Goal: Task Accomplishment & Management: Manage account settings

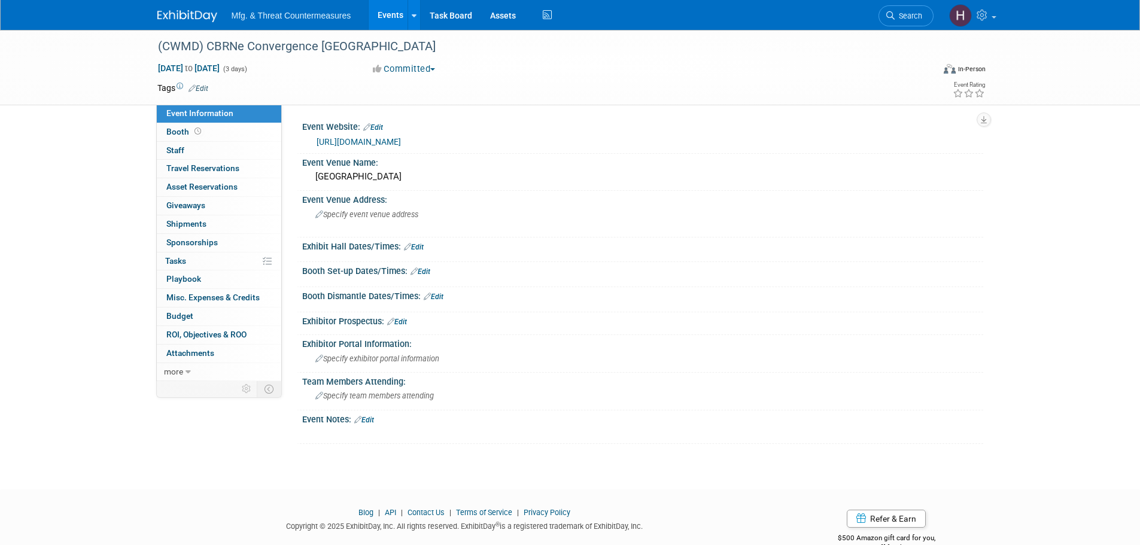
click at [401, 143] on link "https://cbrneworld.com/events/cbrne-convergence-charleston-2025" at bounding box center [358, 142] width 84 height 10
click at [220, 69] on span "Oct 28, 2025 to Oct 30, 2025" at bounding box center [188, 68] width 63 height 11
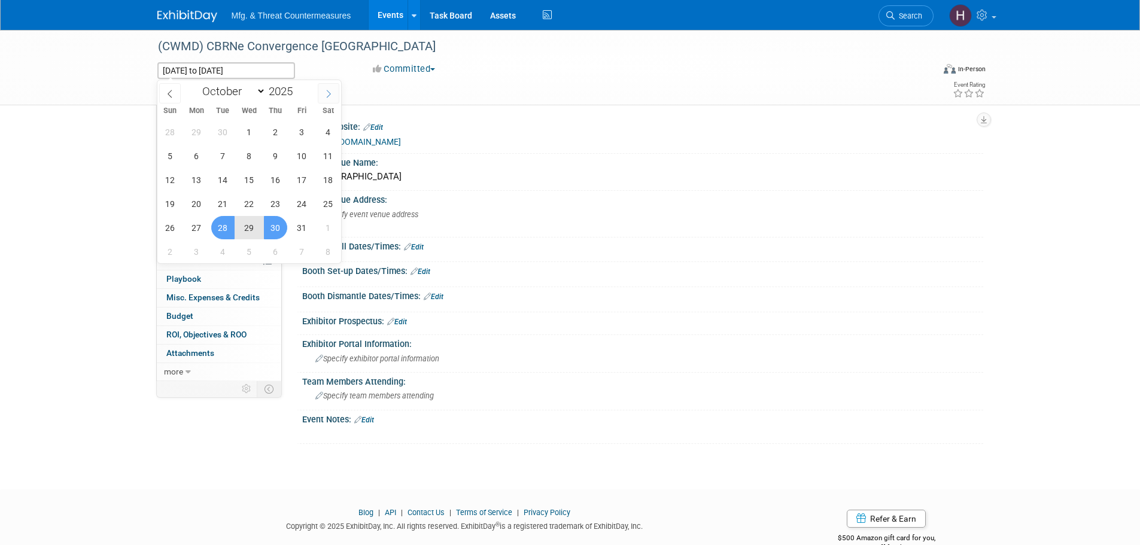
click at [328, 90] on icon at bounding box center [328, 94] width 8 height 8
select select "10"
click at [196, 154] on span "3" at bounding box center [196, 155] width 23 height 23
type input "Nov 3, 2025"
drag, startPoint x: 243, startPoint y: 153, endPoint x: 251, endPoint y: 151, distance: 7.9
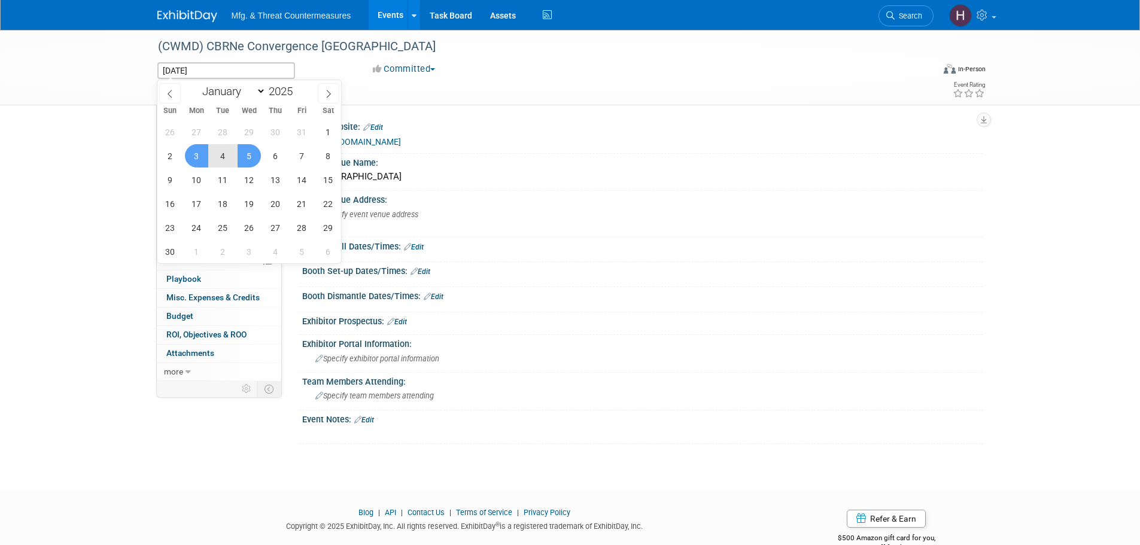
click at [243, 152] on span "5" at bounding box center [248, 155] width 23 height 23
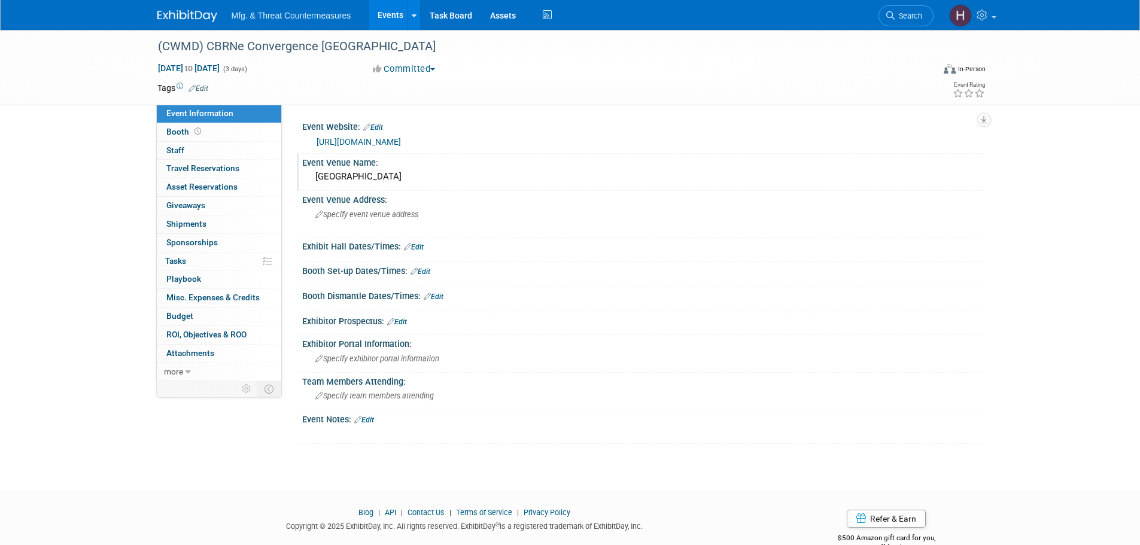
click at [390, 172] on div "Charleston Convention Centre" at bounding box center [642, 176] width 663 height 19
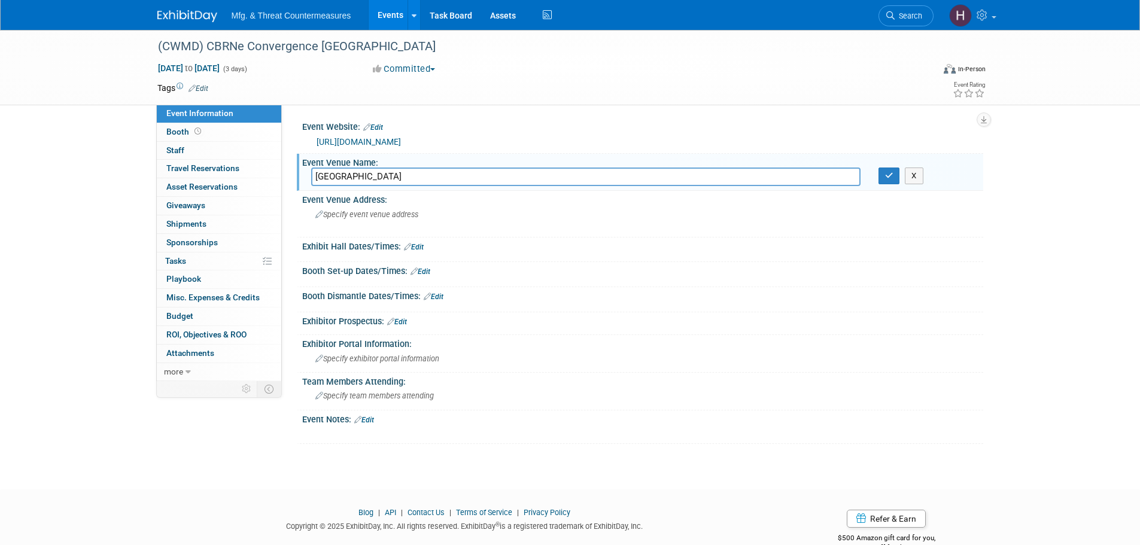
click at [476, 176] on input "Charleston Convention Centre" at bounding box center [585, 176] width 549 height 19
drag, startPoint x: 465, startPoint y: 176, endPoint x: 351, endPoint y: 184, distance: 114.5
click at [305, 174] on div "Charleston Convention Centre" at bounding box center [585, 176] width 567 height 19
type input "Charleston Area Convention Center"
click at [888, 177] on icon "button" at bounding box center [889, 176] width 8 height 8
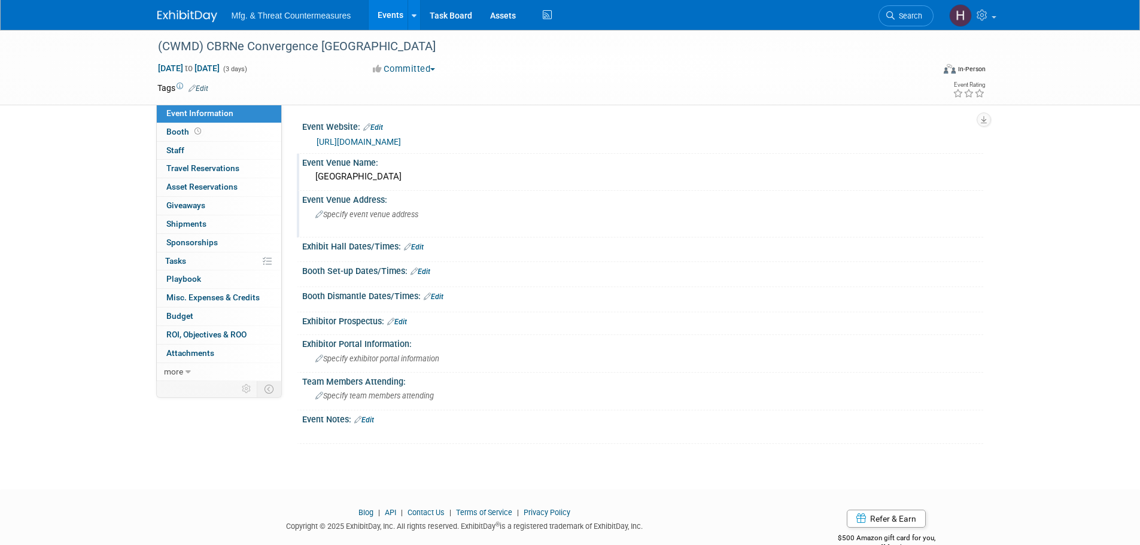
click at [398, 215] on span "Specify event venue address" at bounding box center [366, 214] width 103 height 9
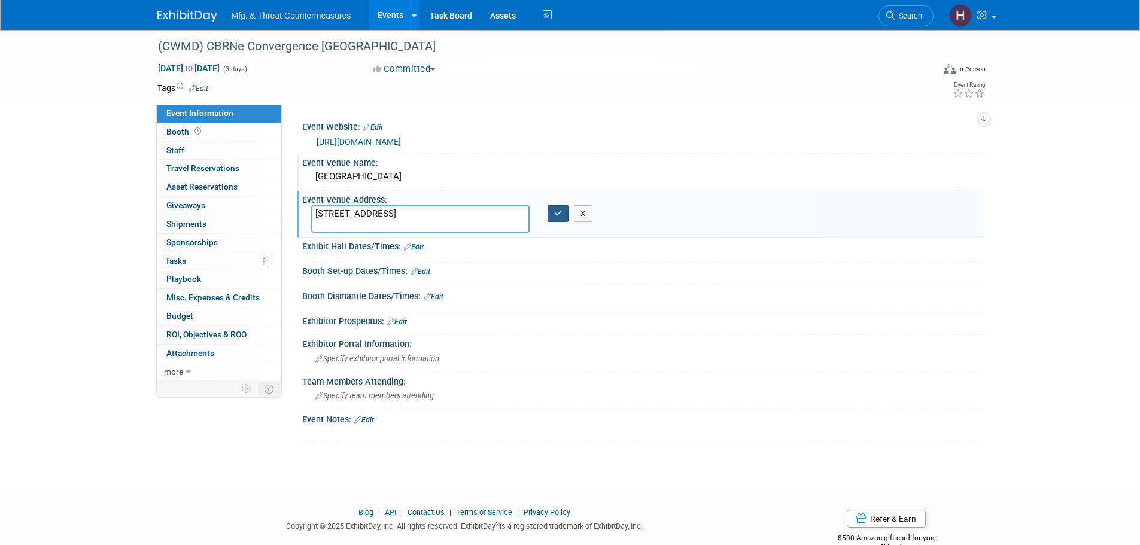
type textarea "5001 Coliseum Dr, North Charleston, SC 29418"
click at [552, 212] on button "button" at bounding box center [558, 213] width 22 height 17
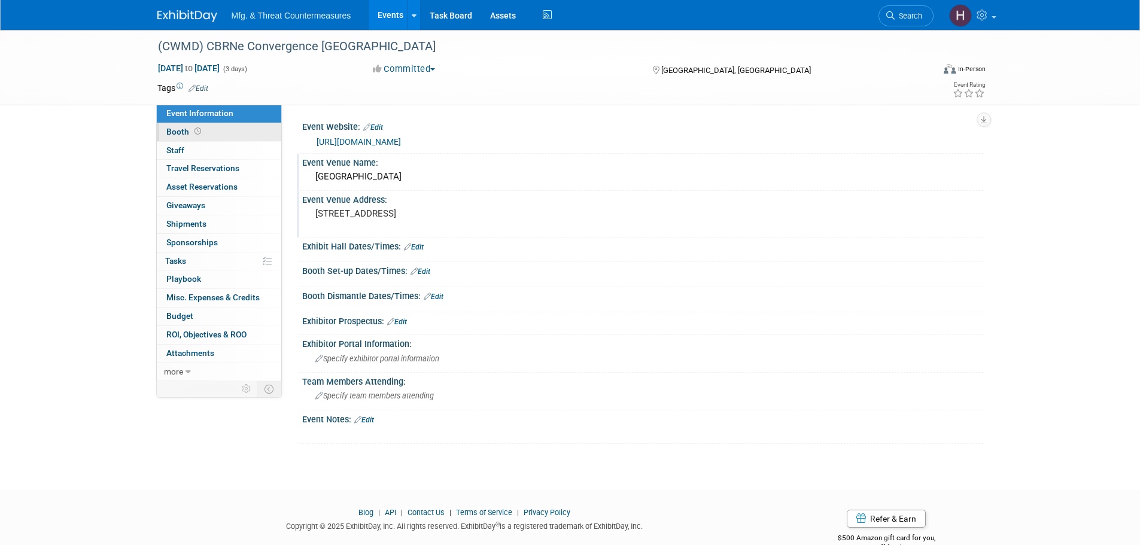
click at [234, 131] on link "Booth" at bounding box center [219, 132] width 124 height 18
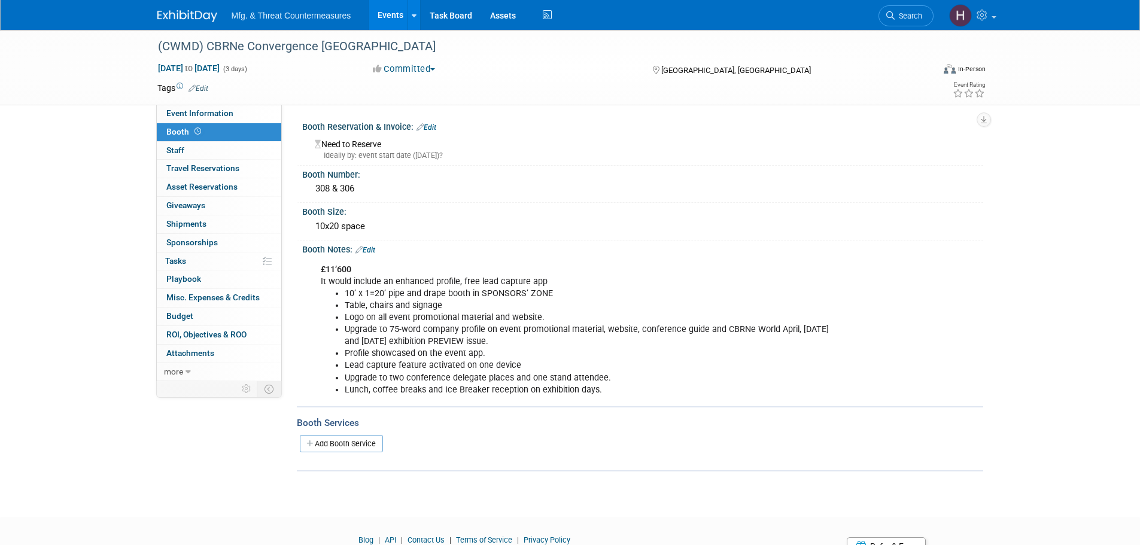
click at [435, 126] on link "Edit" at bounding box center [426, 127] width 20 height 8
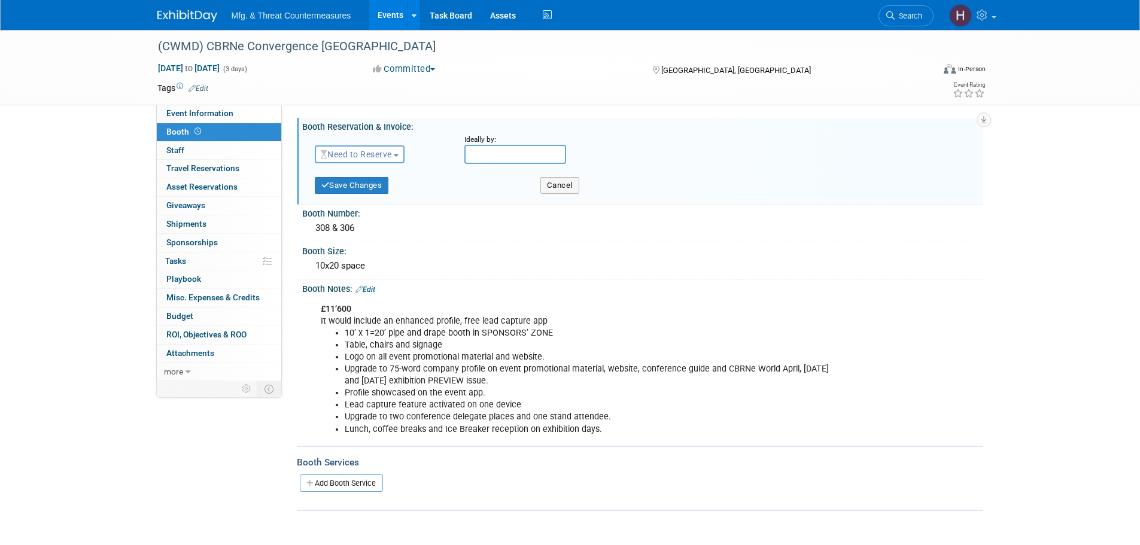
click at [370, 153] on span "Need to Reserve" at bounding box center [356, 155] width 71 height 10
click at [367, 190] on link "Reserved" at bounding box center [379, 191] width 128 height 17
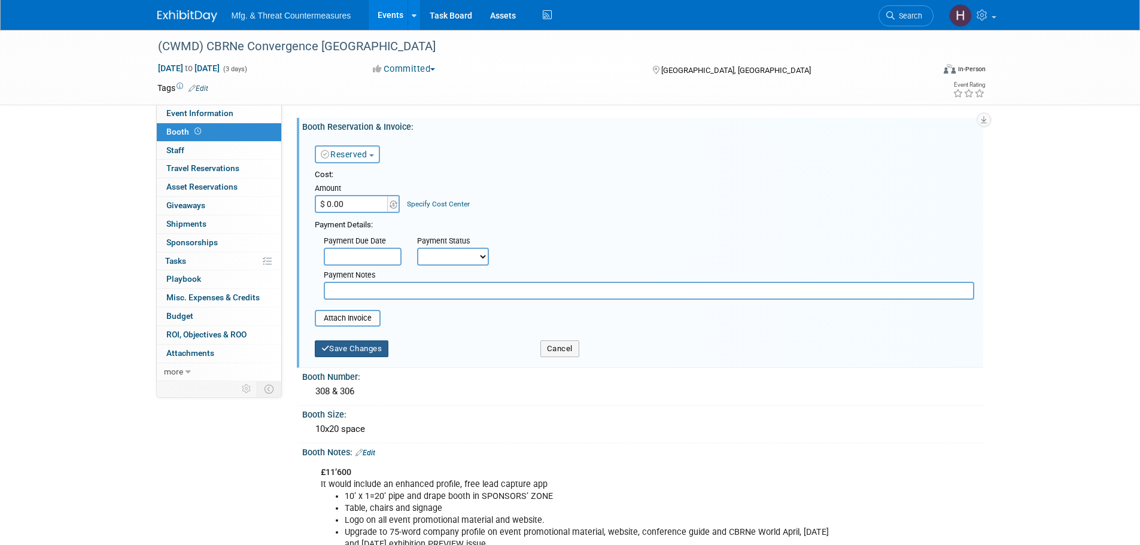
click at [368, 349] on button "Save Changes" at bounding box center [352, 348] width 74 height 17
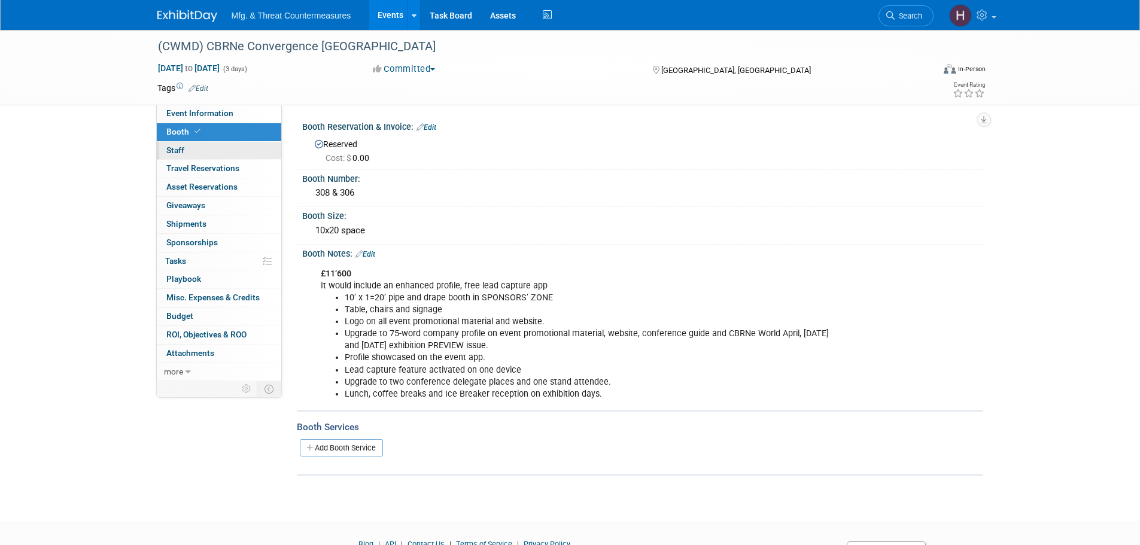
click at [202, 154] on link "0 Staff 0" at bounding box center [219, 151] width 124 height 18
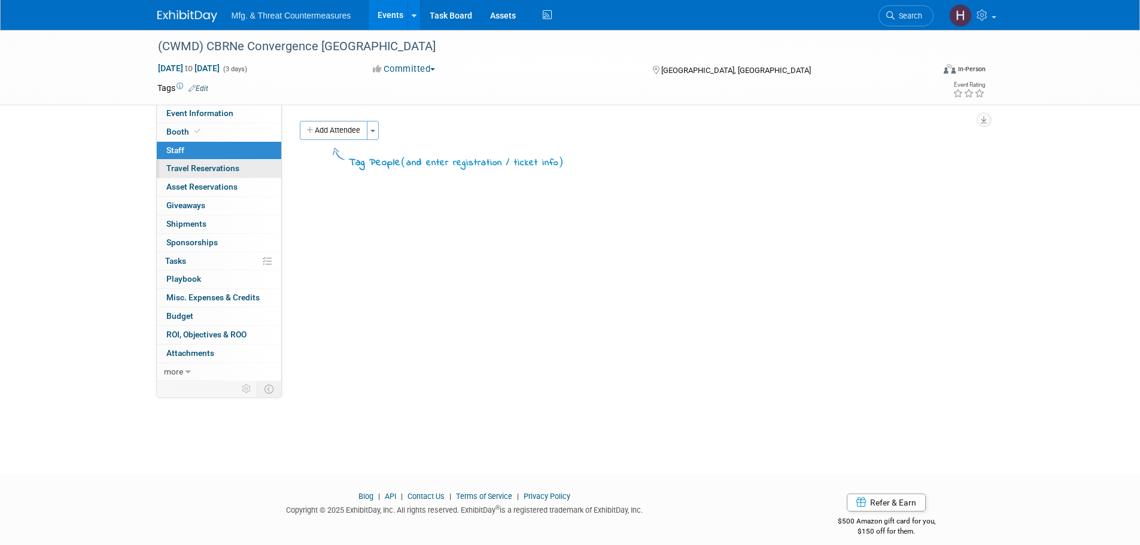
click at [199, 169] on span "Travel Reservations 0" at bounding box center [202, 168] width 73 height 10
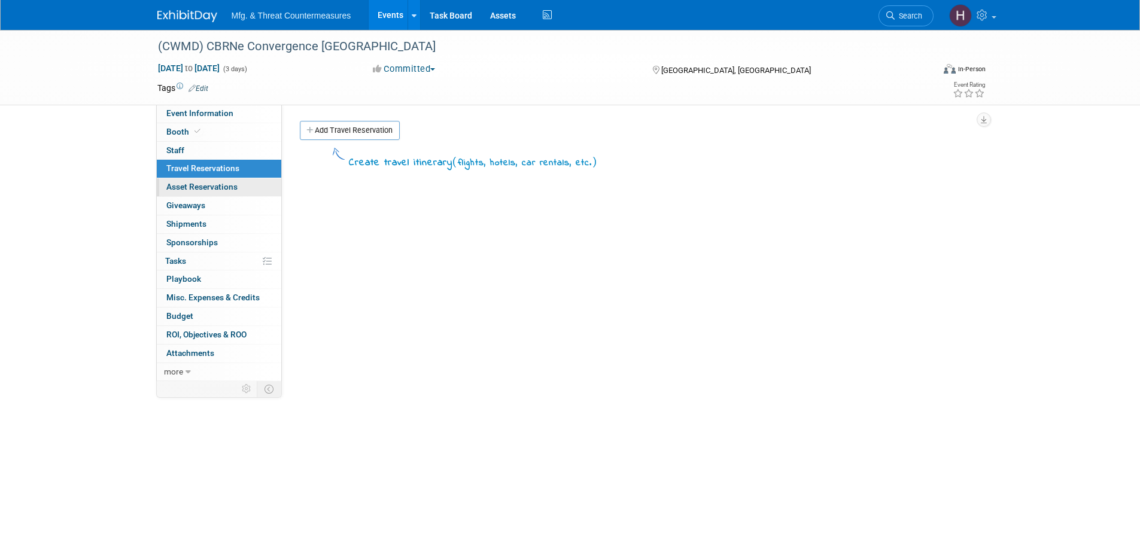
click at [197, 187] on span "Asset Reservations 0" at bounding box center [201, 187] width 71 height 10
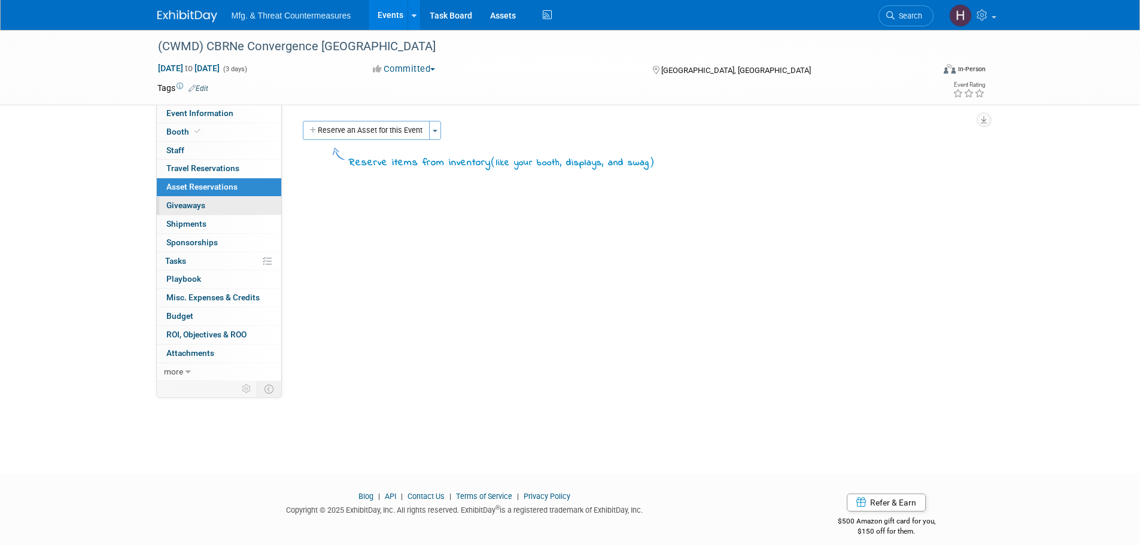
click at [197, 203] on span "Giveaways 0" at bounding box center [185, 205] width 39 height 10
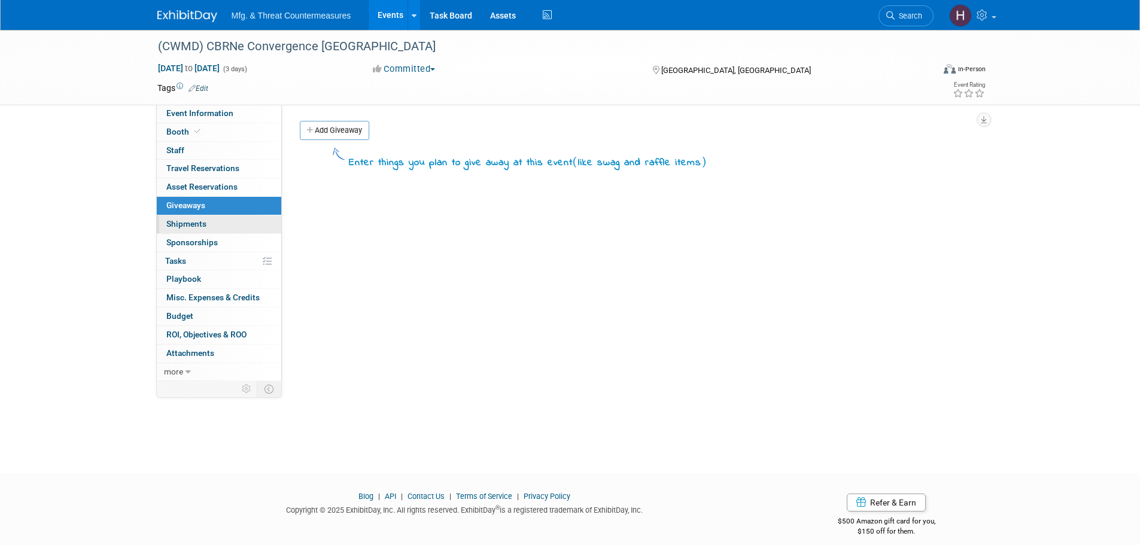
click at [190, 226] on span "Shipments 0" at bounding box center [186, 224] width 40 height 10
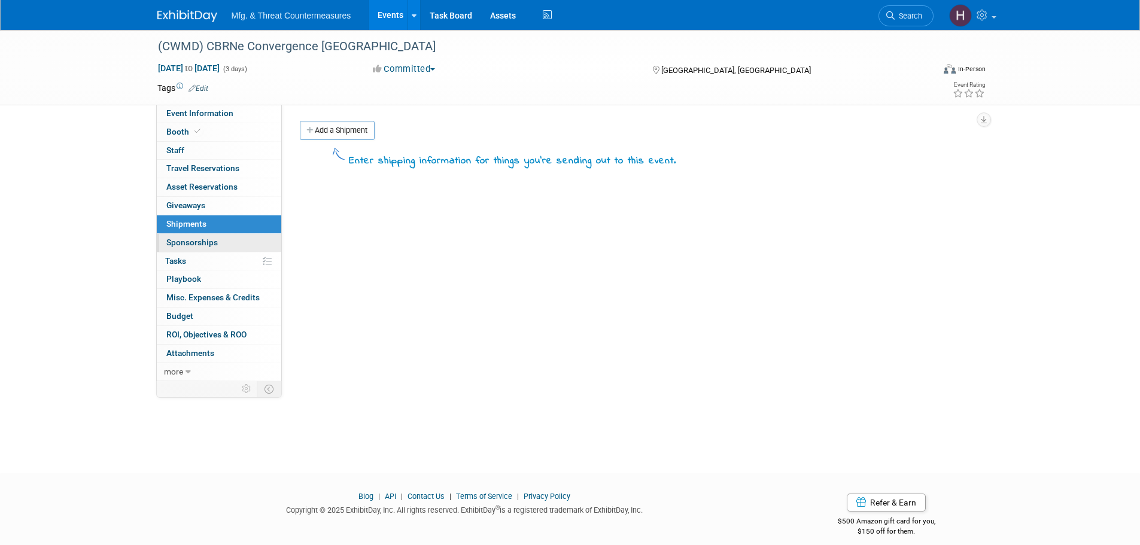
click at [186, 241] on span "Sponsorships 0" at bounding box center [191, 242] width 51 height 10
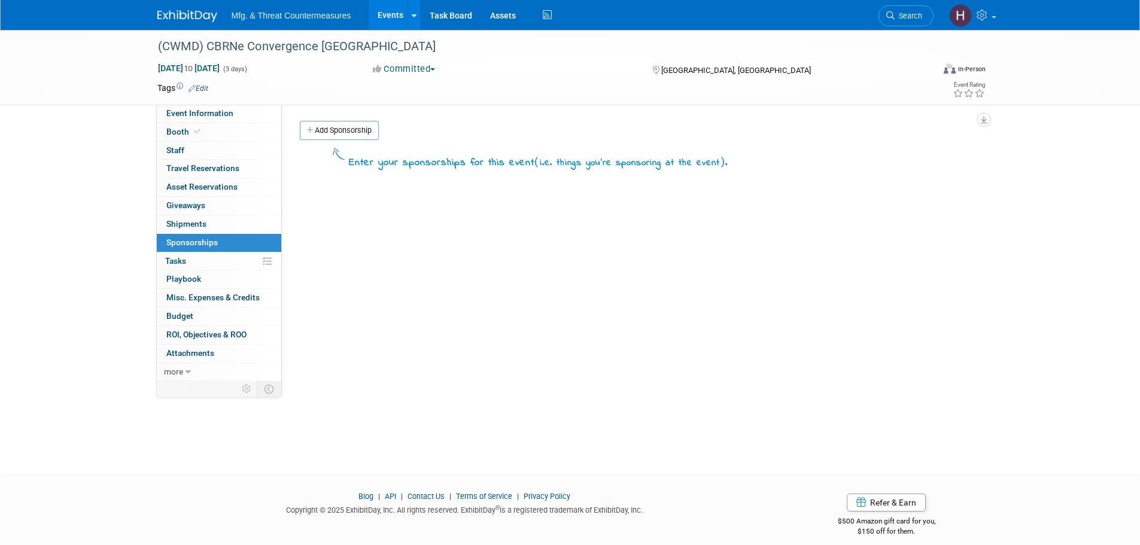
click at [179, 256] on span "Tasks 0%" at bounding box center [175, 261] width 21 height 10
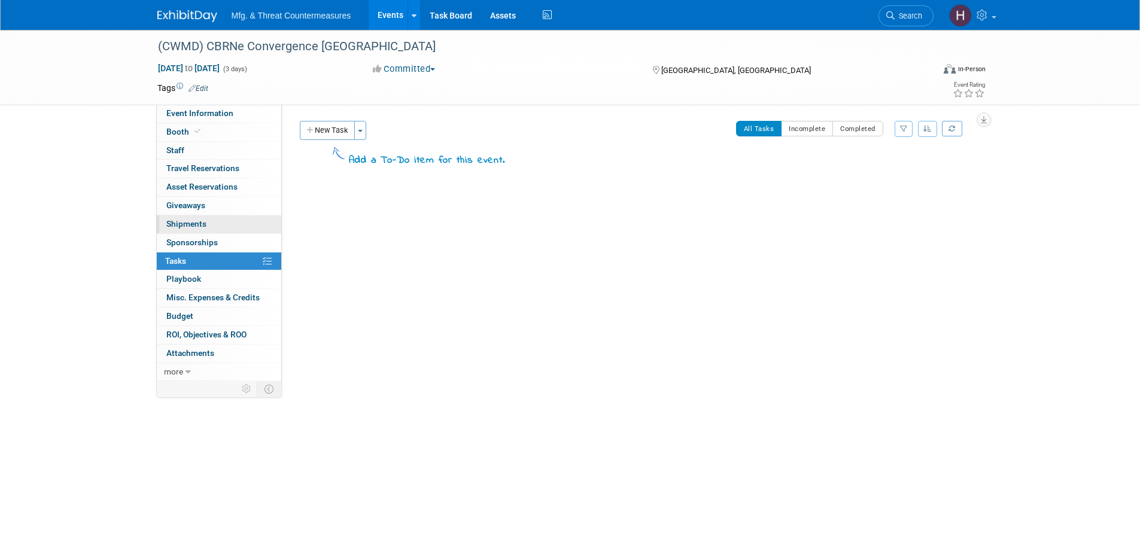
click at [179, 220] on span "Shipments 0" at bounding box center [186, 224] width 40 height 10
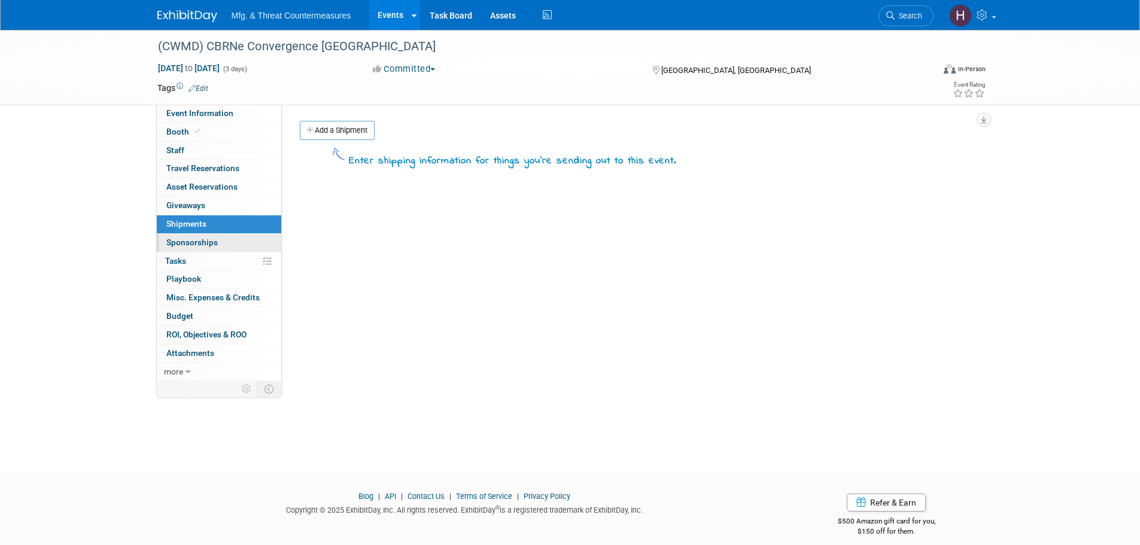
click at [202, 243] on span "Sponsorships 0" at bounding box center [191, 242] width 51 height 10
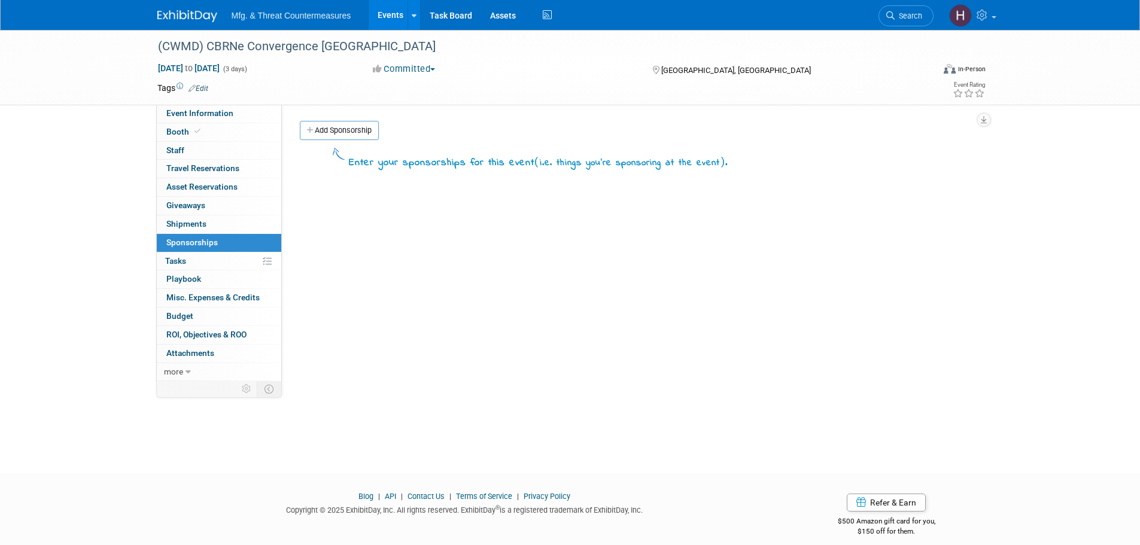
click at [198, 262] on link "0% Tasks 0%" at bounding box center [219, 261] width 124 height 18
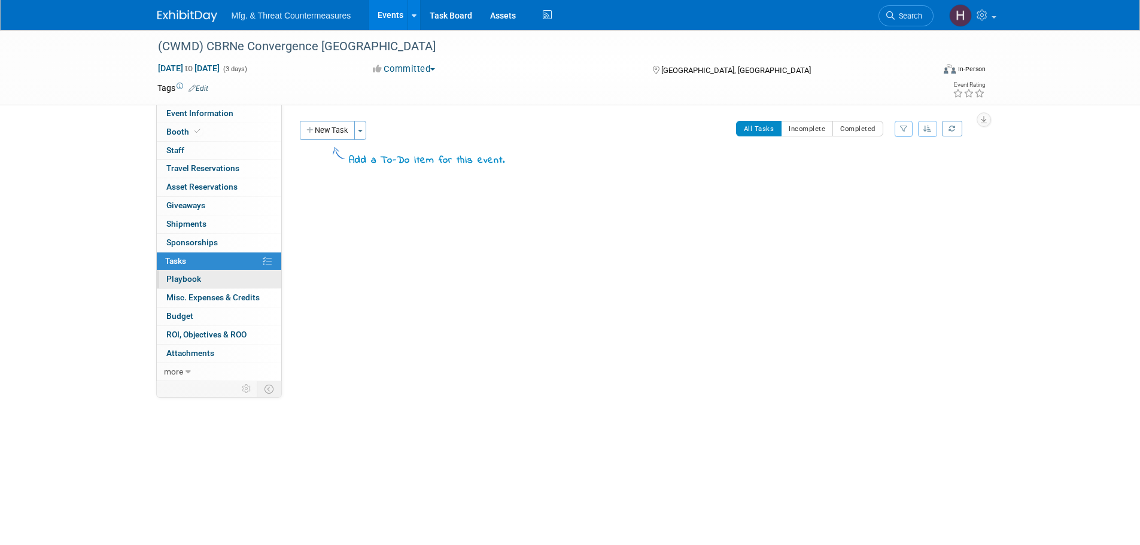
click at [194, 278] on span "Playbook 0" at bounding box center [183, 279] width 35 height 10
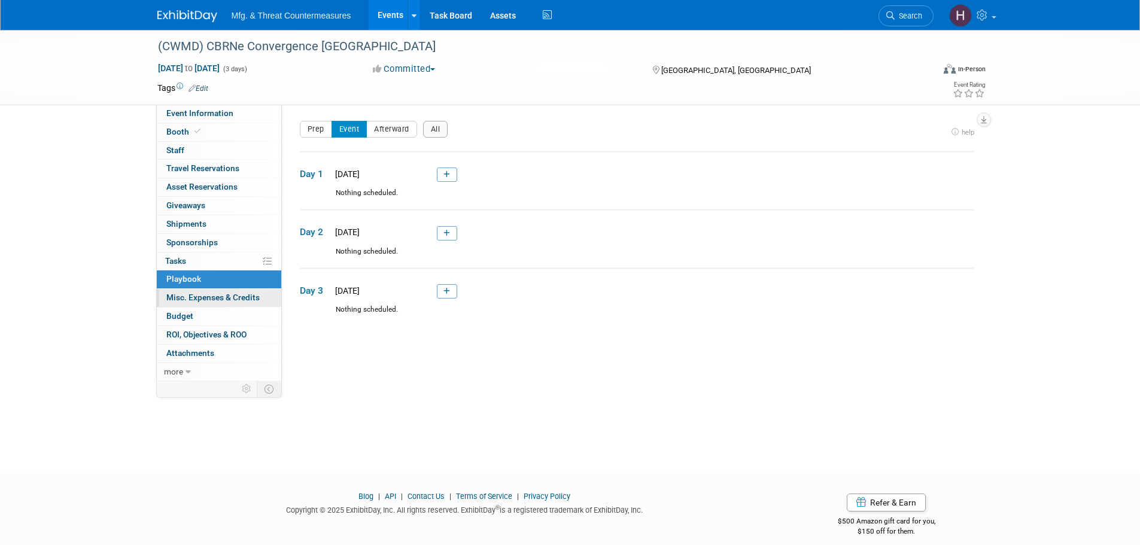
click at [188, 298] on span "Misc. Expenses & Credits 0" at bounding box center [212, 298] width 93 height 10
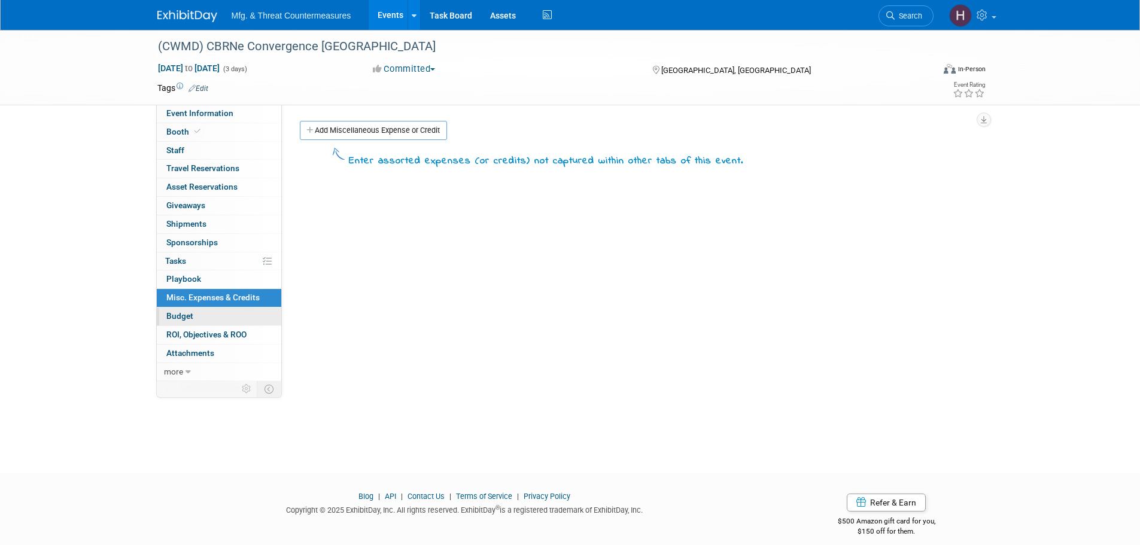
click at [188, 316] on span "Budget" at bounding box center [179, 316] width 27 height 10
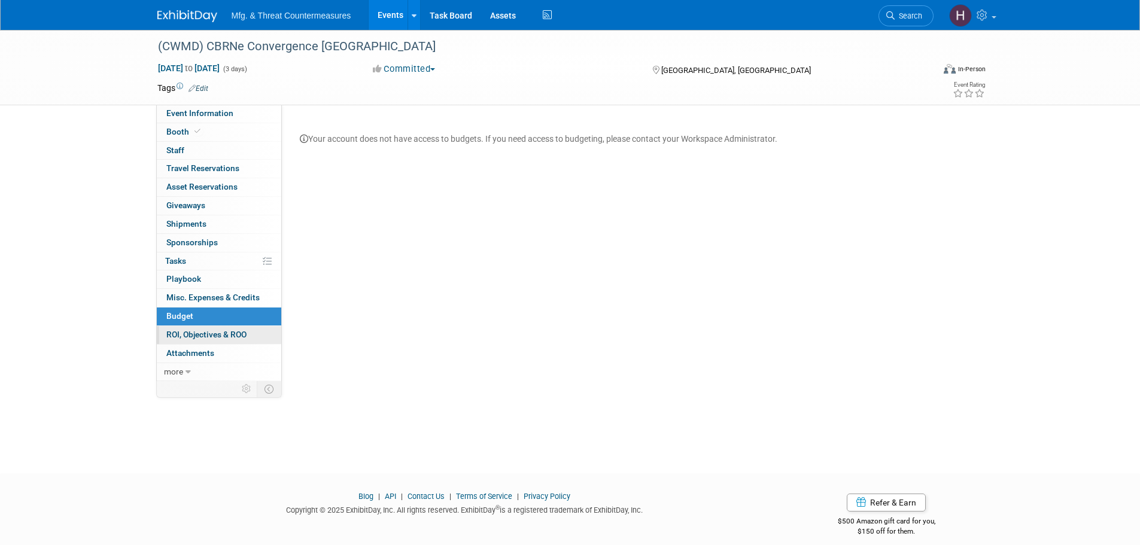
click at [184, 334] on span "ROI, Objectives & ROO 0" at bounding box center [206, 335] width 80 height 10
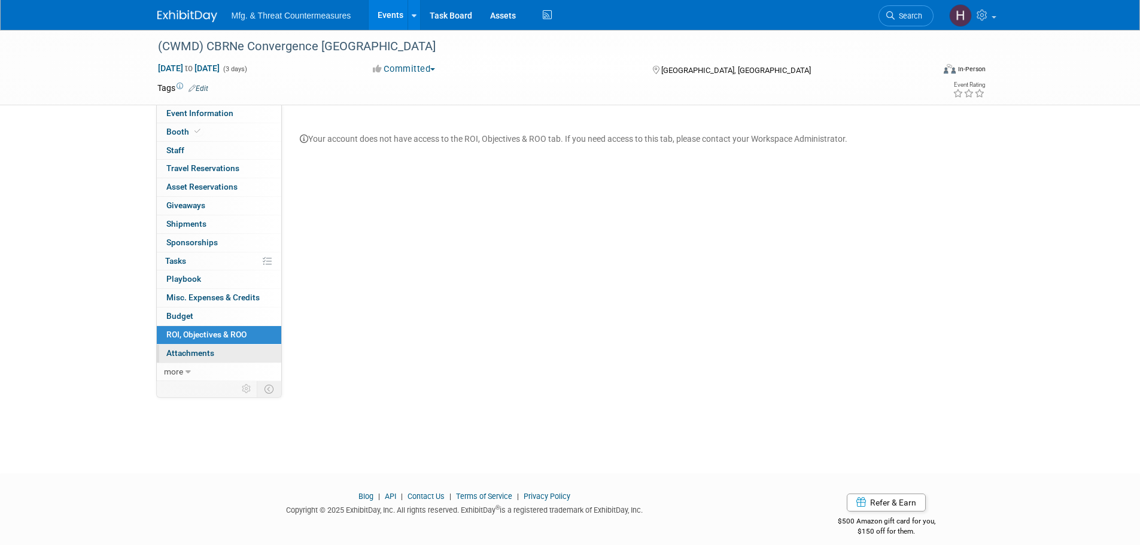
click at [182, 357] on span "Attachments 0" at bounding box center [190, 353] width 48 height 10
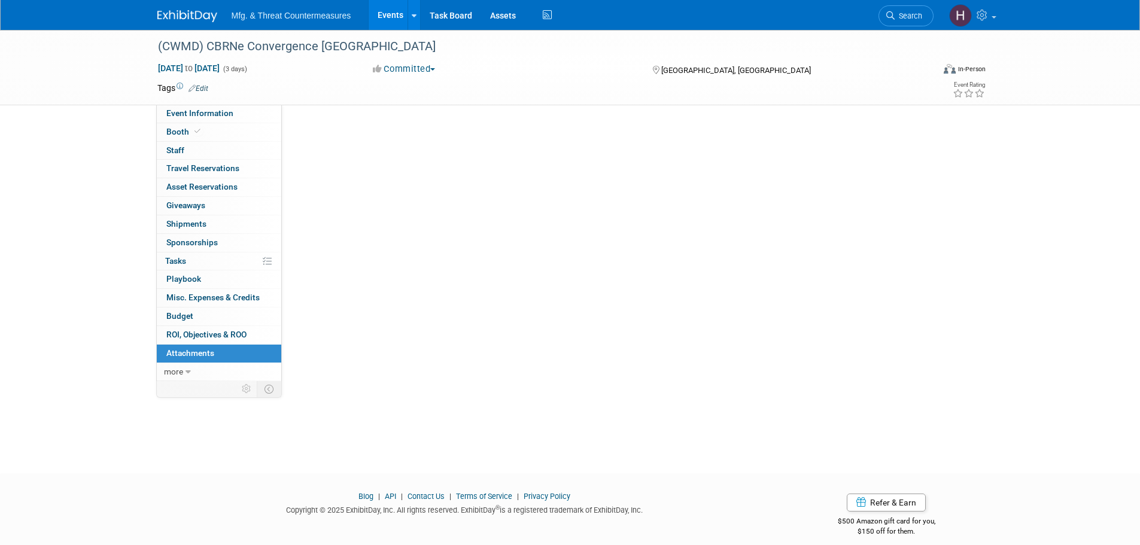
click at [182, 357] on span "Attachments 0" at bounding box center [190, 353] width 48 height 10
drag, startPoint x: 365, startPoint y: 13, endPoint x: 383, endPoint y: 11, distance: 18.0
drag, startPoint x: 196, startPoint y: 227, endPoint x: 278, endPoint y: 178, distance: 94.7
click at [196, 227] on span "Shipments 0" at bounding box center [186, 224] width 40 height 10
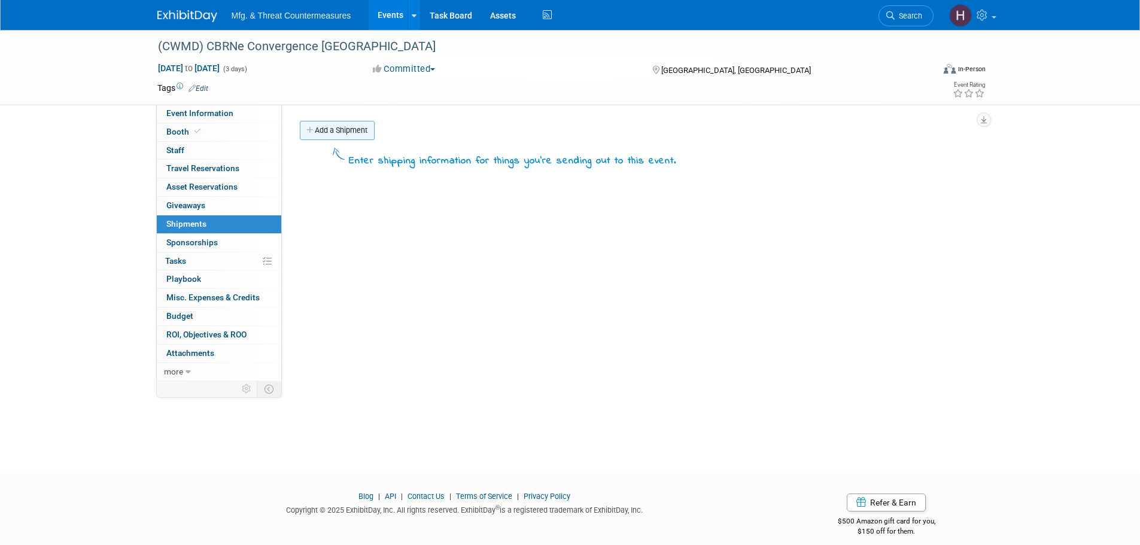
click at [343, 129] on link "Add a Shipment" at bounding box center [337, 130] width 75 height 19
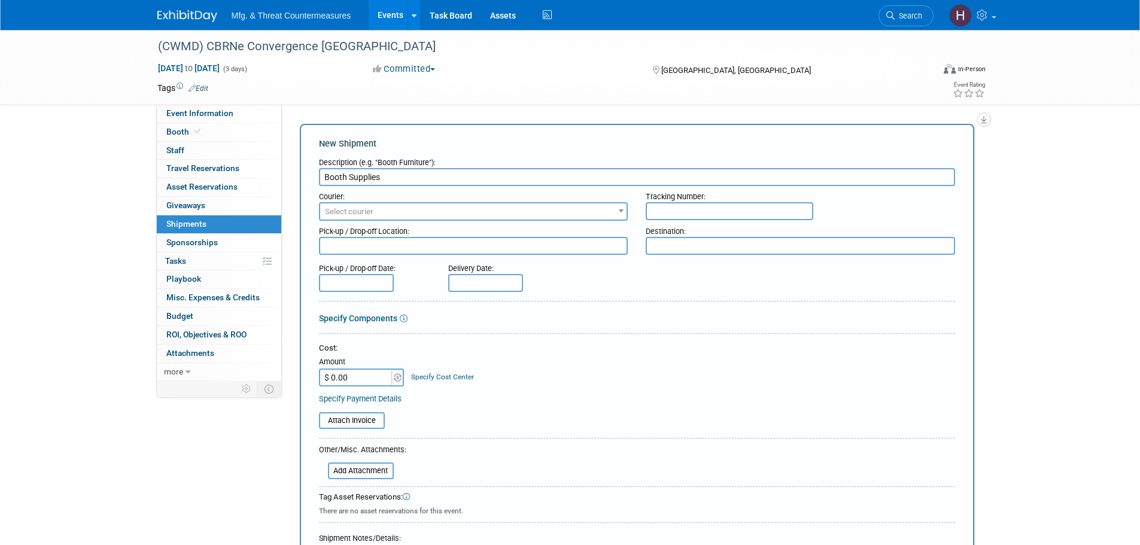
type input "Booth Supplies"
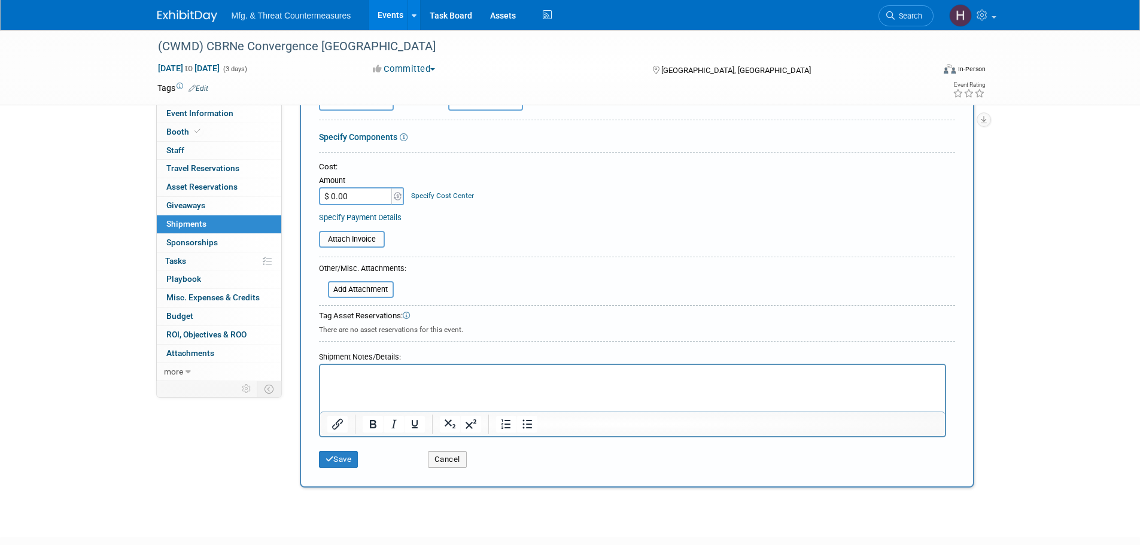
scroll to position [239, 0]
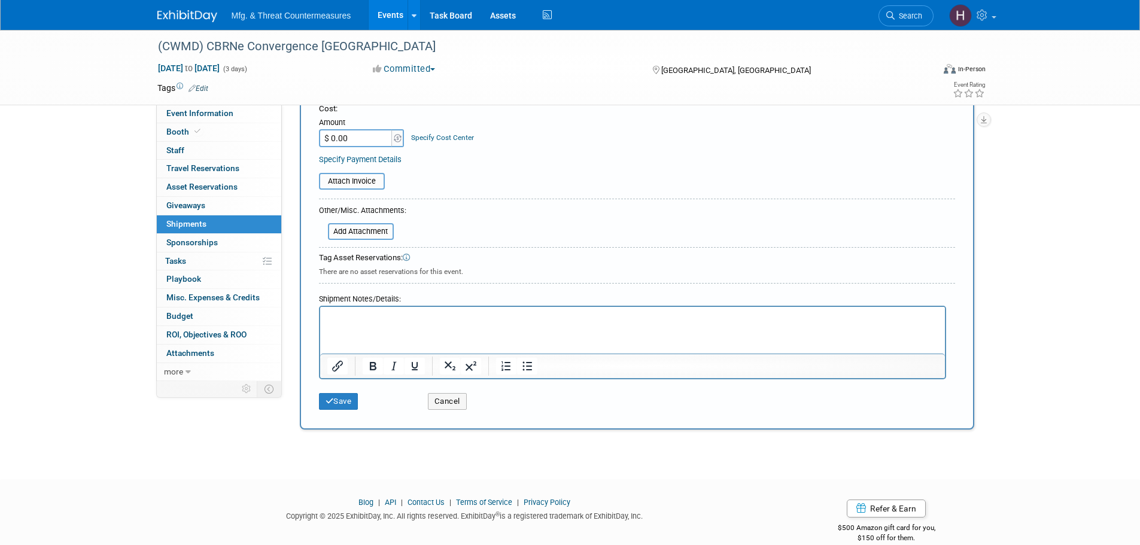
click at [354, 316] on p "Rich Text Area. Press ALT-0 for help." at bounding box center [632, 318] width 611 height 12
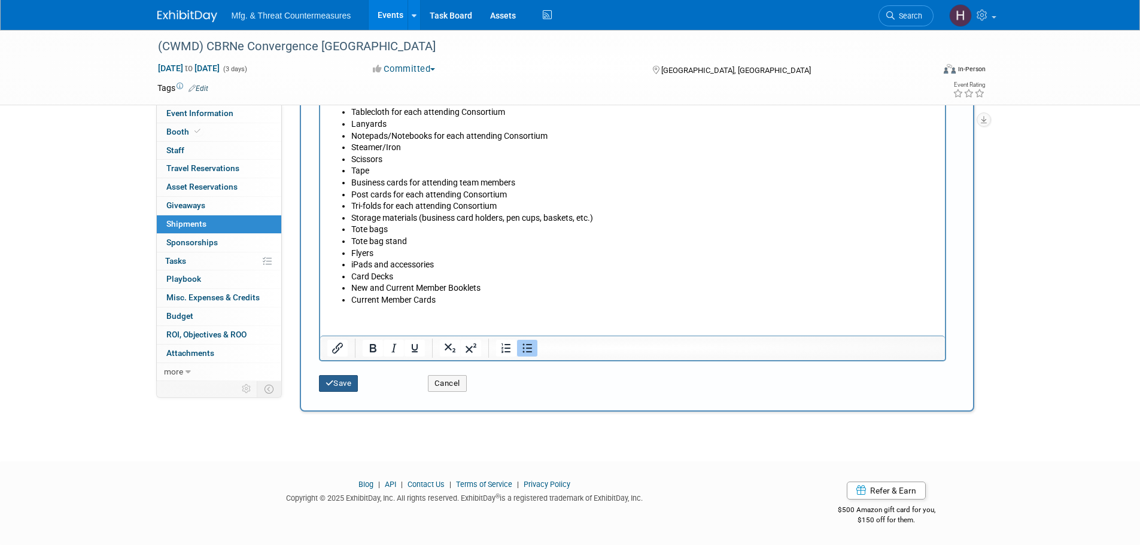
click at [347, 383] on button "Save" at bounding box center [338, 383] width 39 height 17
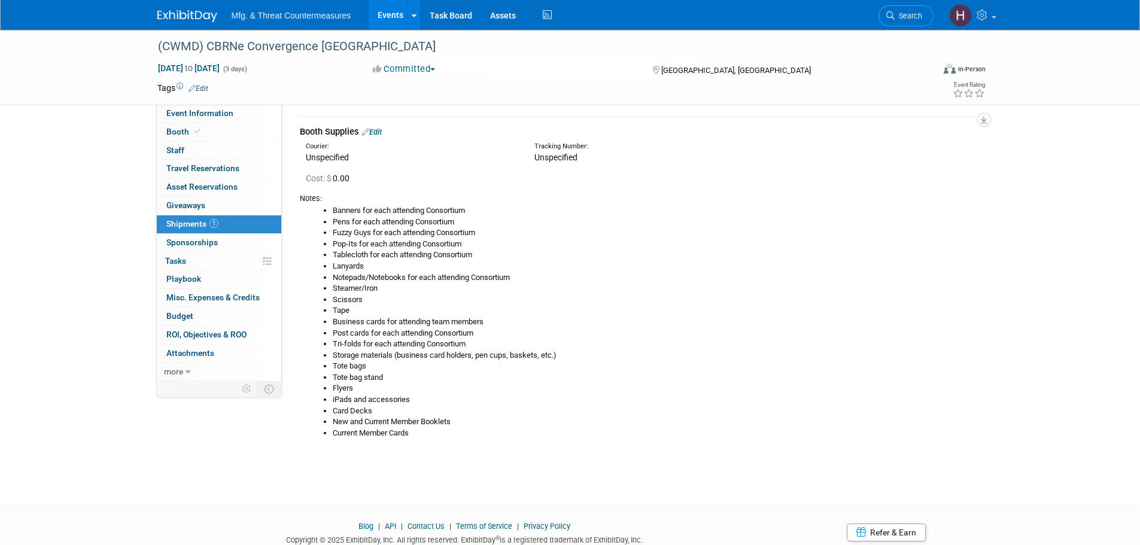
scroll to position [79, 0]
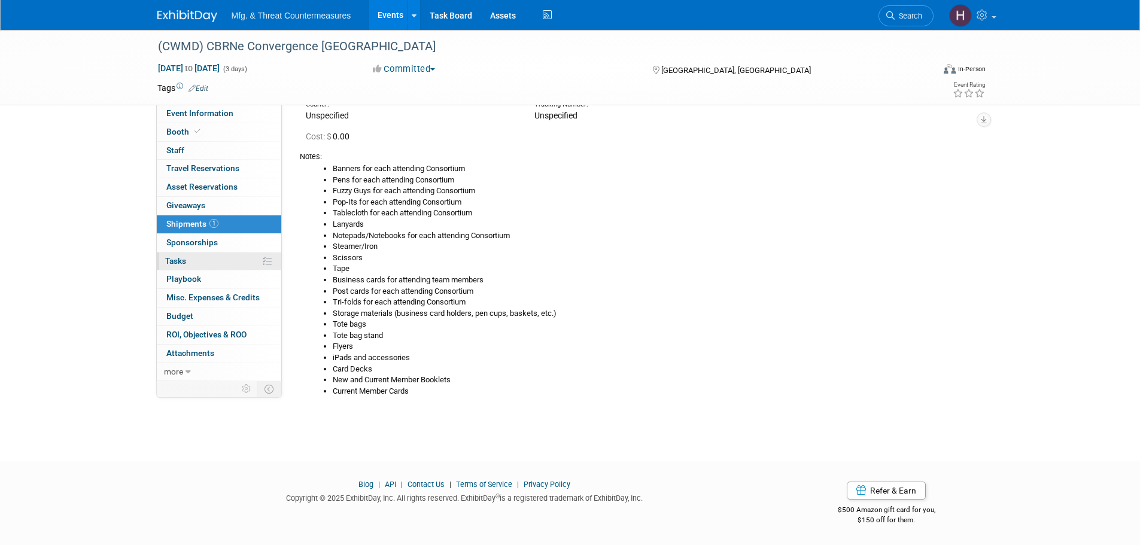
click at [243, 258] on link "0% Tasks 0%" at bounding box center [219, 261] width 124 height 18
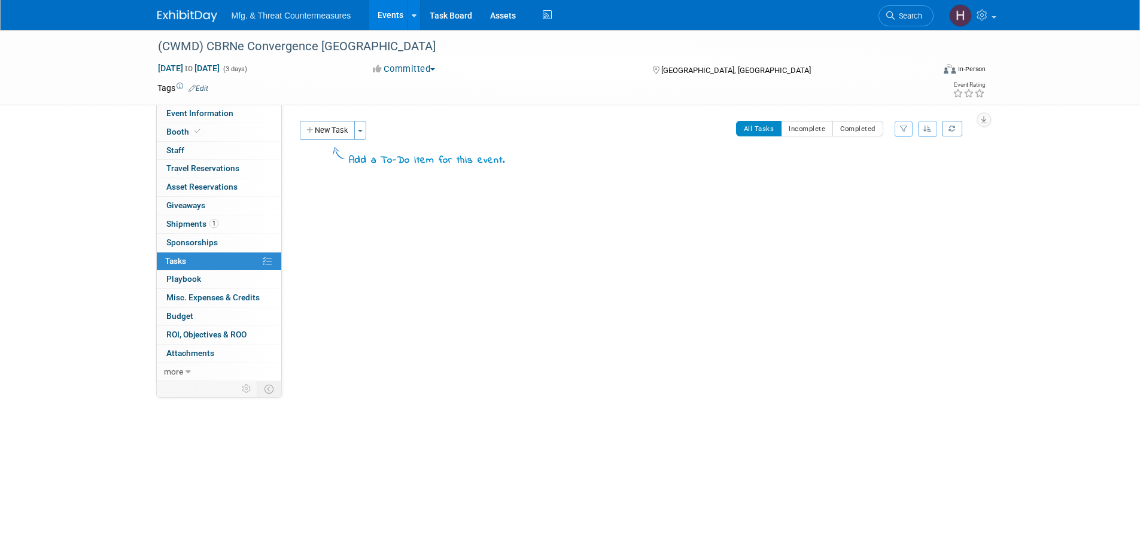
click at [325, 132] on button "New Task" at bounding box center [327, 130] width 55 height 19
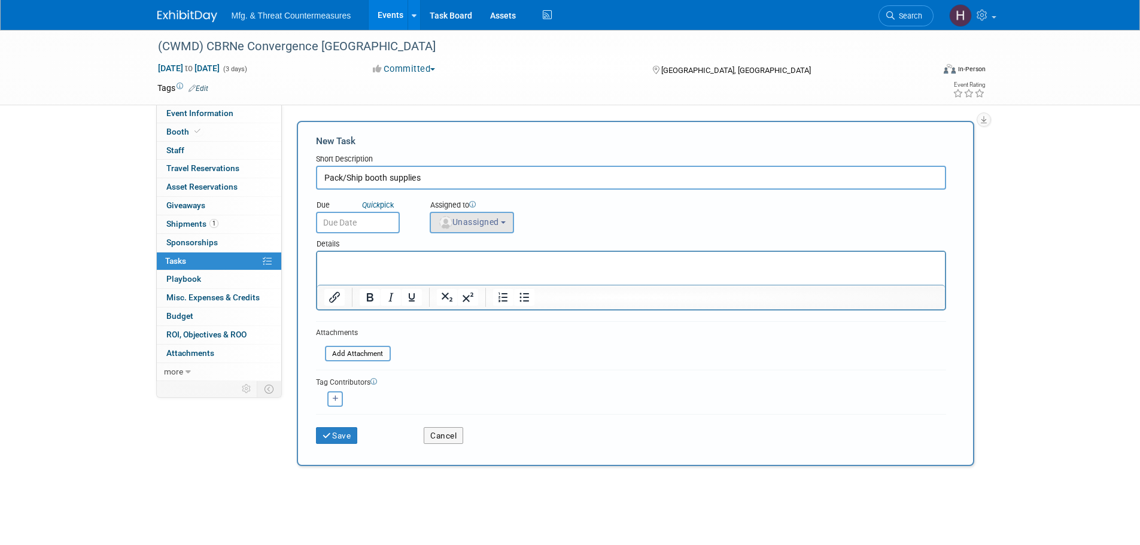
type input "Pack/Ship booth supplies"
click at [482, 220] on span "Unassigned" at bounding box center [468, 222] width 61 height 10
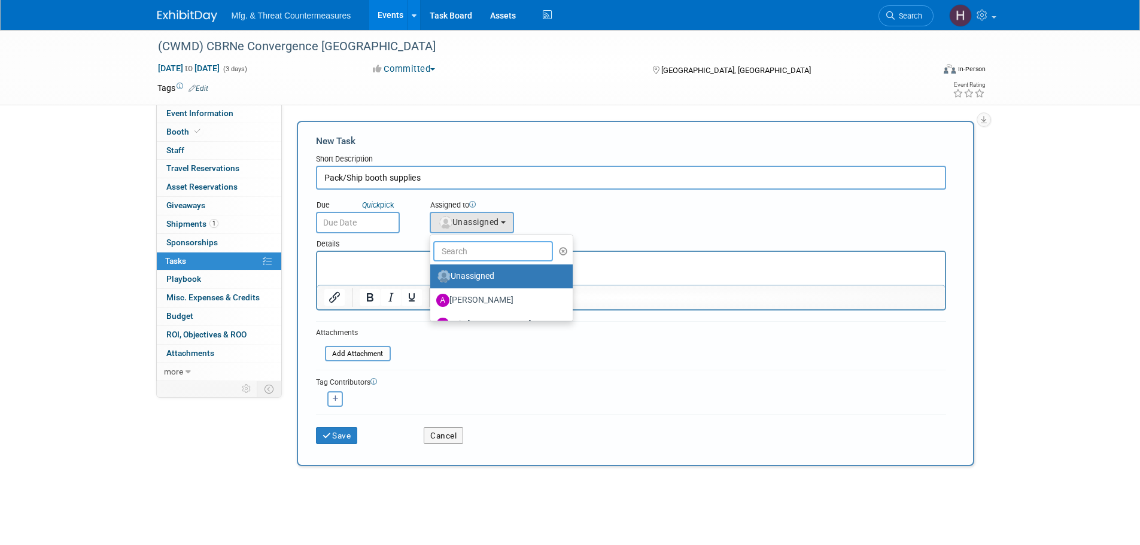
click at [482, 246] on input "text" at bounding box center [493, 251] width 120 height 20
type input "k"
type input "ka"
click at [483, 271] on label "Kat Sherer" at bounding box center [498, 276] width 125 height 19
click at [432, 271] on input "[PERSON_NAME]" at bounding box center [428, 275] width 8 height 8
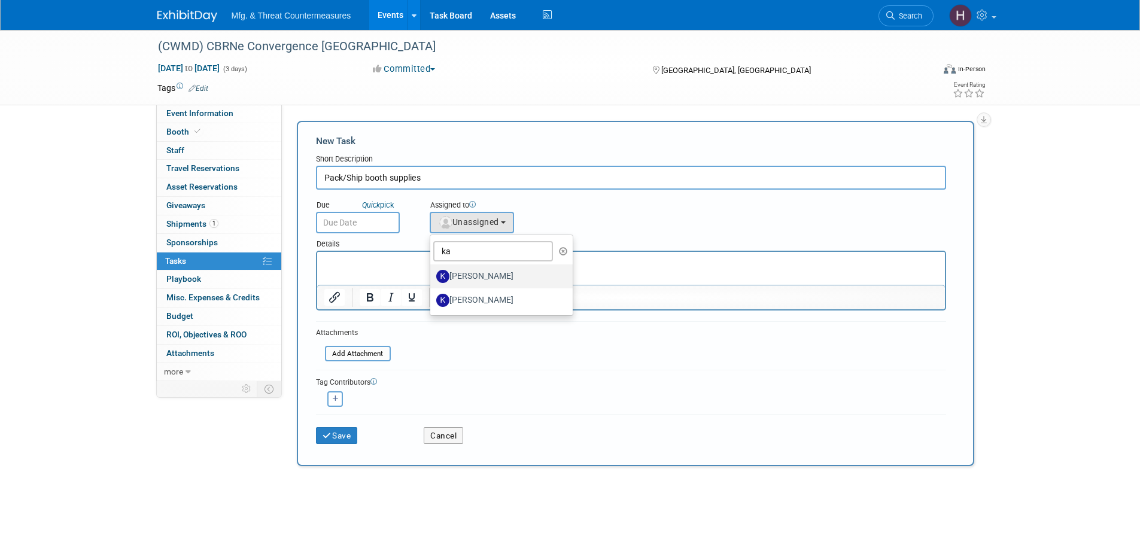
select select "939b8f04-858c-42cd-872d-ba9cdf241e74"
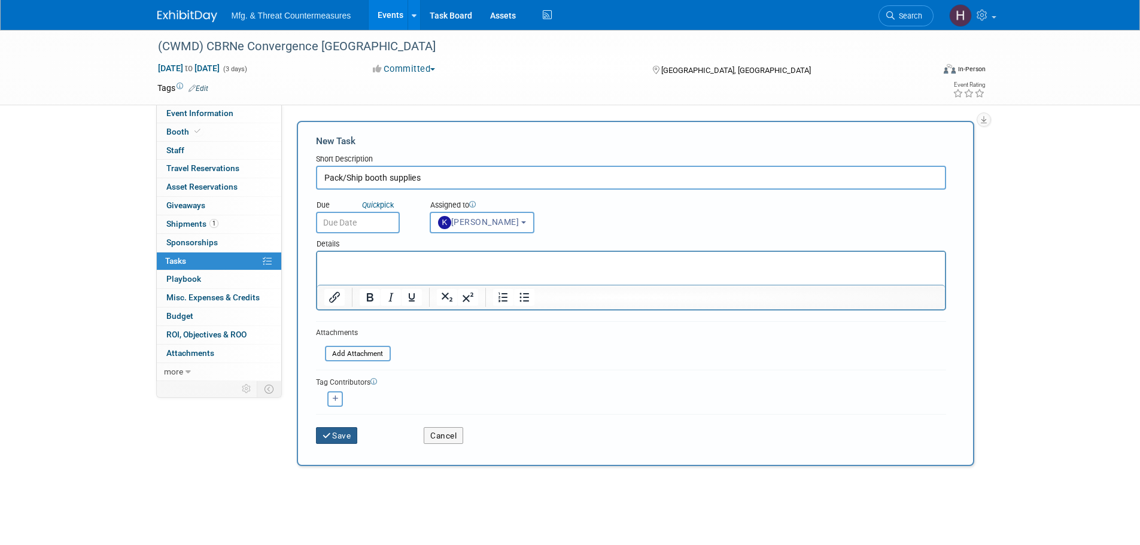
click at [352, 441] on button "Save" at bounding box center [337, 435] width 42 height 17
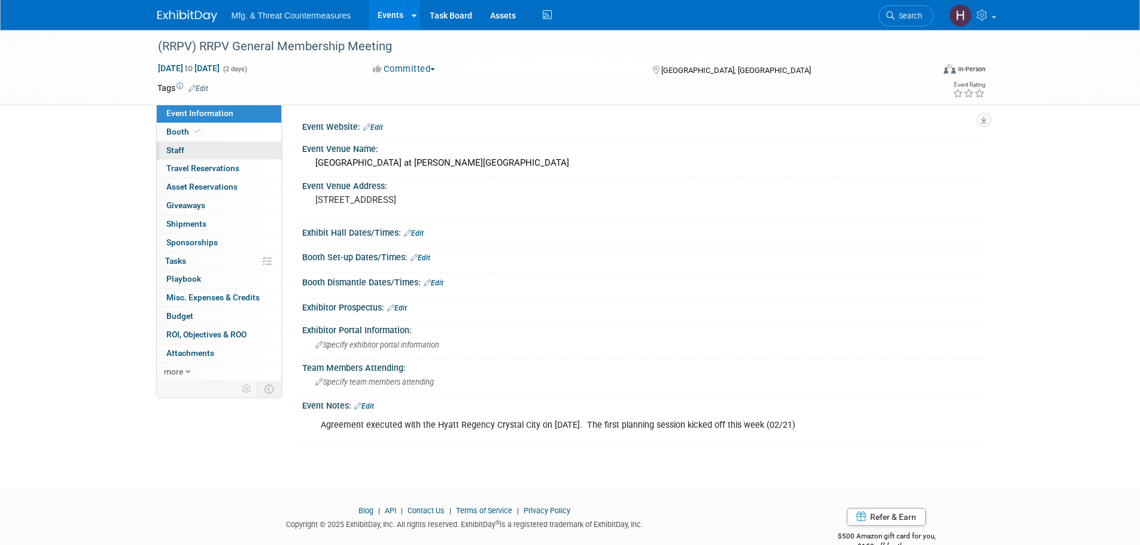
drag, startPoint x: 231, startPoint y: 130, endPoint x: 223, endPoint y: 151, distance: 22.3
click at [231, 130] on link "Booth" at bounding box center [219, 132] width 124 height 18
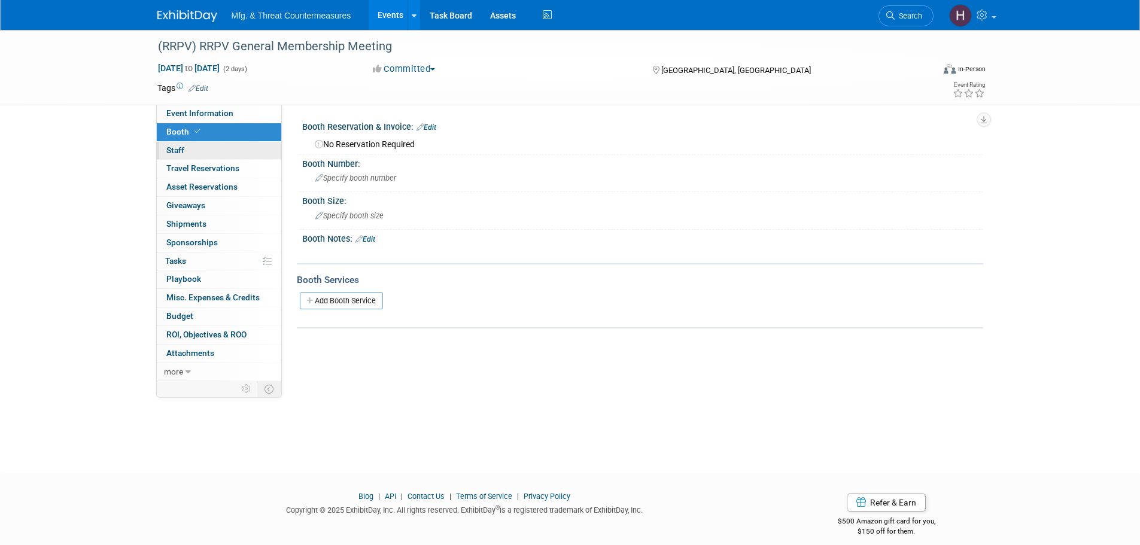
click at [220, 154] on link "0 Staff 0" at bounding box center [219, 151] width 124 height 18
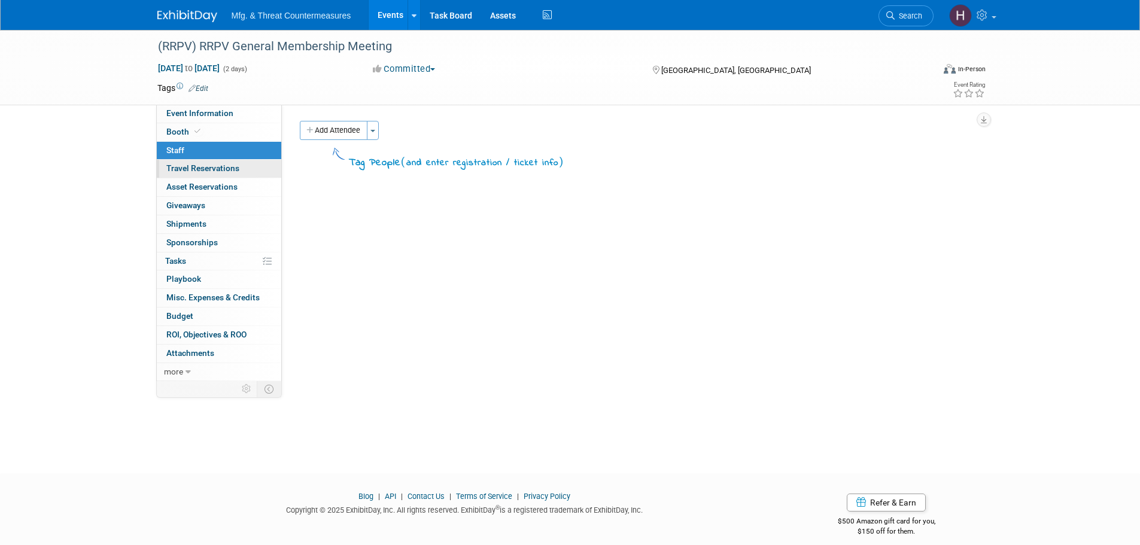
click at [215, 170] on span "Travel Reservations 0" at bounding box center [202, 168] width 73 height 10
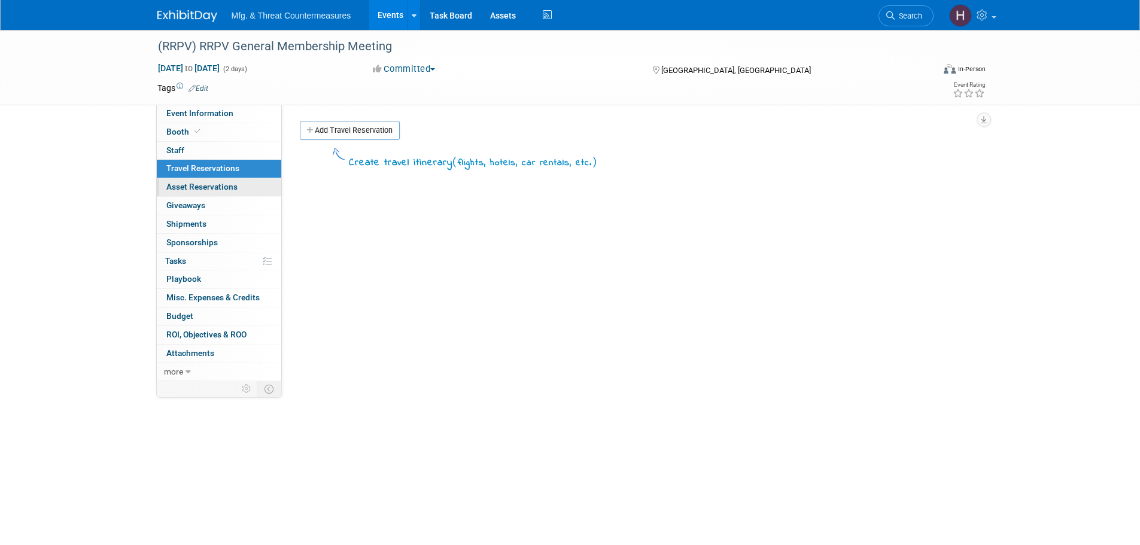
click at [211, 185] on span "Asset Reservations 0" at bounding box center [201, 187] width 71 height 10
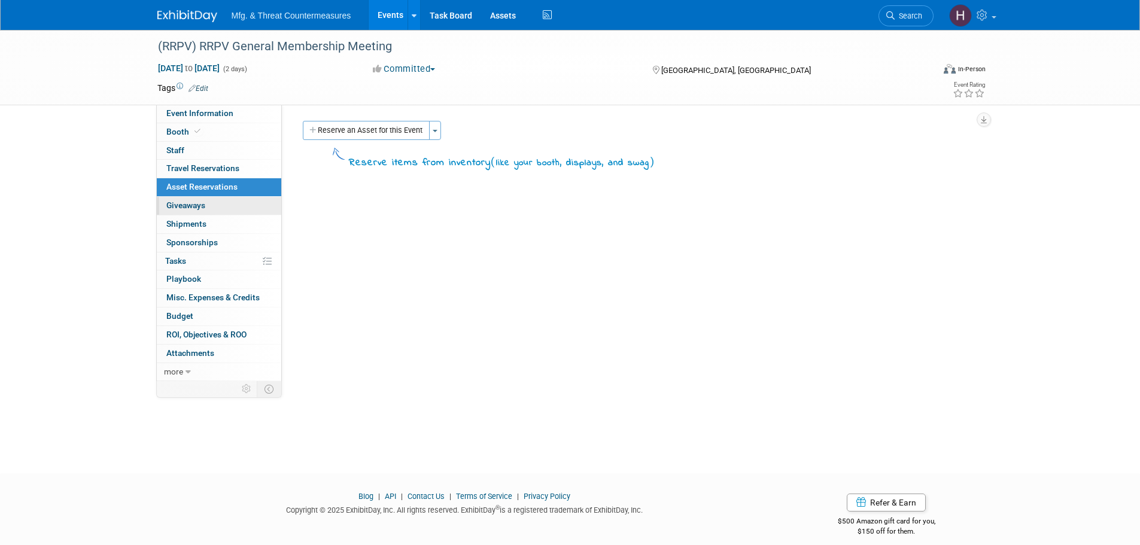
click at [204, 205] on span "Giveaways 0" at bounding box center [185, 205] width 39 height 10
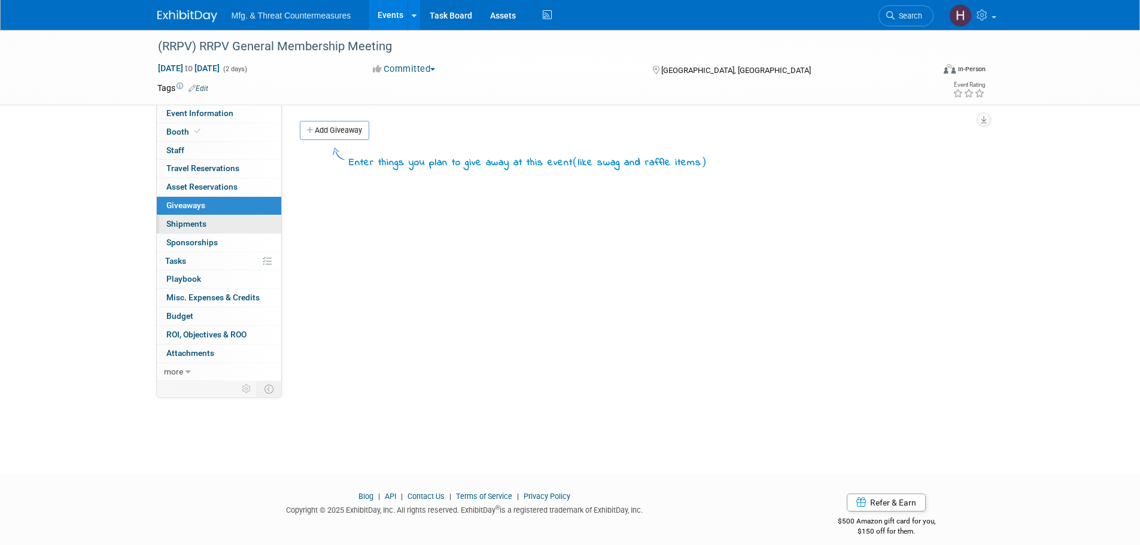
click at [199, 230] on link "0 Shipments 0" at bounding box center [219, 224] width 124 height 18
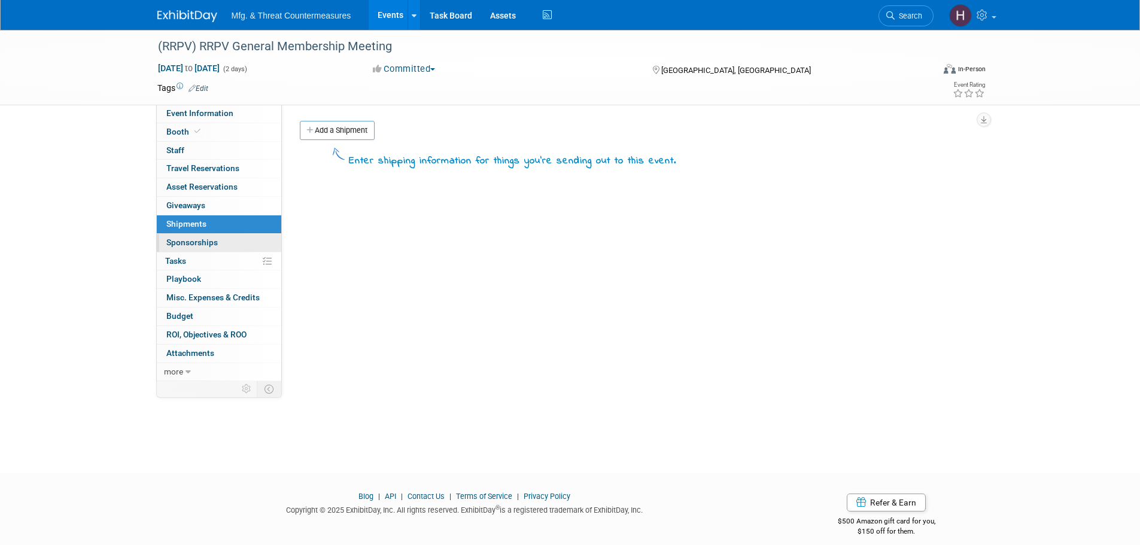
click at [196, 242] on span "Sponsorships 0" at bounding box center [191, 242] width 51 height 10
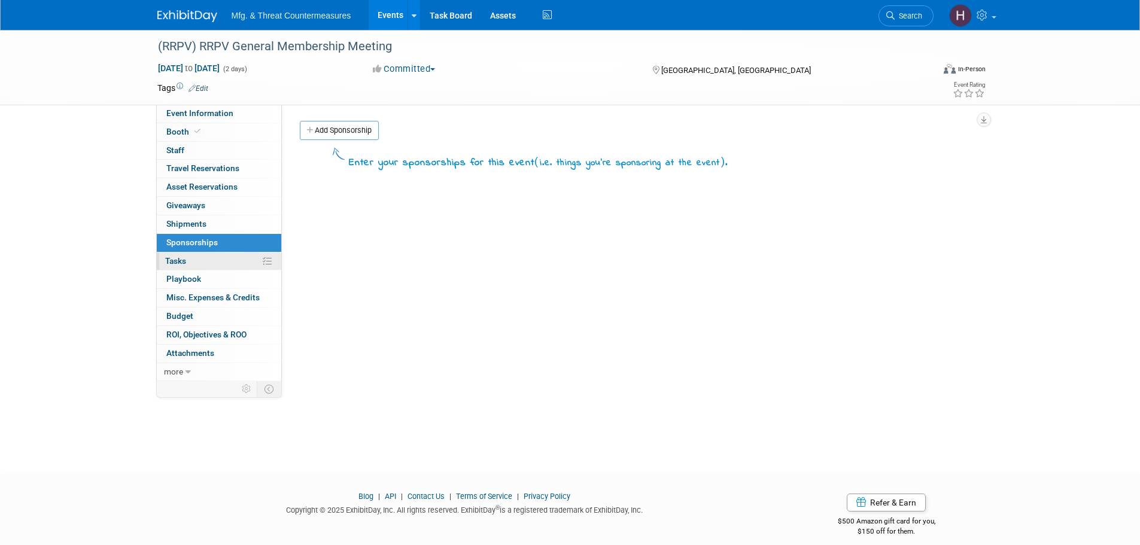
click at [191, 257] on link "0% Tasks 0%" at bounding box center [219, 261] width 124 height 18
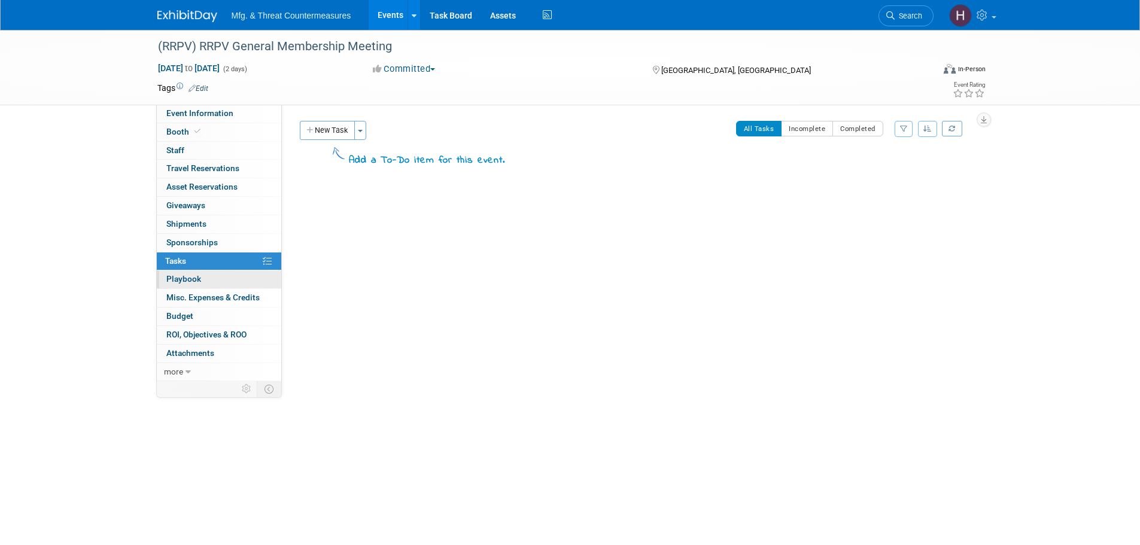
click at [185, 275] on span "Playbook 0" at bounding box center [183, 279] width 35 height 10
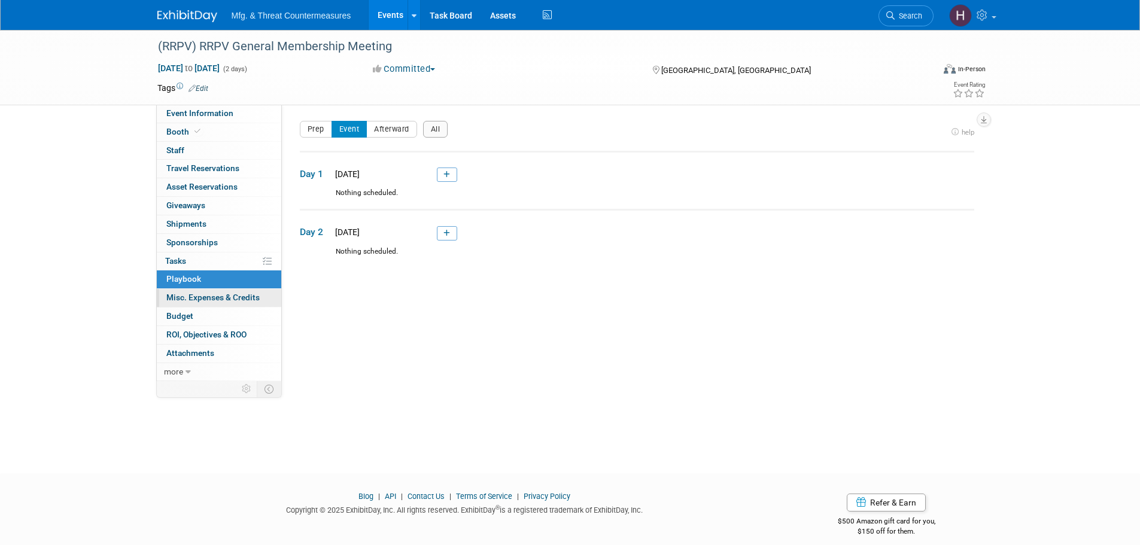
click at [182, 290] on link "0 Misc. Expenses & Credits 0" at bounding box center [219, 298] width 124 height 18
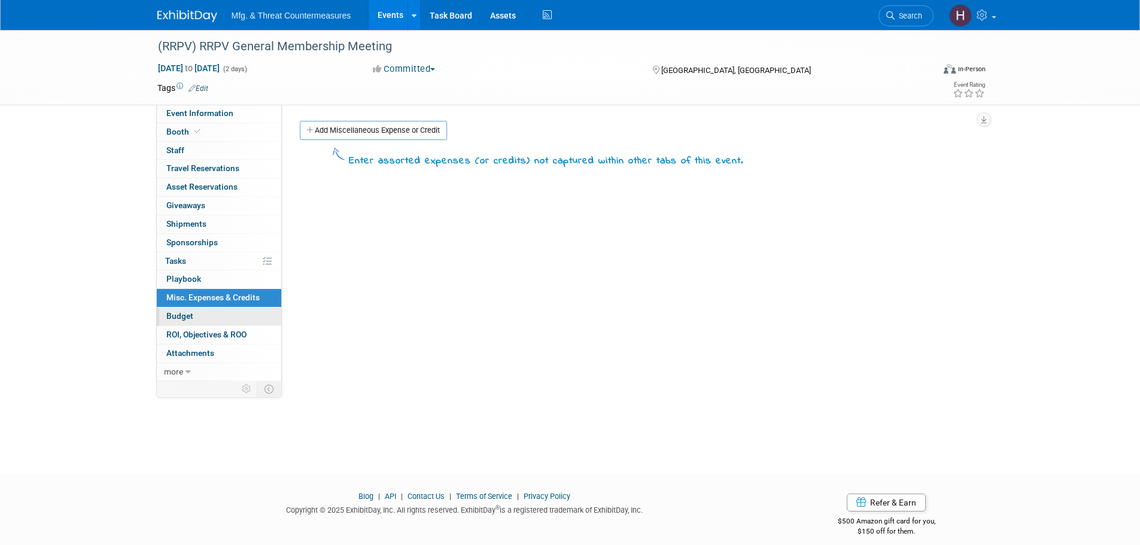
click at [181, 313] on span "Budget" at bounding box center [179, 316] width 27 height 10
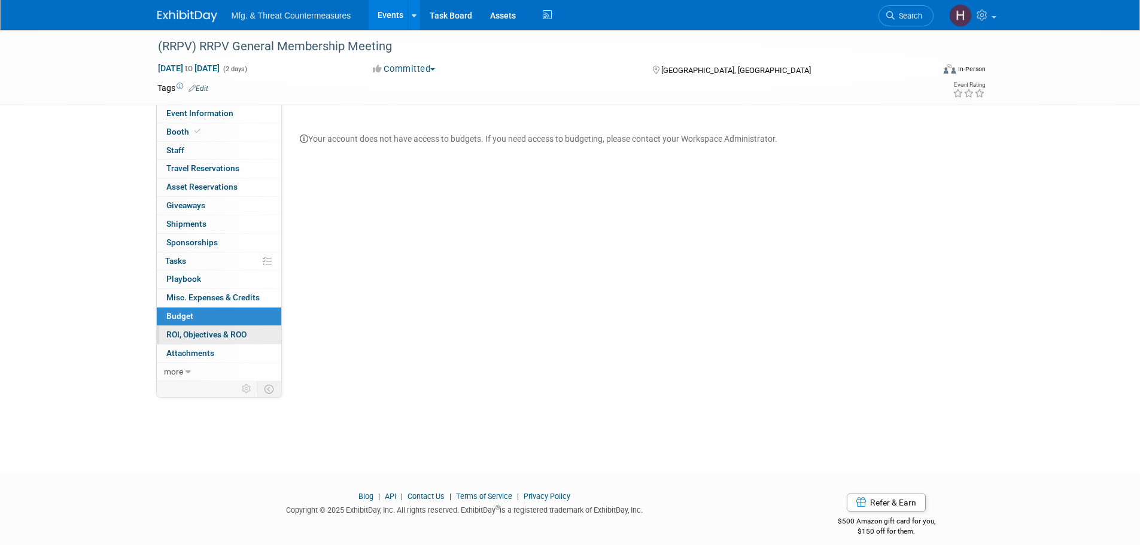
click at [176, 334] on span "ROI, Objectives & ROO 0" at bounding box center [206, 335] width 80 height 10
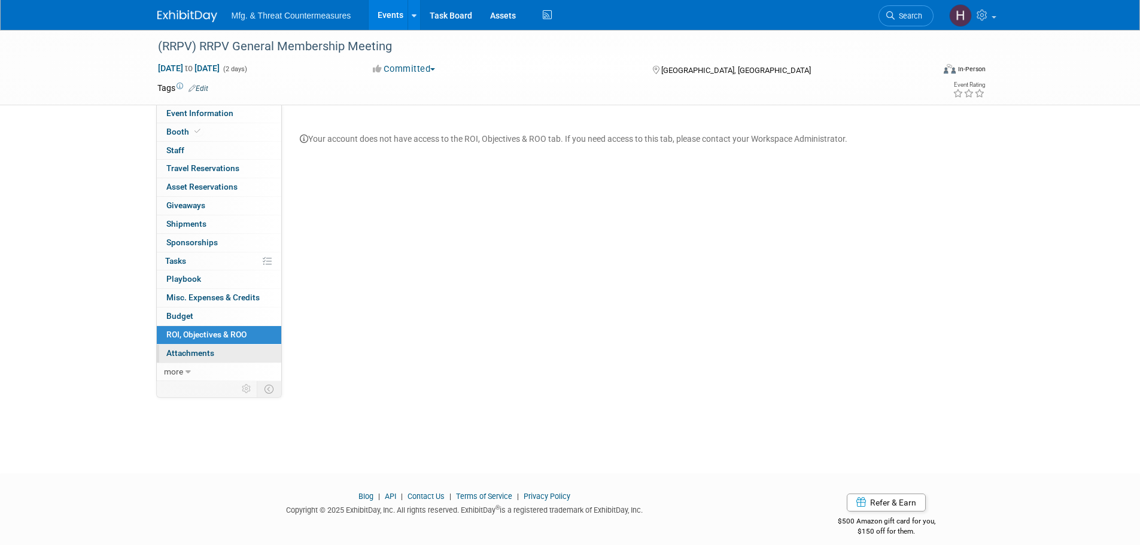
click at [183, 360] on link "0 Attachments 0" at bounding box center [219, 354] width 124 height 18
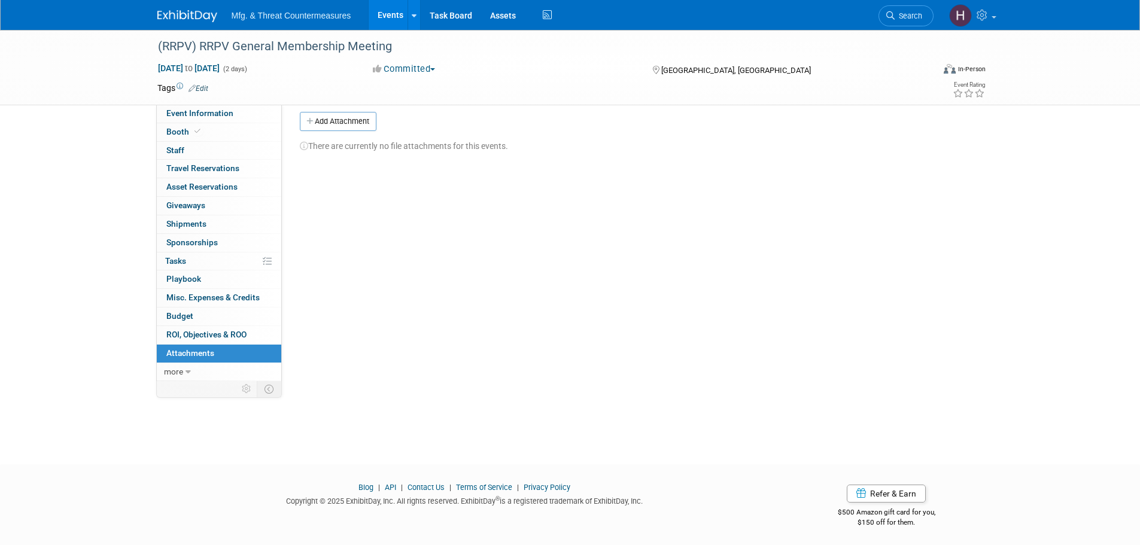
scroll to position [12, 0]
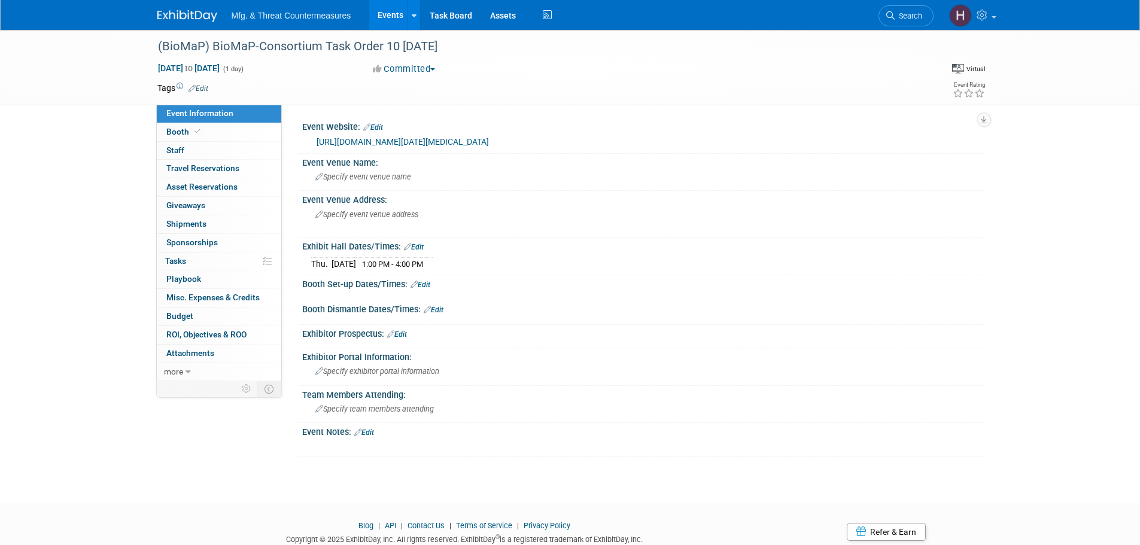
click at [423, 137] on link "[URL][DOMAIN_NAME][DATE][MEDICAL_DATA]" at bounding box center [402, 142] width 172 height 10
click at [192, 125] on link "Booth" at bounding box center [219, 132] width 124 height 18
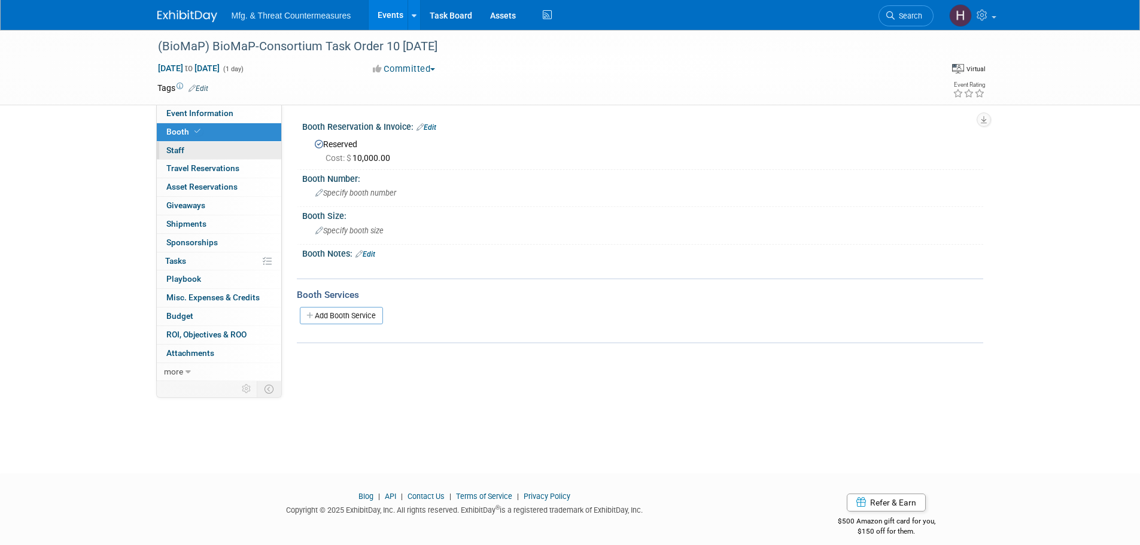
click at [184, 144] on link "0 Staff 0" at bounding box center [219, 151] width 124 height 18
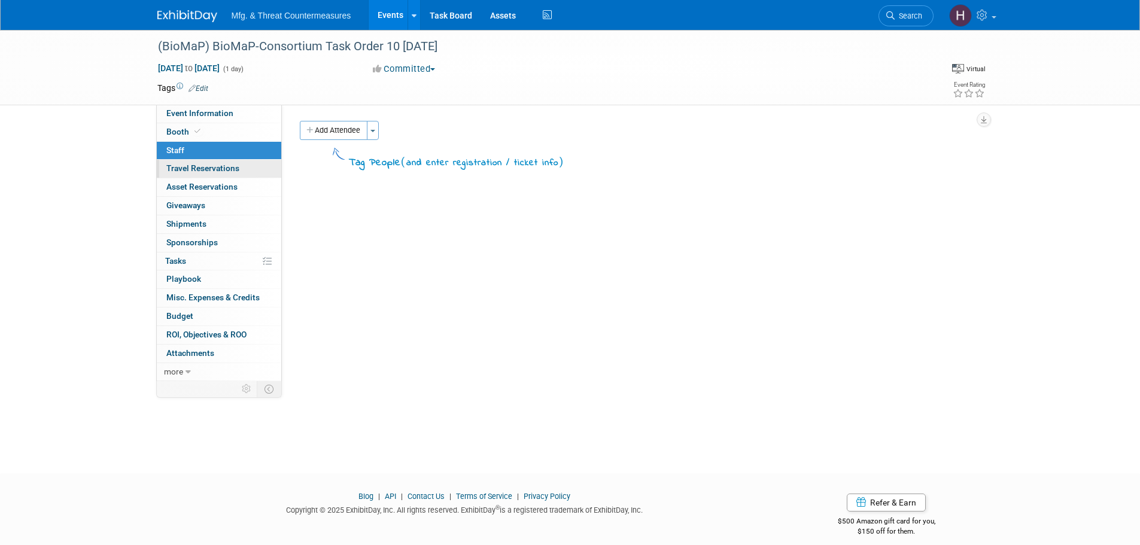
click at [179, 165] on span "Travel Reservations 0" at bounding box center [202, 168] width 73 height 10
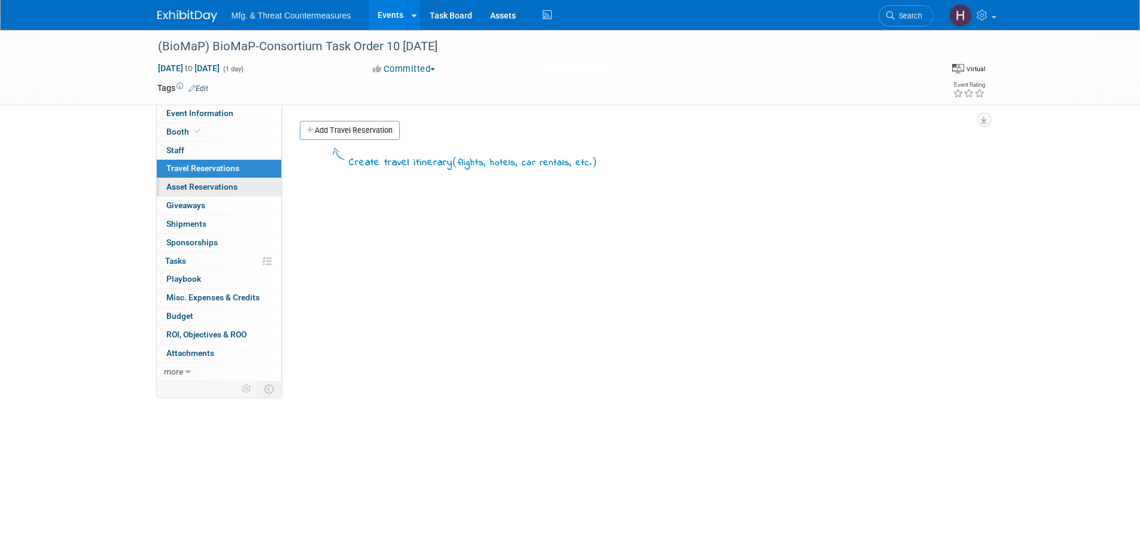
click at [179, 186] on span "Asset Reservations 0" at bounding box center [201, 187] width 71 height 10
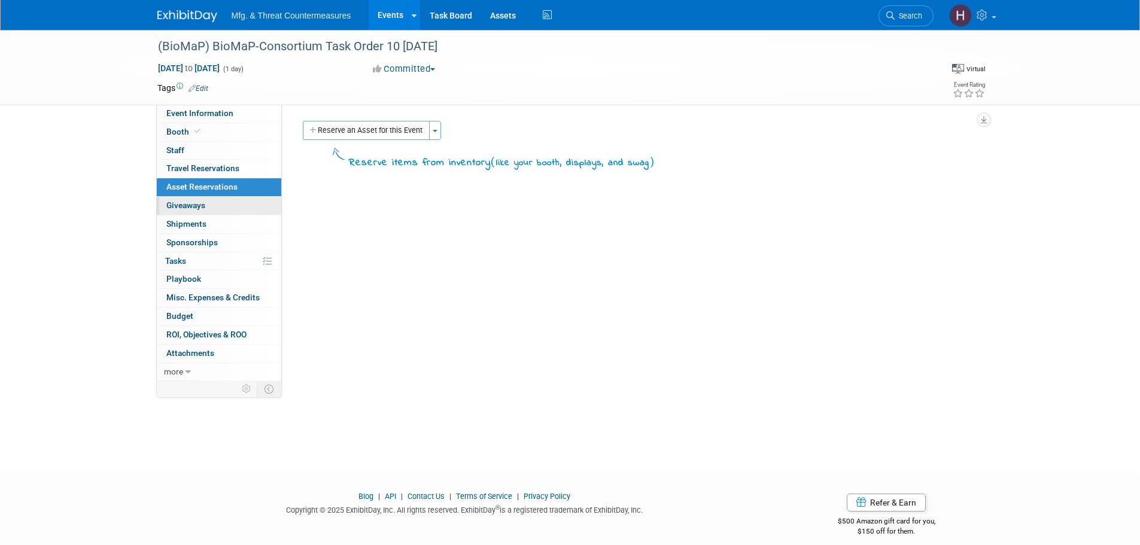
click at [188, 205] on span "Giveaways 0" at bounding box center [185, 205] width 39 height 10
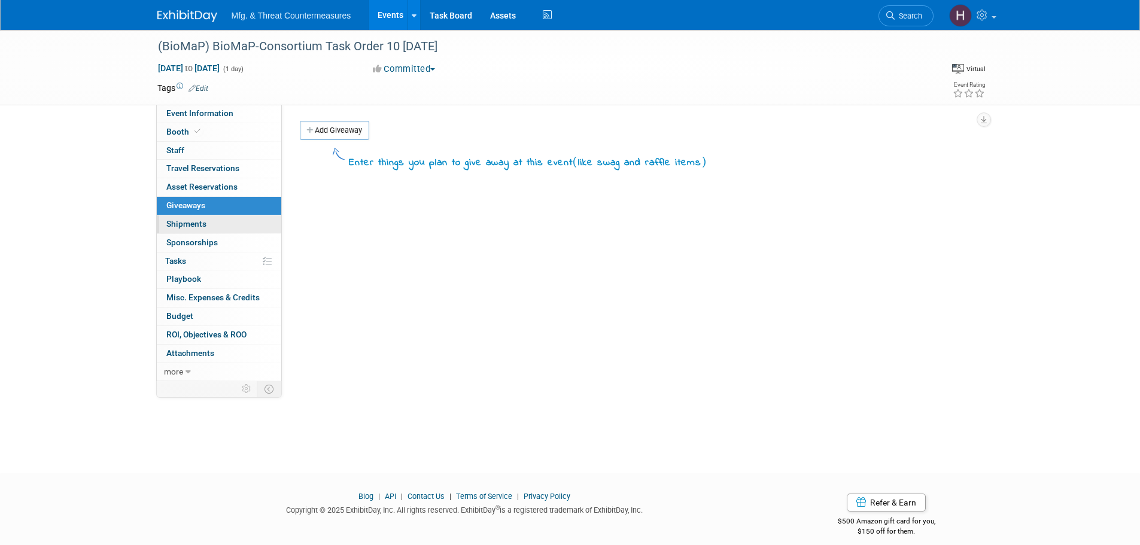
click at [188, 219] on span "Shipments 0" at bounding box center [186, 224] width 40 height 10
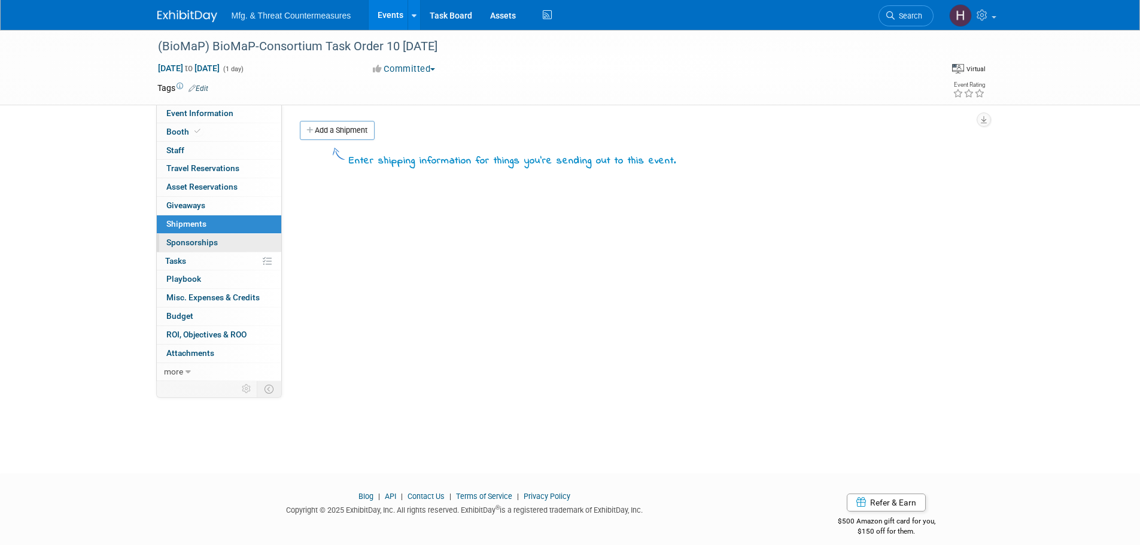
click at [172, 241] on span "Sponsorships 0" at bounding box center [191, 242] width 51 height 10
click at [0, 0] on div at bounding box center [0, 0] width 0 height 0
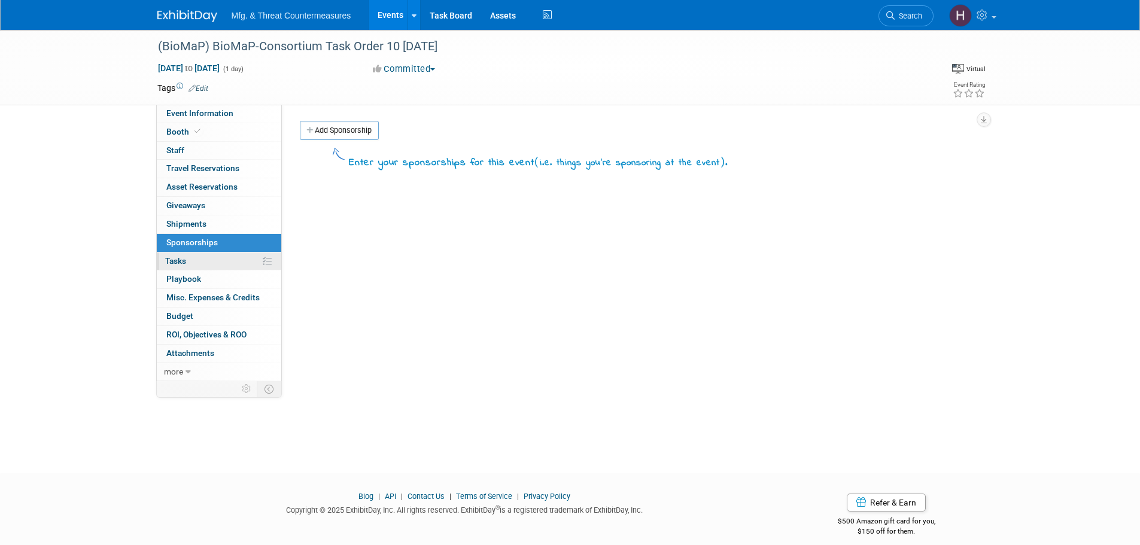
click at [175, 261] on span "Tasks 0%" at bounding box center [175, 261] width 21 height 10
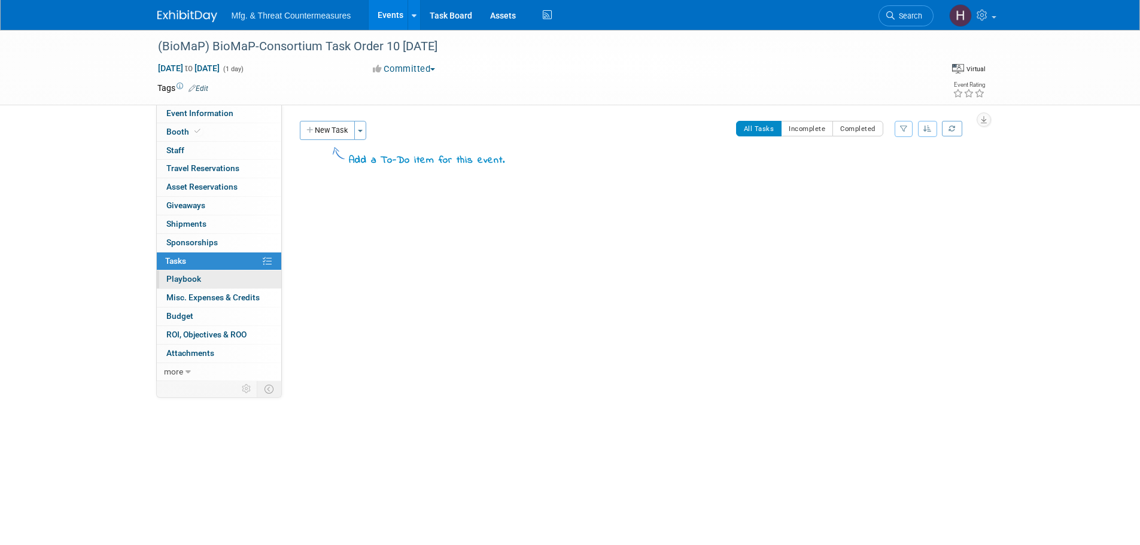
click at [176, 278] on span "Playbook 0" at bounding box center [183, 279] width 35 height 10
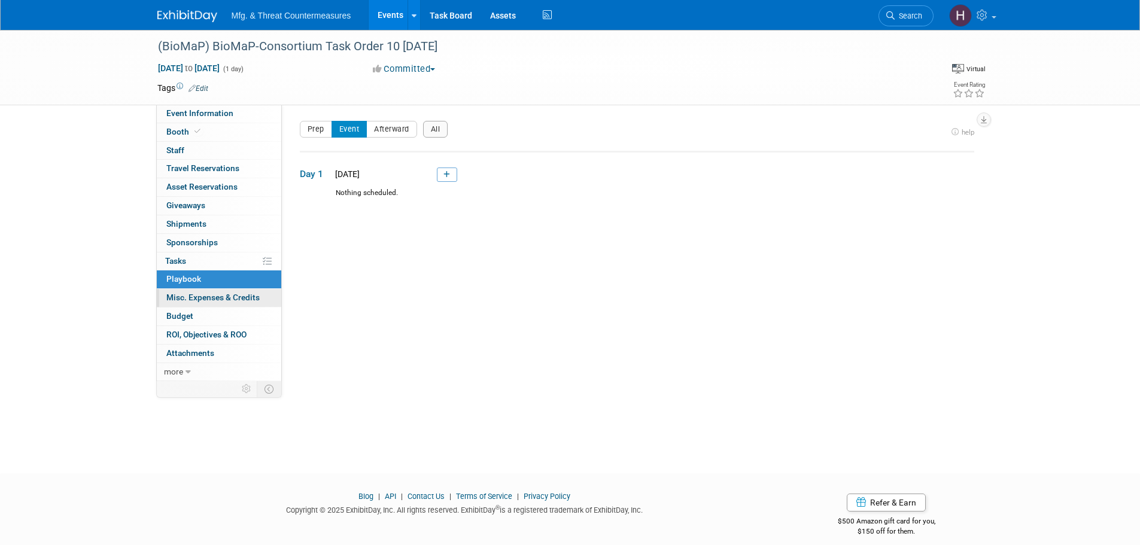
click at [180, 294] on span "Misc. Expenses & Credits 0" at bounding box center [212, 298] width 93 height 10
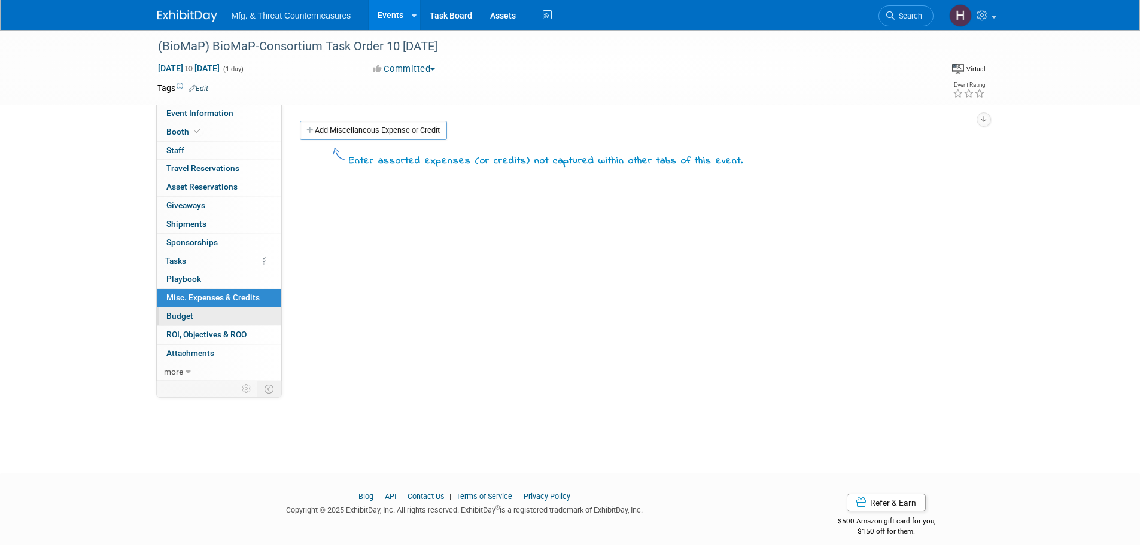
click at [190, 317] on span "Budget" at bounding box center [179, 316] width 27 height 10
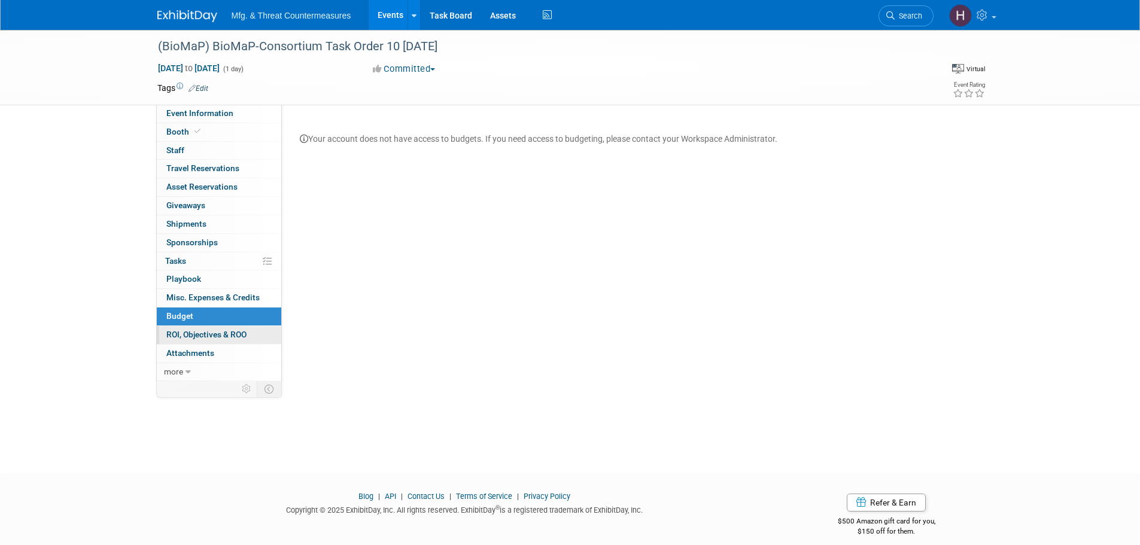
click at [193, 330] on span "ROI, Objectives & ROO 0" at bounding box center [206, 335] width 80 height 10
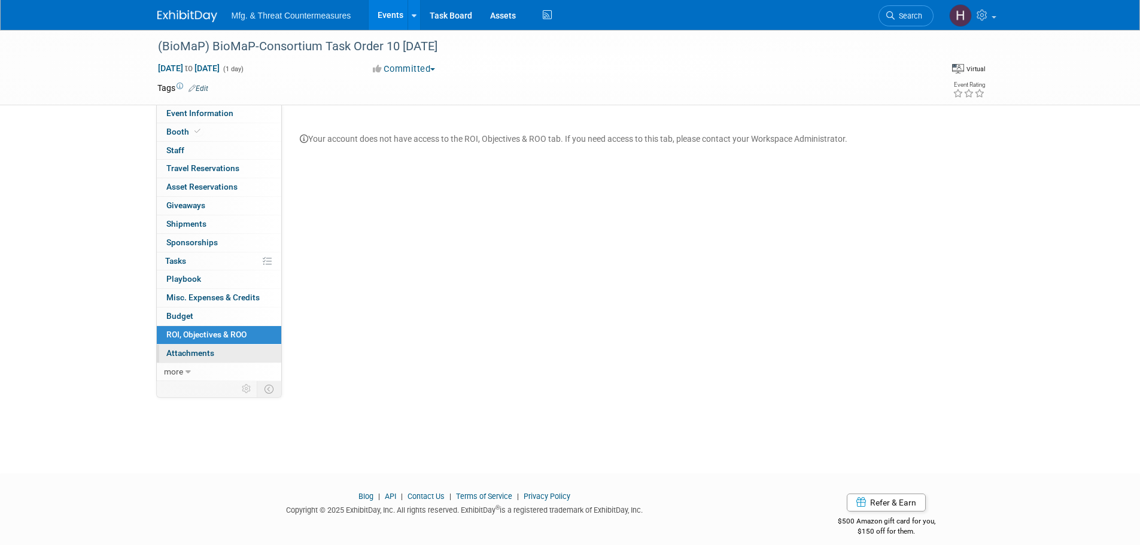
click at [194, 345] on link "0 Attachments 0" at bounding box center [219, 354] width 124 height 18
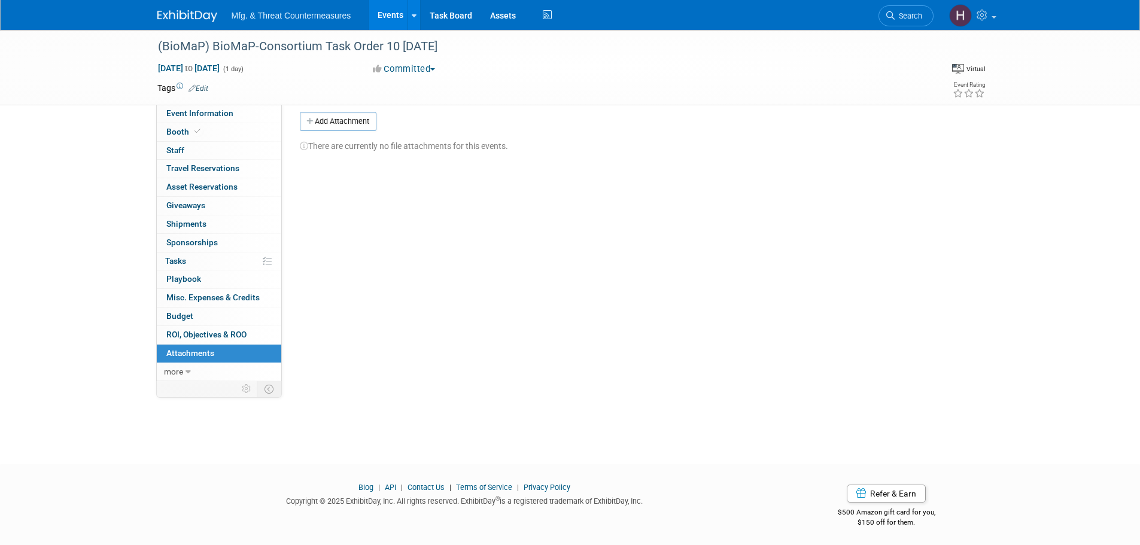
scroll to position [12, 0]
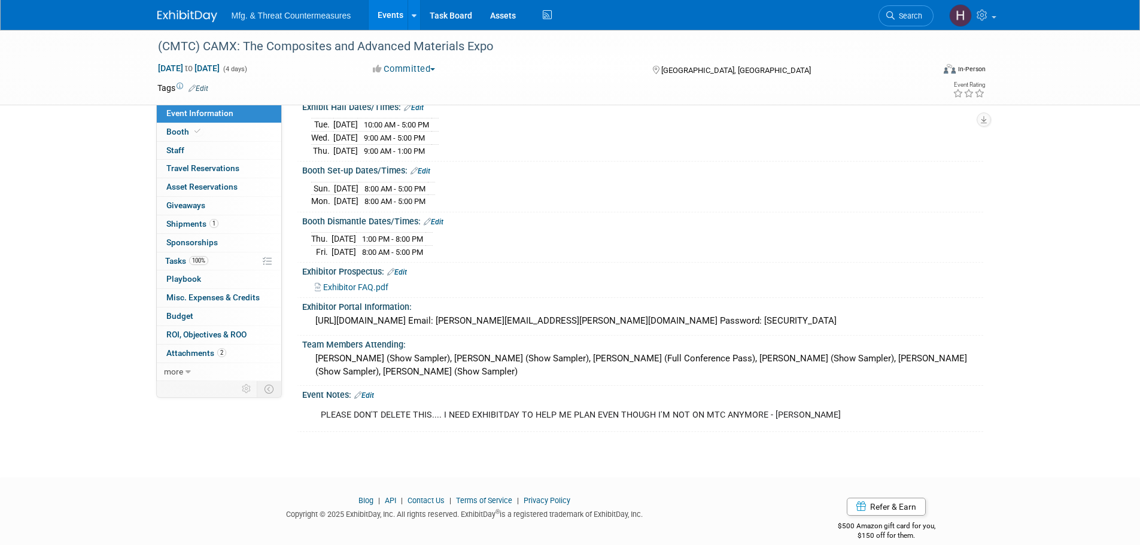
scroll to position [153, 0]
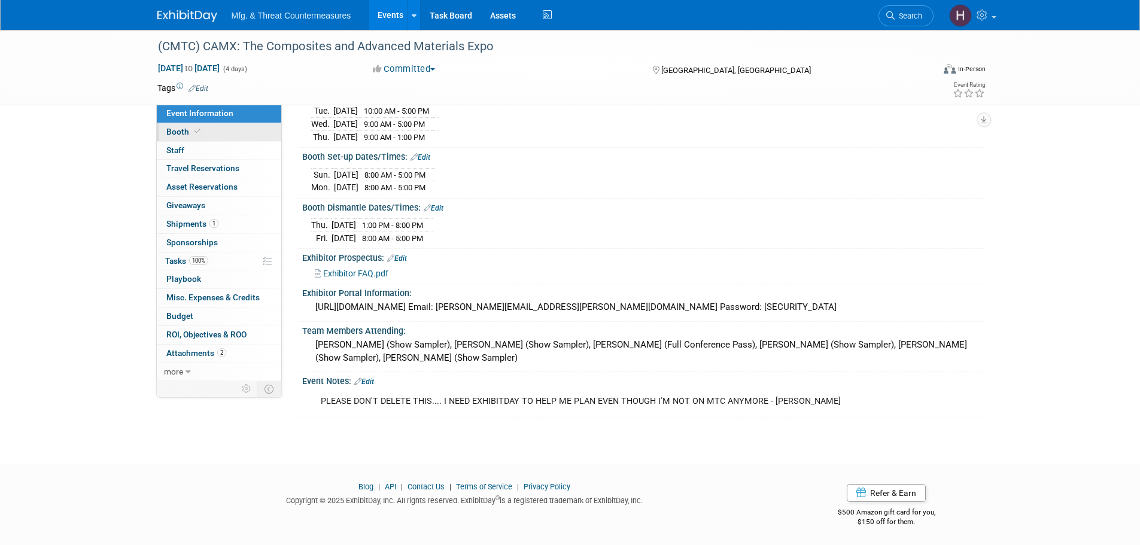
click at [185, 134] on span "Booth" at bounding box center [184, 132] width 36 height 10
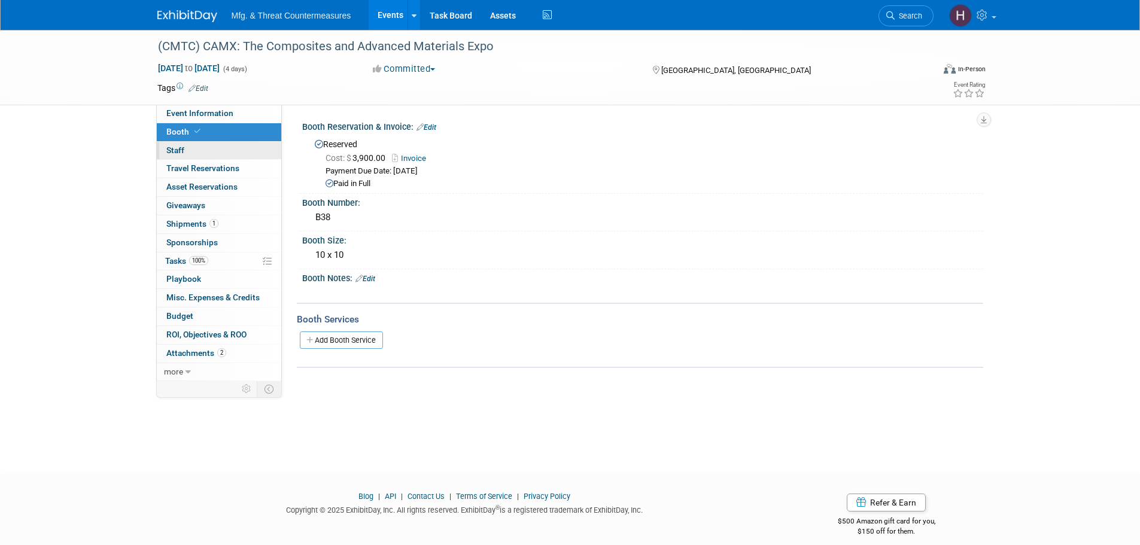
click at [176, 151] on span "Staff 0" at bounding box center [175, 150] width 18 height 10
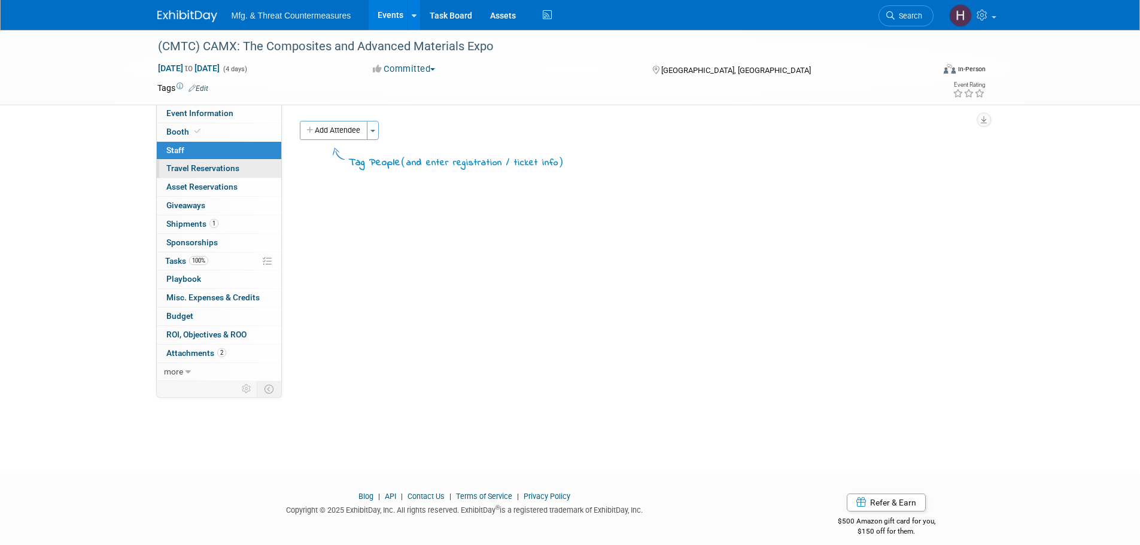
click at [184, 168] on span "Travel Reservations 0" at bounding box center [202, 168] width 73 height 10
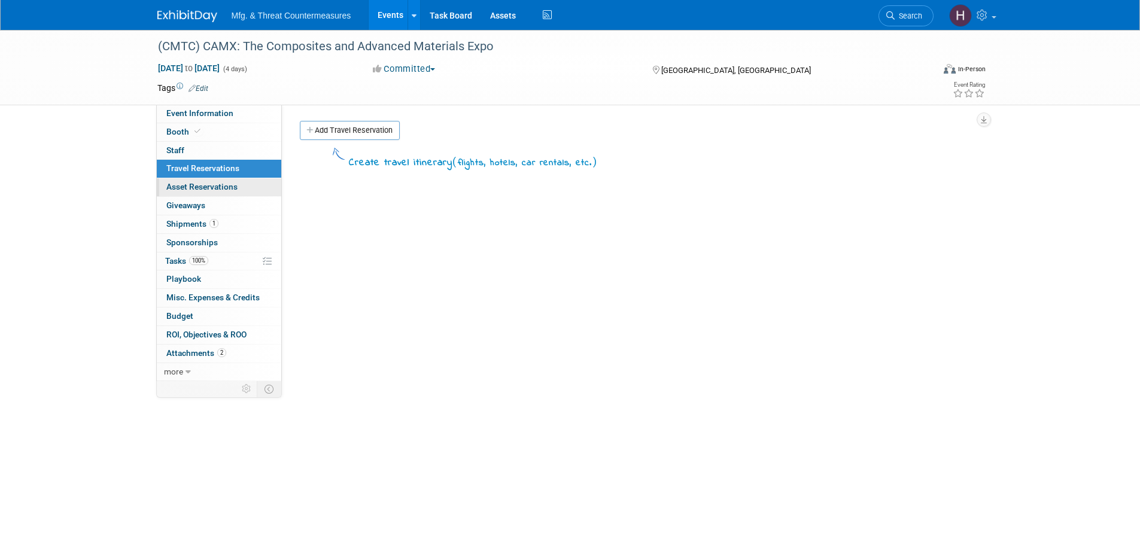
click at [243, 187] on link "0 Asset Reservations 0" at bounding box center [219, 187] width 124 height 18
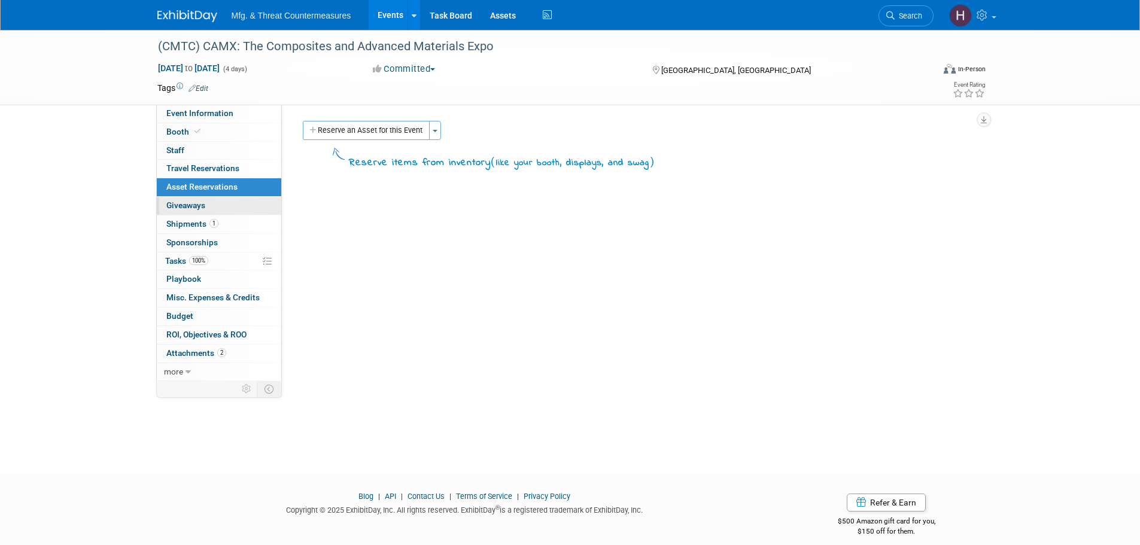
click at [239, 200] on link "0 Giveaways 0" at bounding box center [219, 206] width 124 height 18
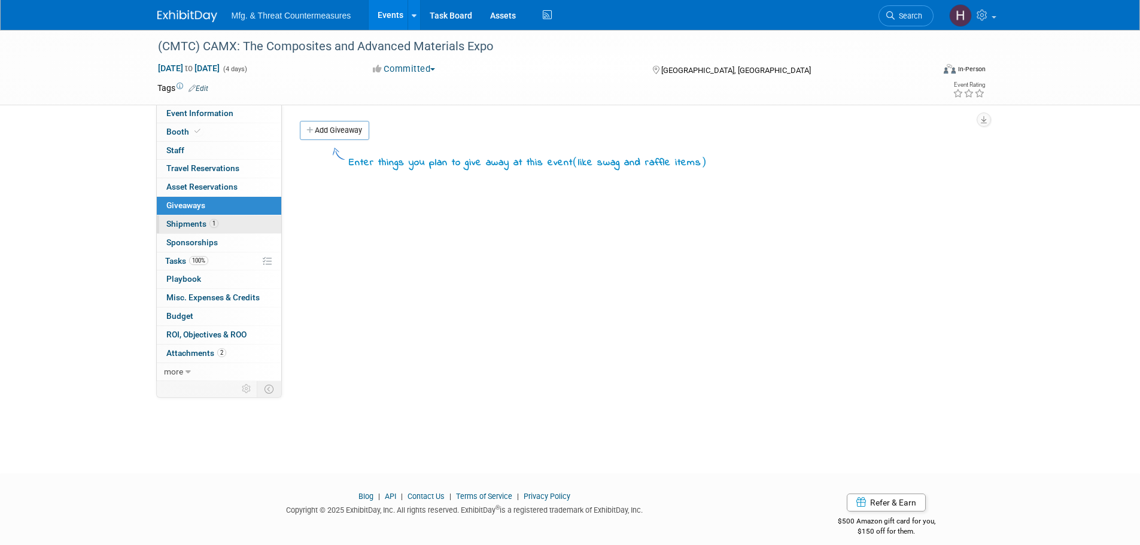
click at [234, 218] on link "1 Shipments 1" at bounding box center [219, 224] width 124 height 18
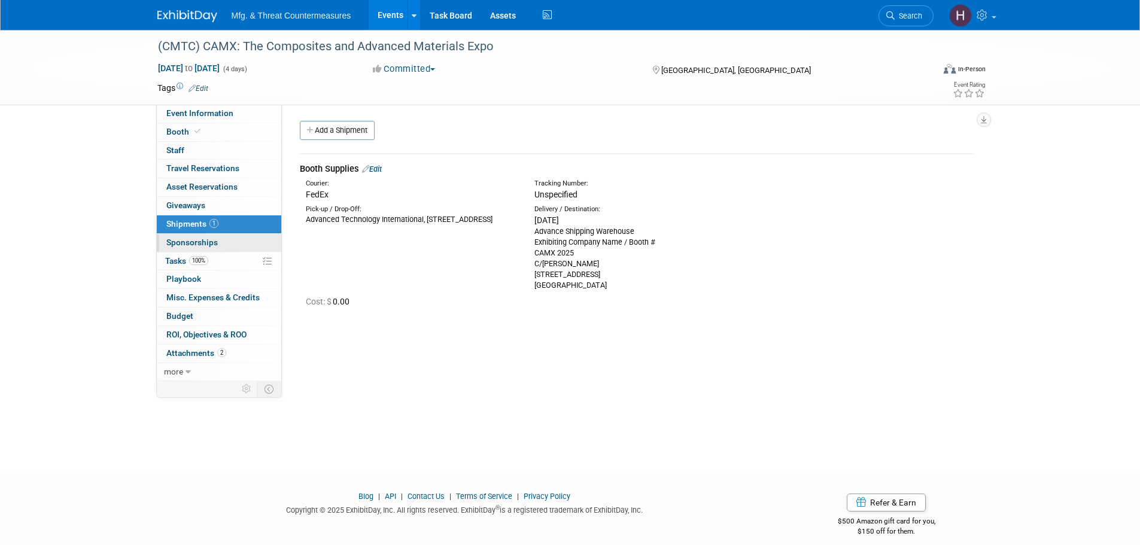
click at [232, 240] on link "0 Sponsorships 0" at bounding box center [219, 243] width 124 height 18
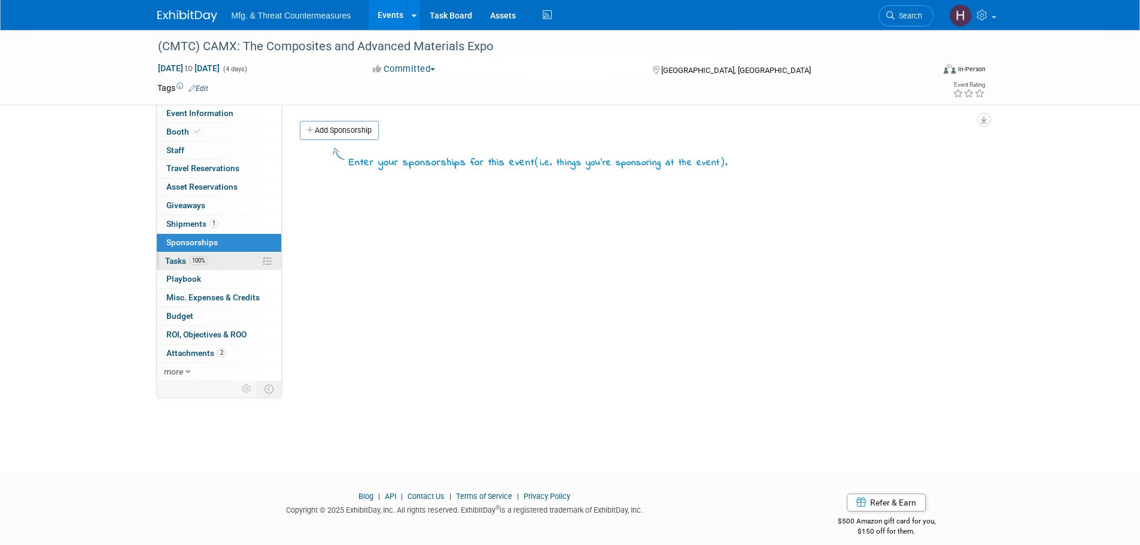
click at [222, 262] on link "100% Tasks 100%" at bounding box center [219, 261] width 124 height 18
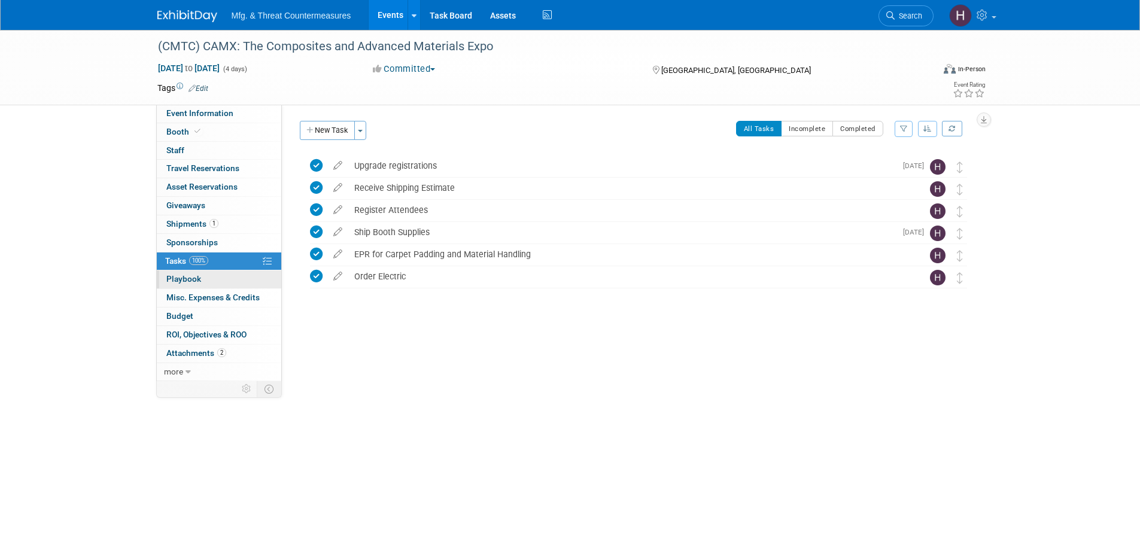
click at [221, 281] on link "0 Playbook 0" at bounding box center [219, 279] width 124 height 18
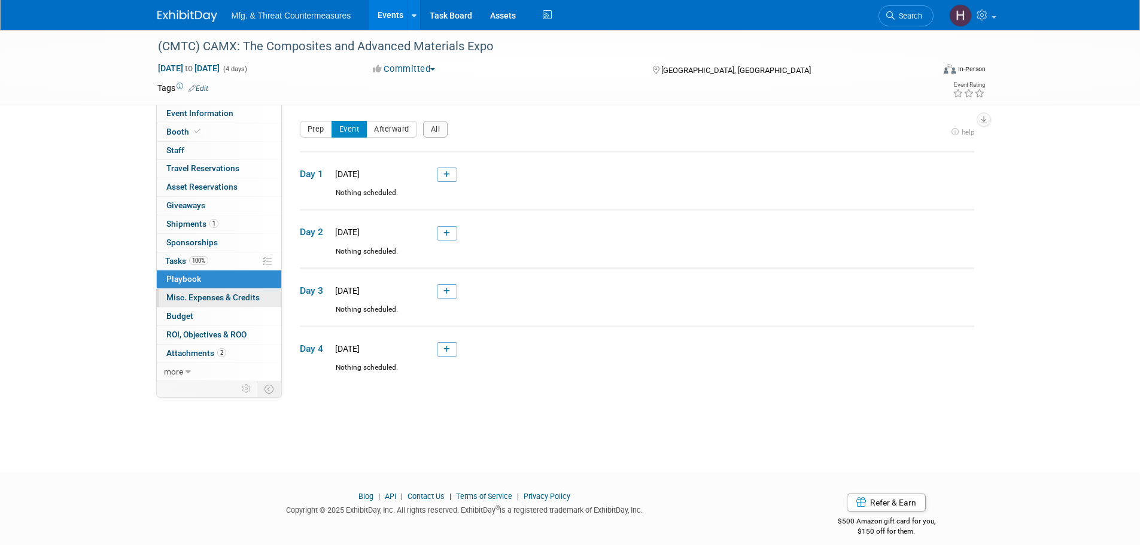
click at [213, 295] on span "Misc. Expenses & Credits 0" at bounding box center [212, 298] width 93 height 10
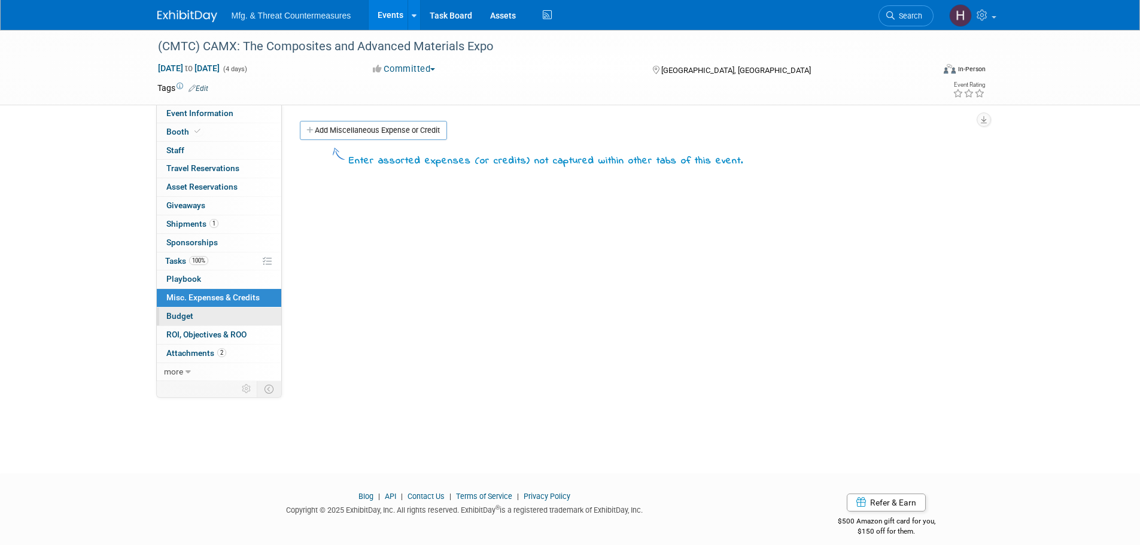
click at [209, 313] on link "Budget" at bounding box center [219, 316] width 124 height 18
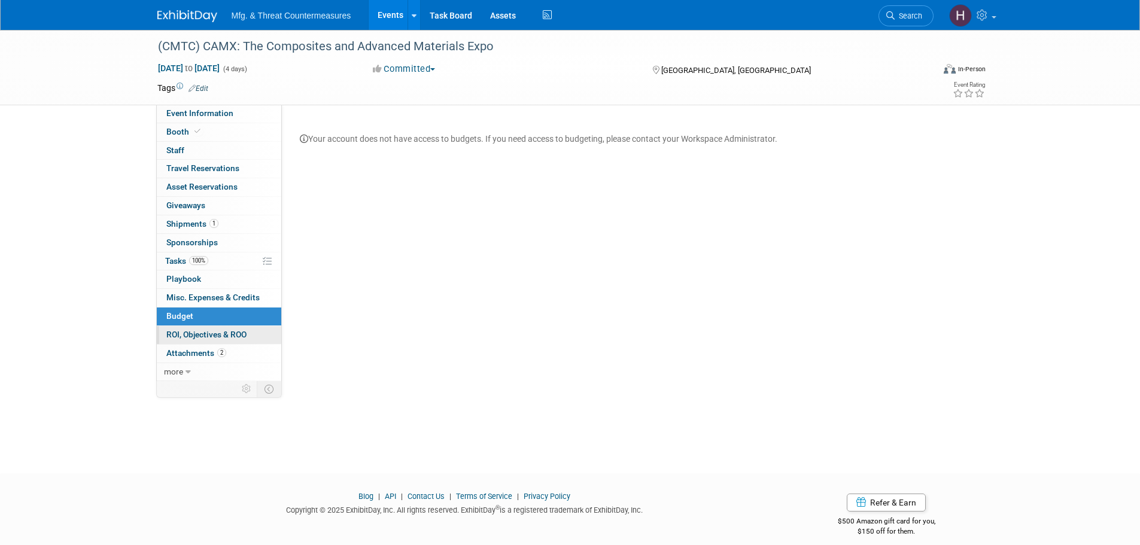
click at [206, 332] on span "ROI, Objectives & ROO 0" at bounding box center [206, 335] width 80 height 10
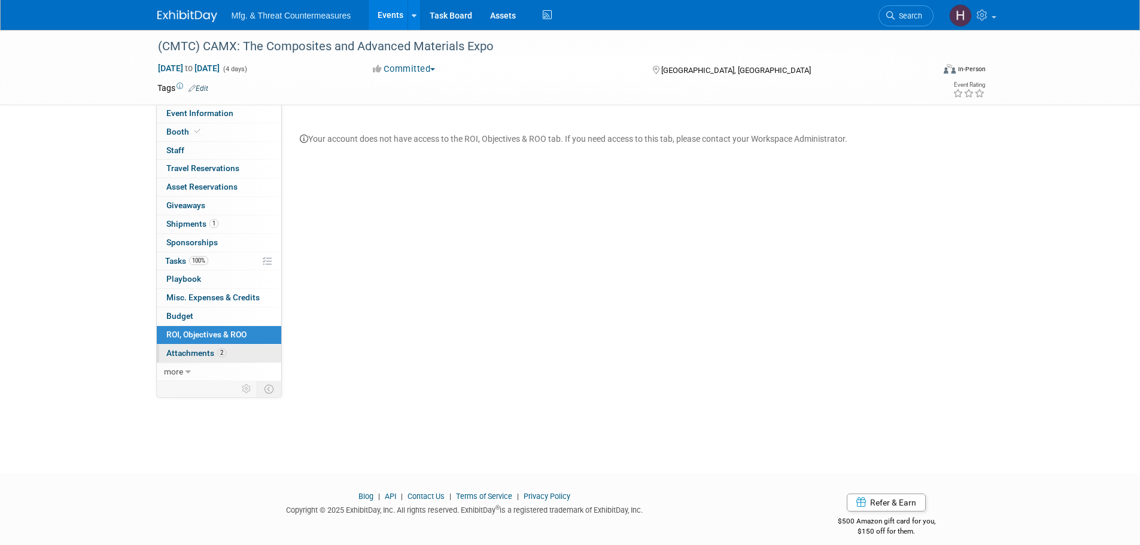
click at [202, 355] on span "Attachments 2" at bounding box center [196, 353] width 60 height 10
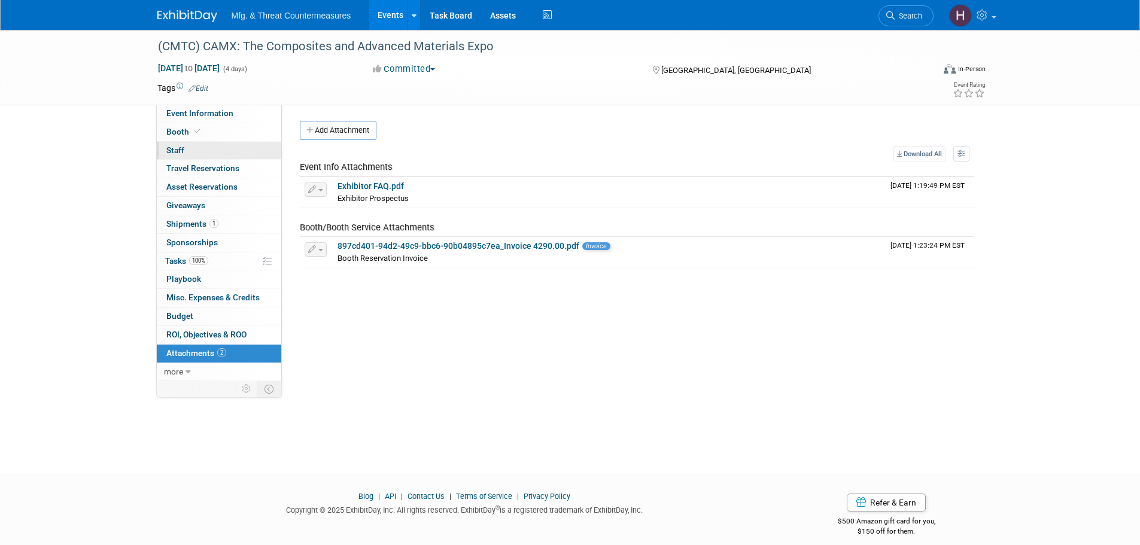
click at [214, 148] on link "0 Staff 0" at bounding box center [219, 151] width 124 height 18
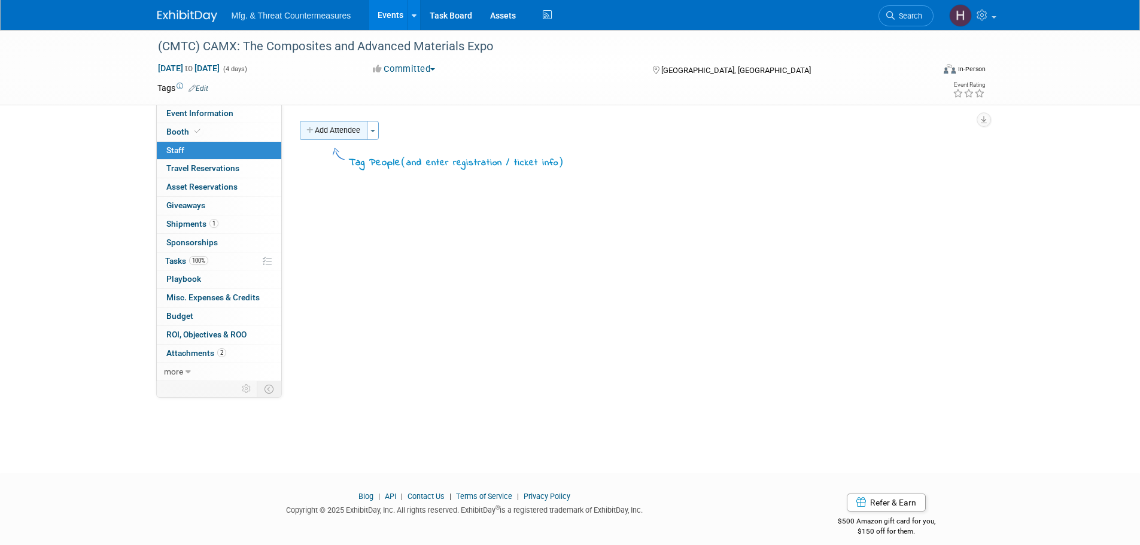
click at [359, 130] on button "Add Attendee" at bounding box center [334, 130] width 68 height 19
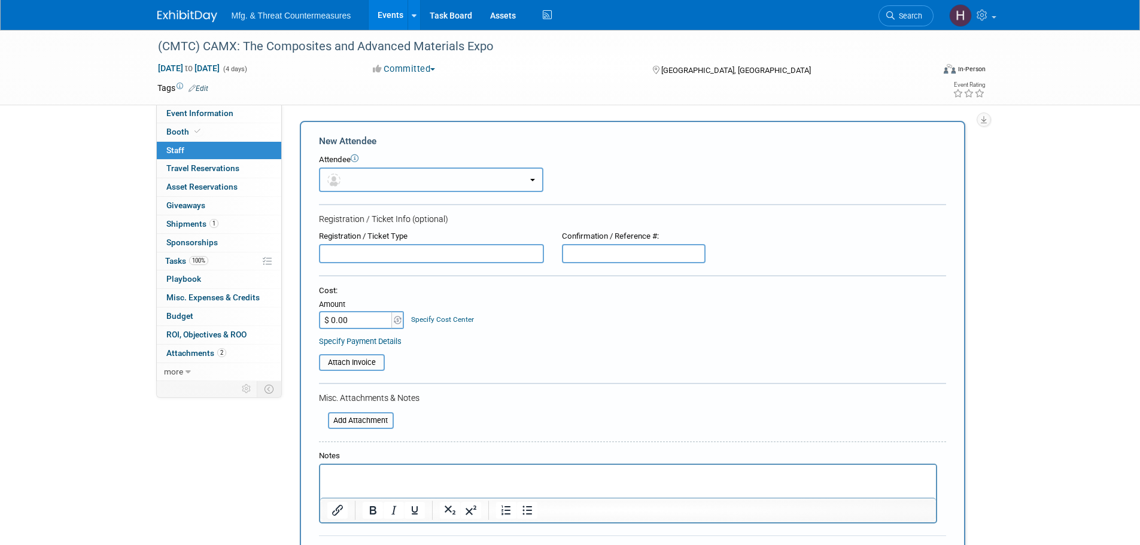
click at [434, 176] on button "button" at bounding box center [431, 179] width 224 height 25
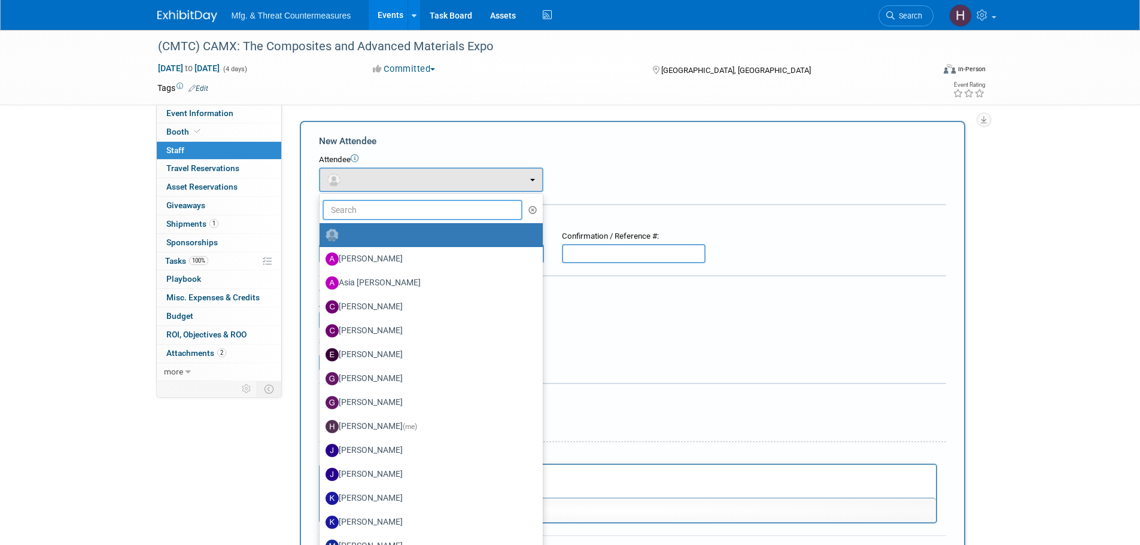
click at [415, 208] on input "text" at bounding box center [422, 210] width 200 height 20
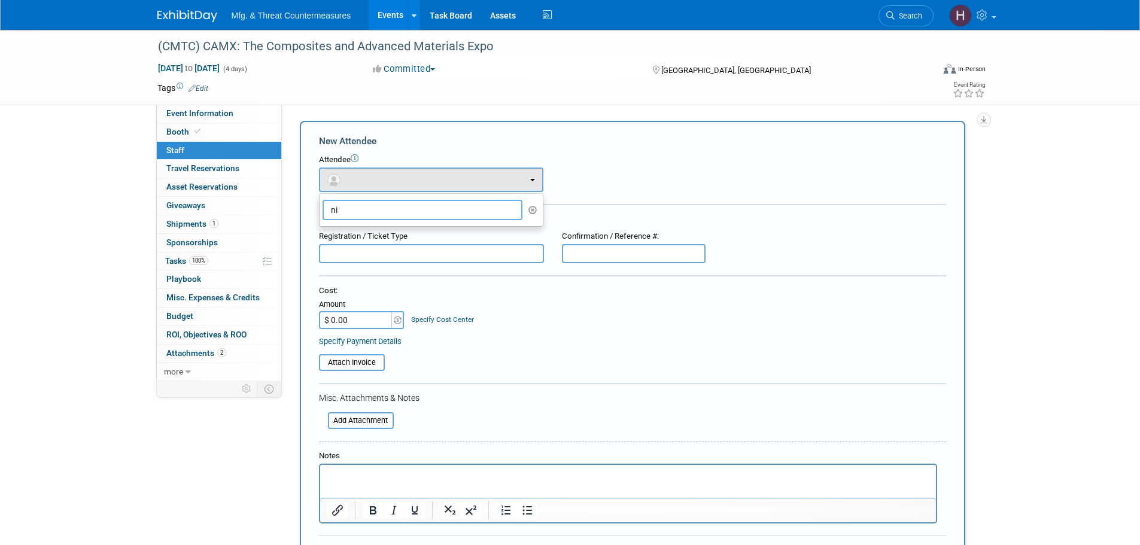
type input "n"
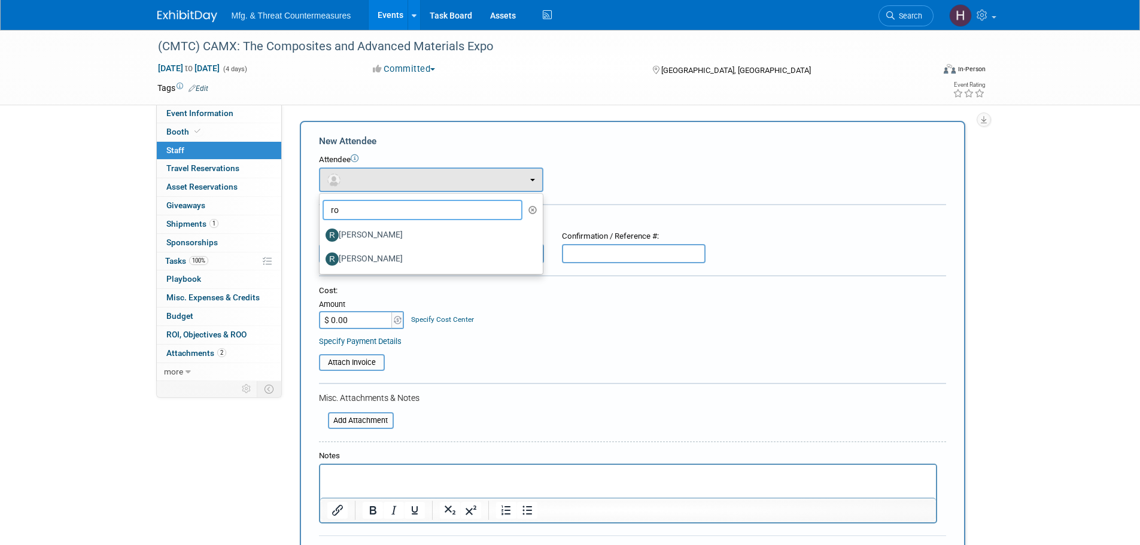
type input "r"
type input "d"
type input "s"
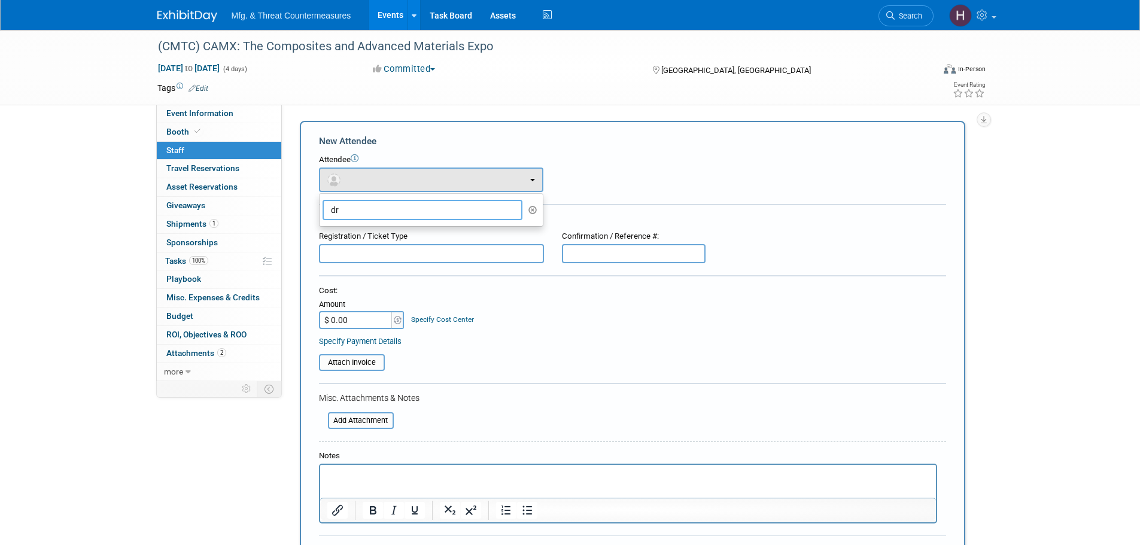
type input "d"
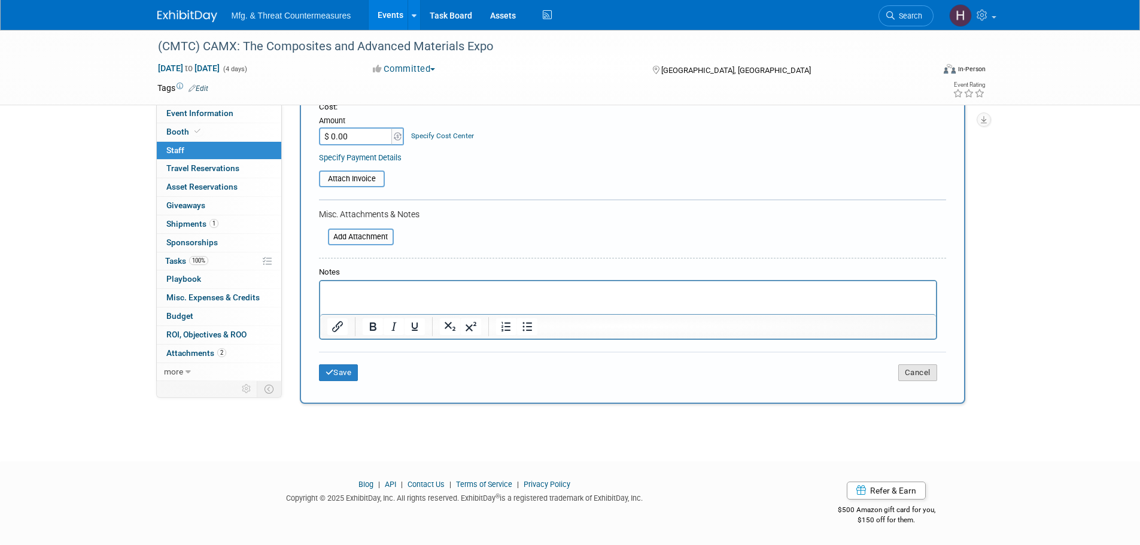
type input "eug"
click at [924, 373] on button "Cancel" at bounding box center [917, 372] width 39 height 17
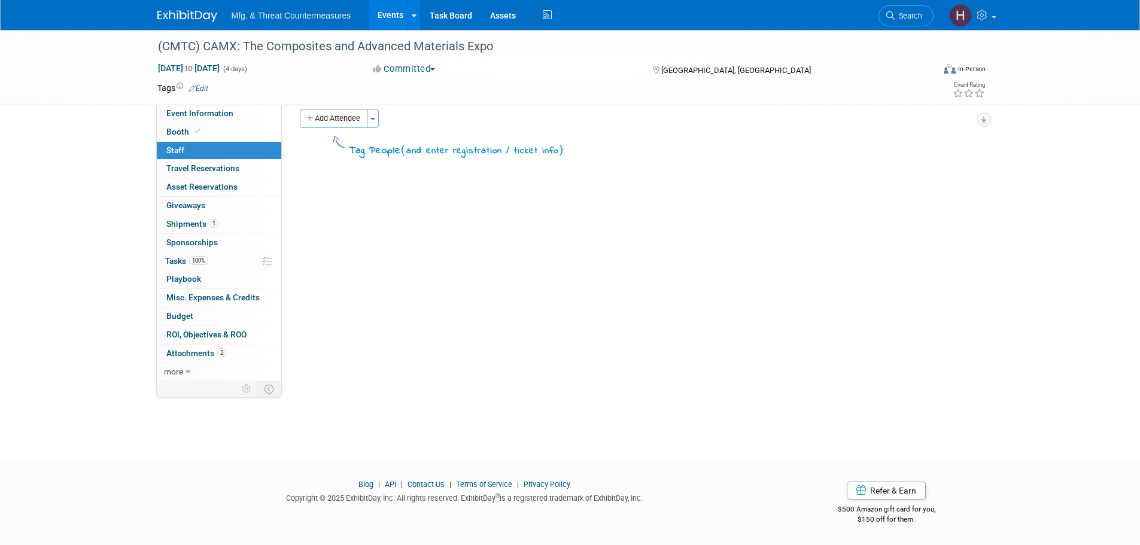
scroll to position [12, 0]
drag, startPoint x: 212, startPoint y: 354, endPoint x: 224, endPoint y: 342, distance: 17.3
click at [212, 354] on span "Attachments 2" at bounding box center [196, 353] width 60 height 10
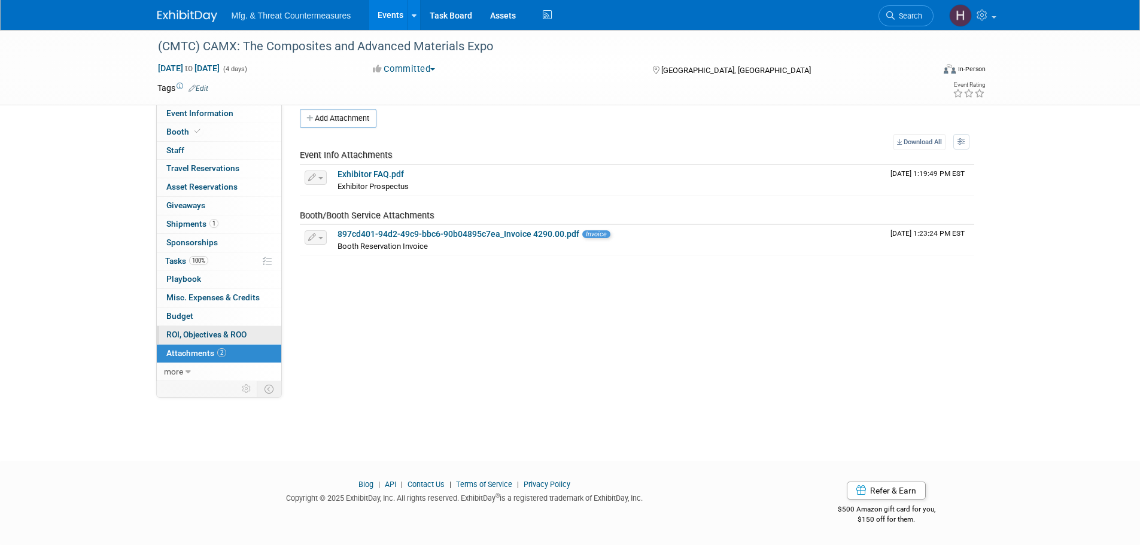
click at [250, 331] on link "0 ROI, Objectives & ROO 0" at bounding box center [219, 335] width 124 height 18
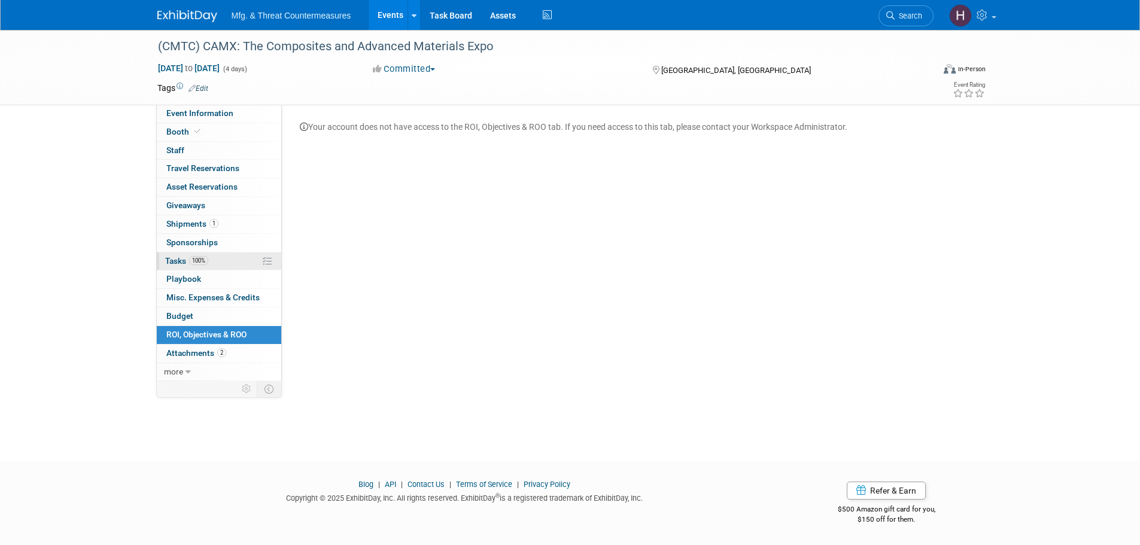
click at [219, 262] on link "100% Tasks 100%" at bounding box center [219, 261] width 124 height 18
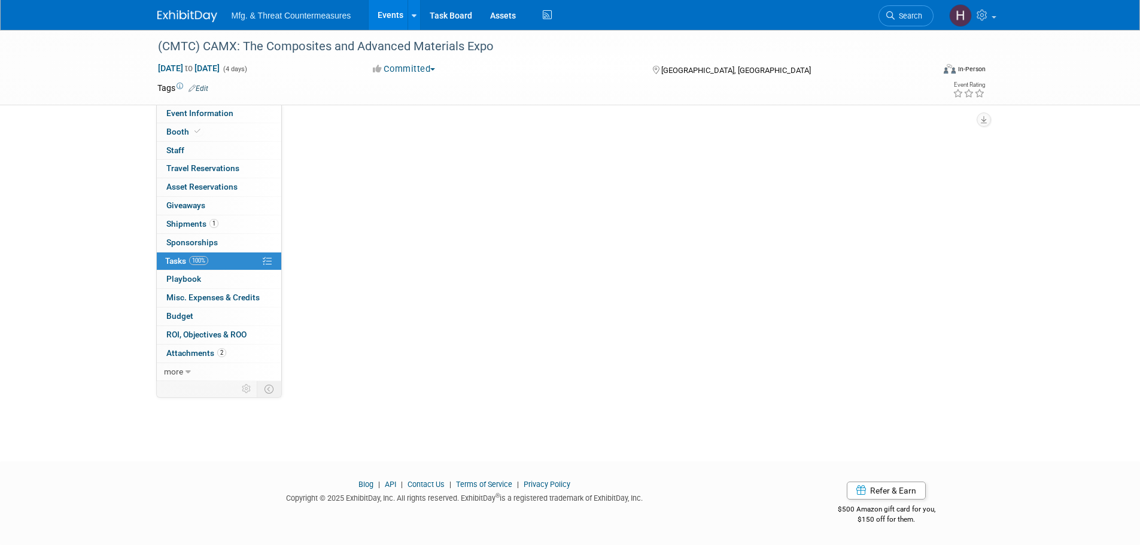
scroll to position [0, 0]
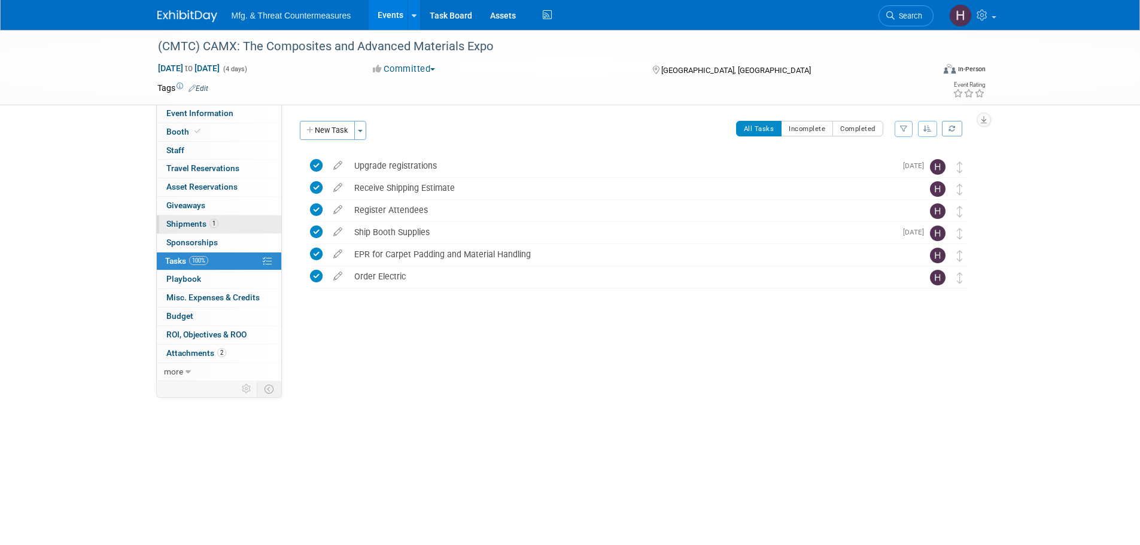
click at [220, 227] on link "1 Shipments 1" at bounding box center [219, 224] width 124 height 18
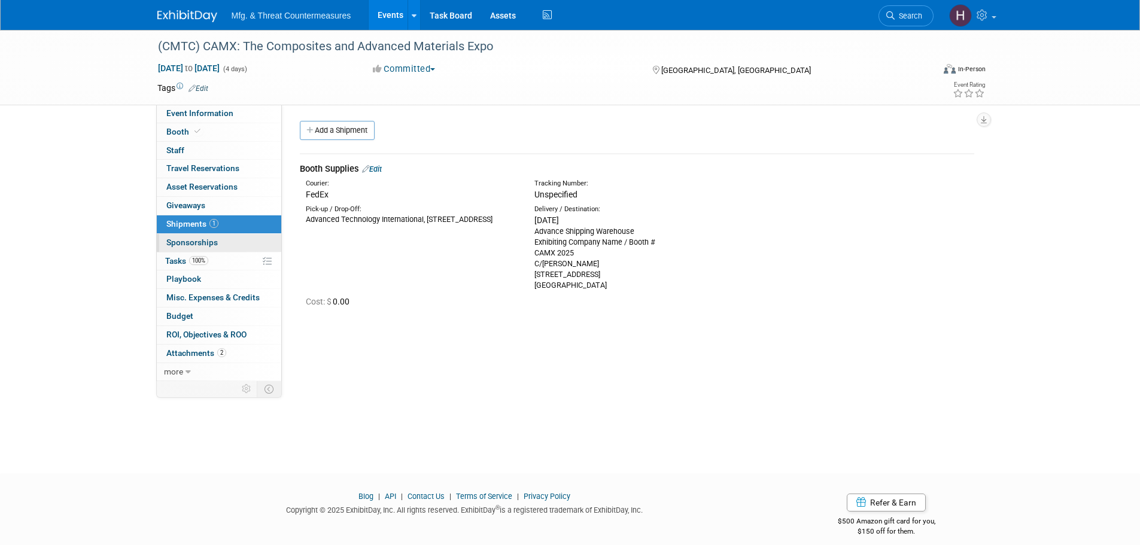
click at [221, 251] on link "0 Sponsorships 0" at bounding box center [219, 243] width 124 height 18
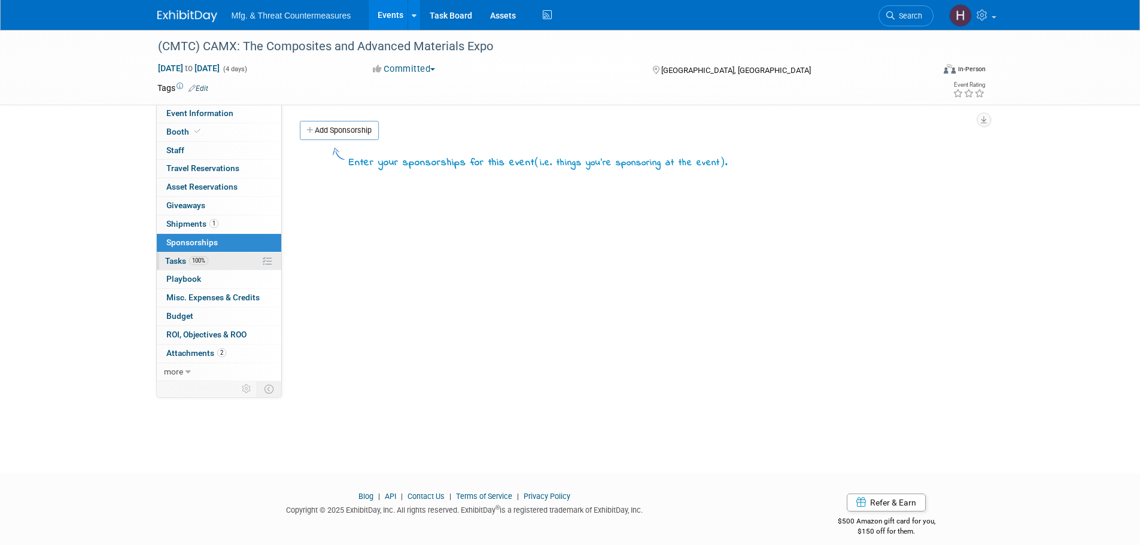
click at [221, 264] on link "100% Tasks 100%" at bounding box center [219, 261] width 124 height 18
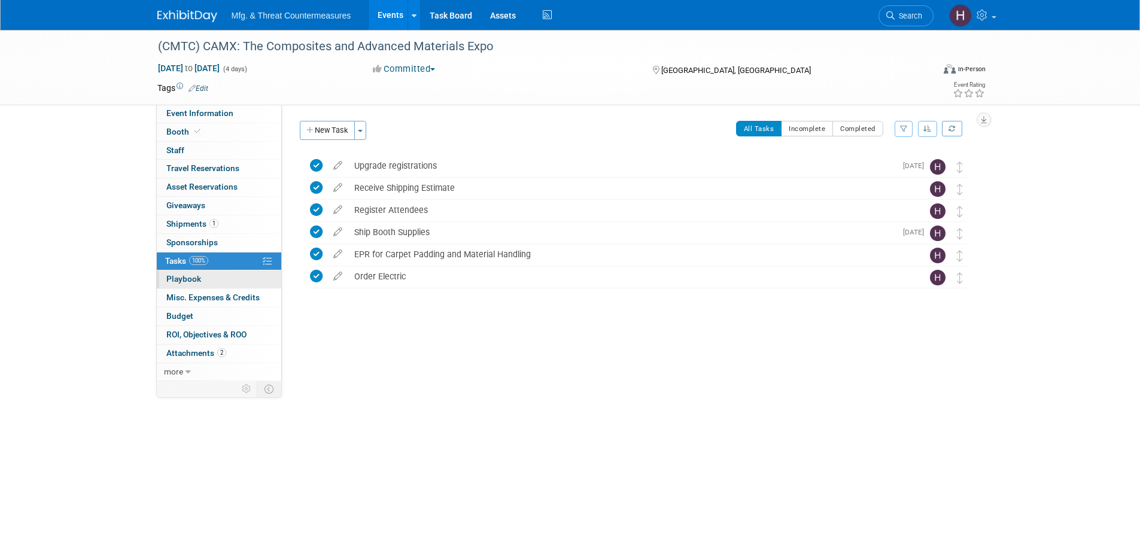
click at [218, 278] on link "0 Playbook 0" at bounding box center [219, 279] width 124 height 18
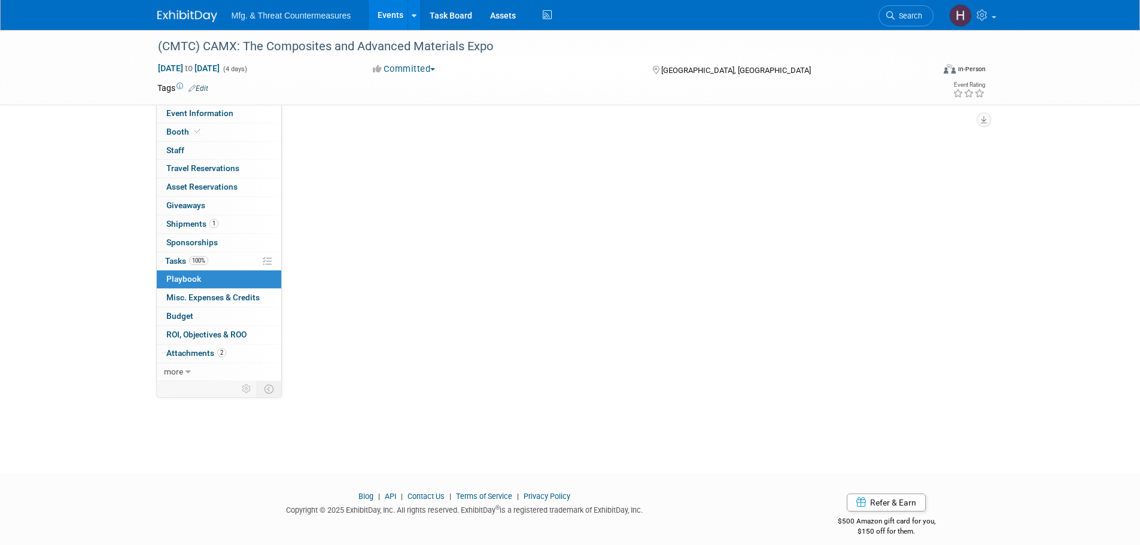
click at [218, 278] on link "0 Playbook 0" at bounding box center [219, 279] width 124 height 18
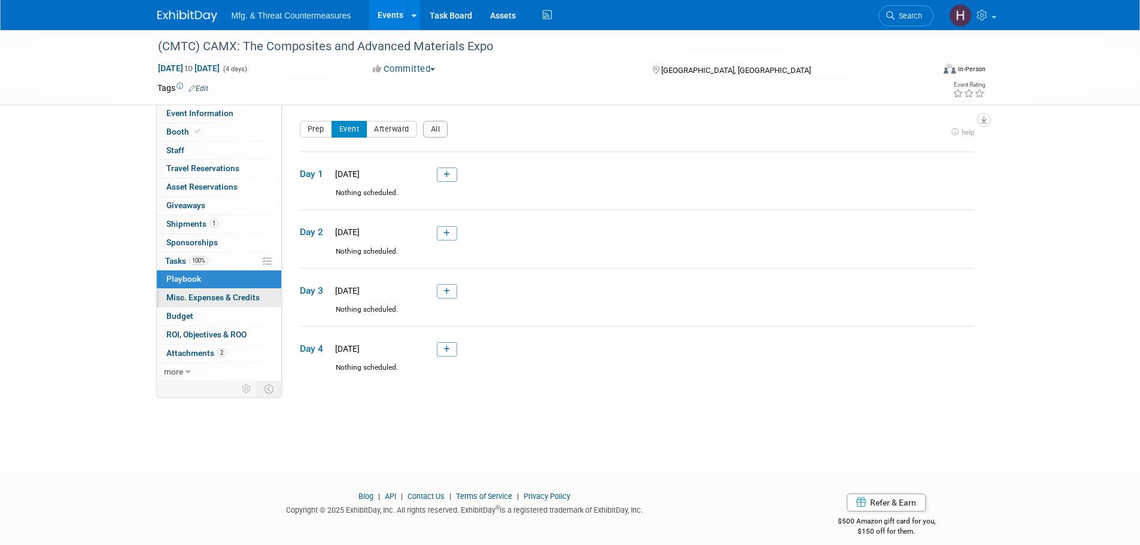
click at [212, 297] on span "Misc. Expenses & Credits 0" at bounding box center [212, 298] width 93 height 10
click at [0, 0] on div at bounding box center [0, 0] width 0 height 0
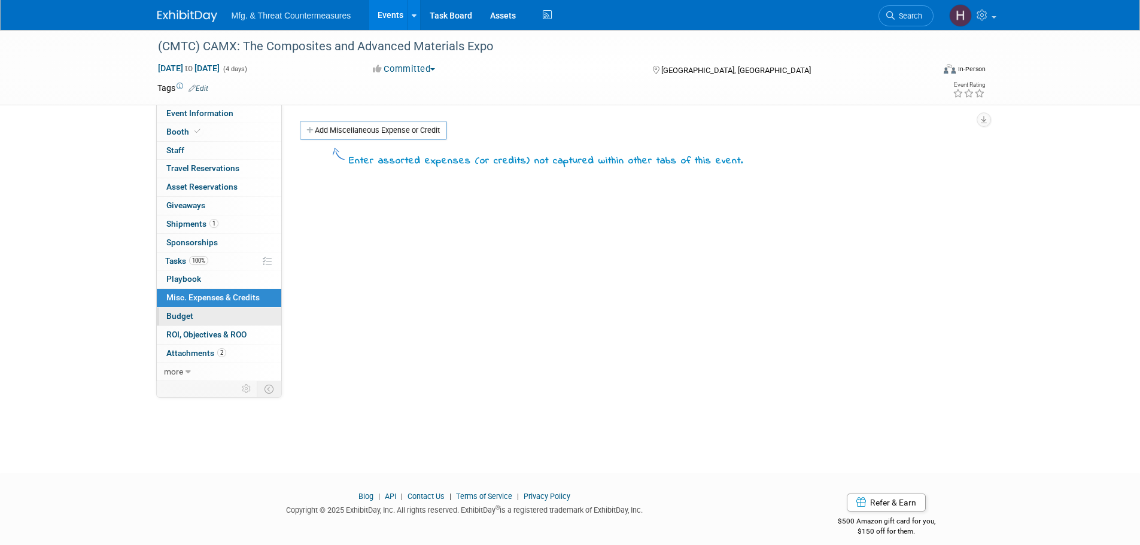
click at [208, 315] on link "Budget" at bounding box center [219, 316] width 124 height 18
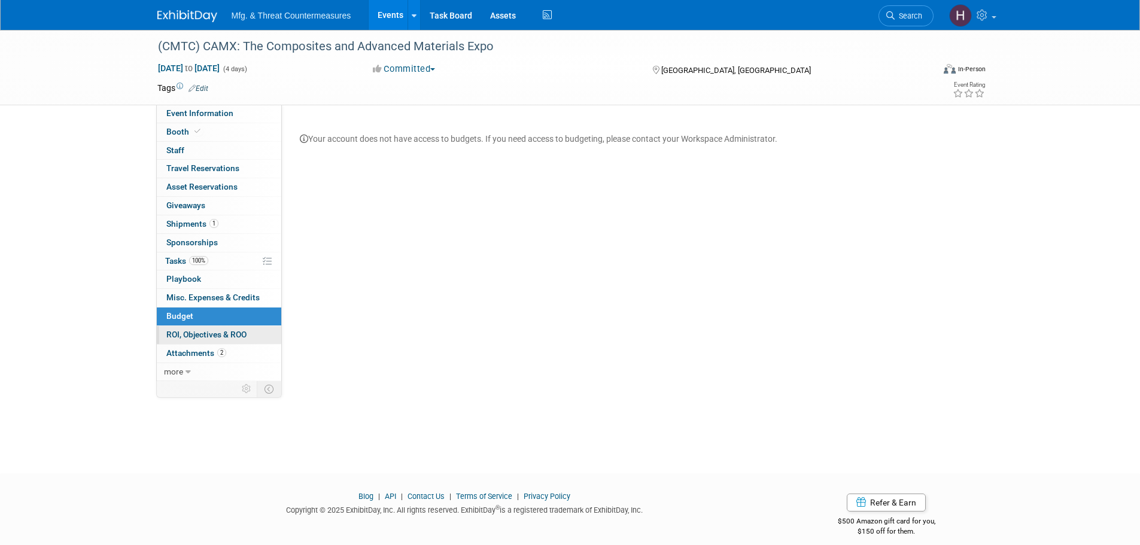
click at [210, 335] on span "ROI, Objectives & ROO 0" at bounding box center [206, 335] width 80 height 10
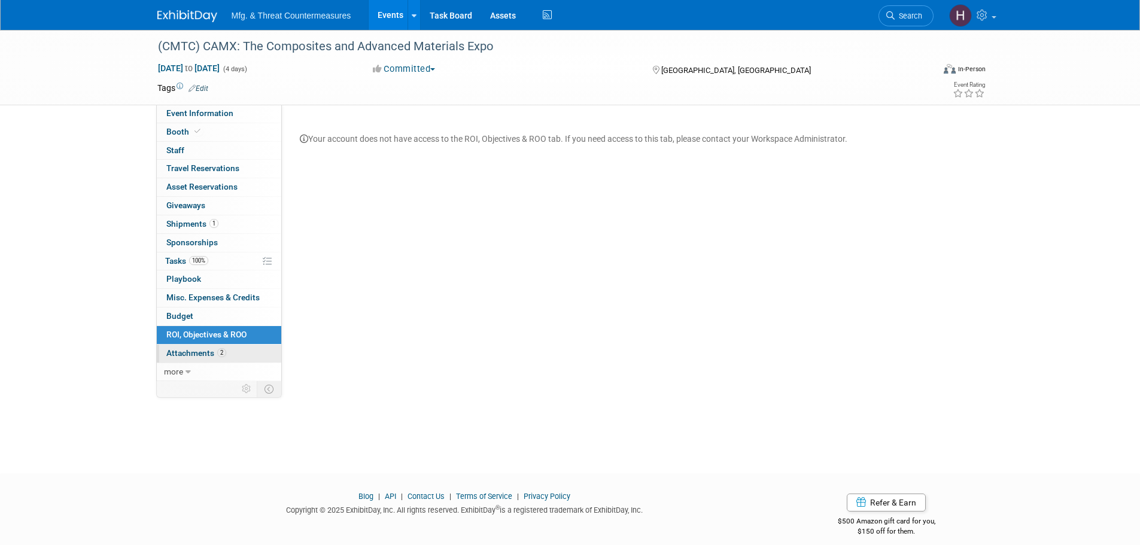
click at [213, 361] on link "2 Attachments 2" at bounding box center [219, 354] width 124 height 18
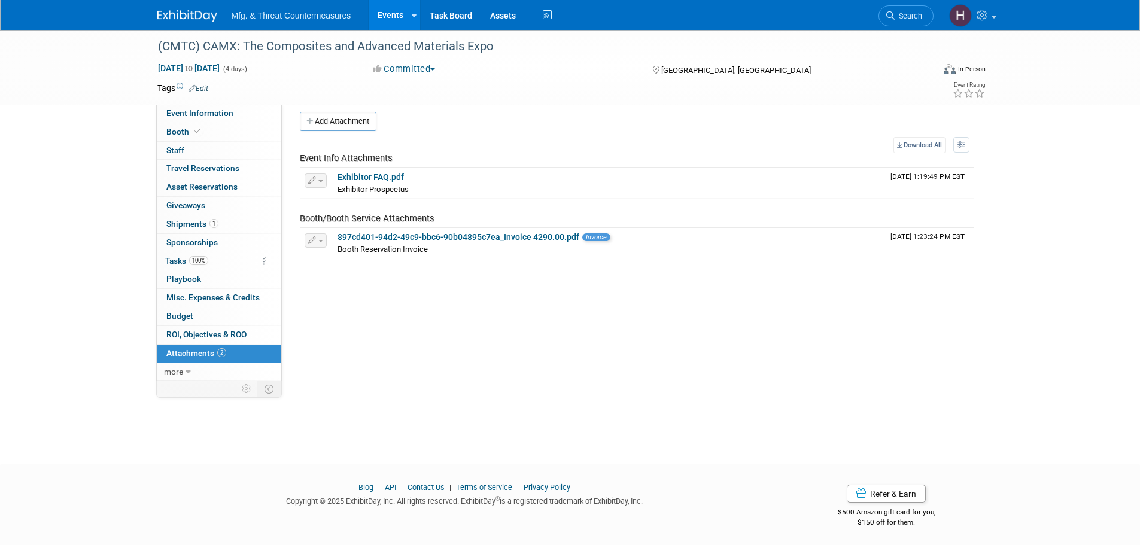
scroll to position [12, 0]
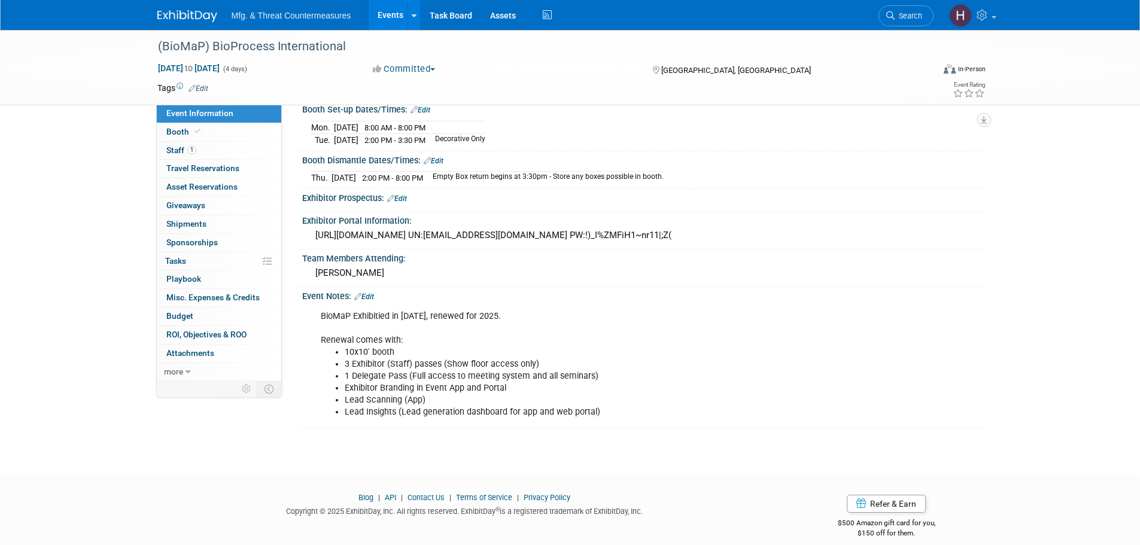
scroll to position [212, 0]
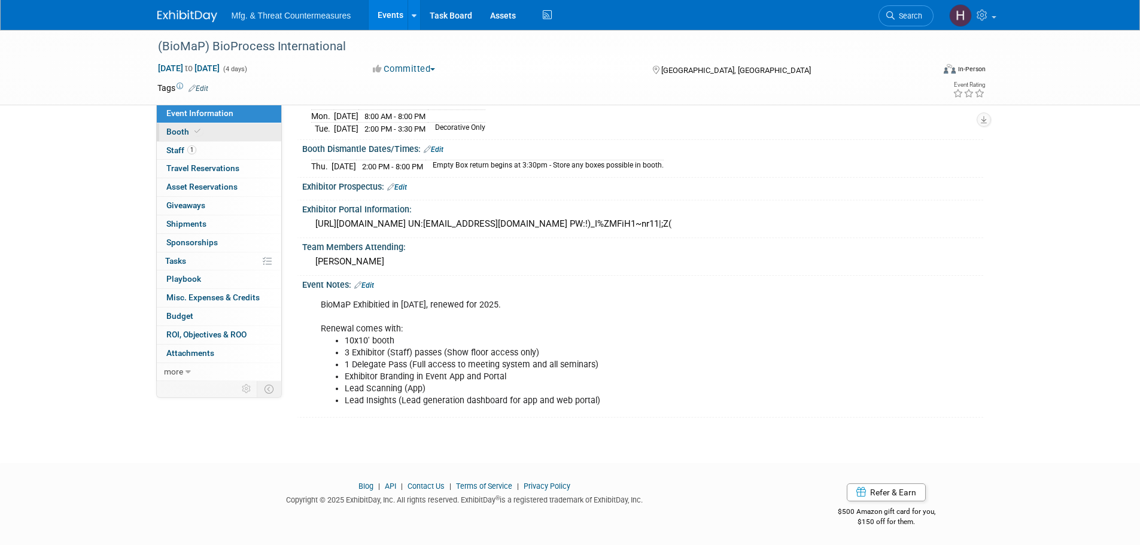
drag, startPoint x: 212, startPoint y: 130, endPoint x: 211, endPoint y: 136, distance: 6.2
click at [212, 130] on link "Booth" at bounding box center [219, 132] width 124 height 18
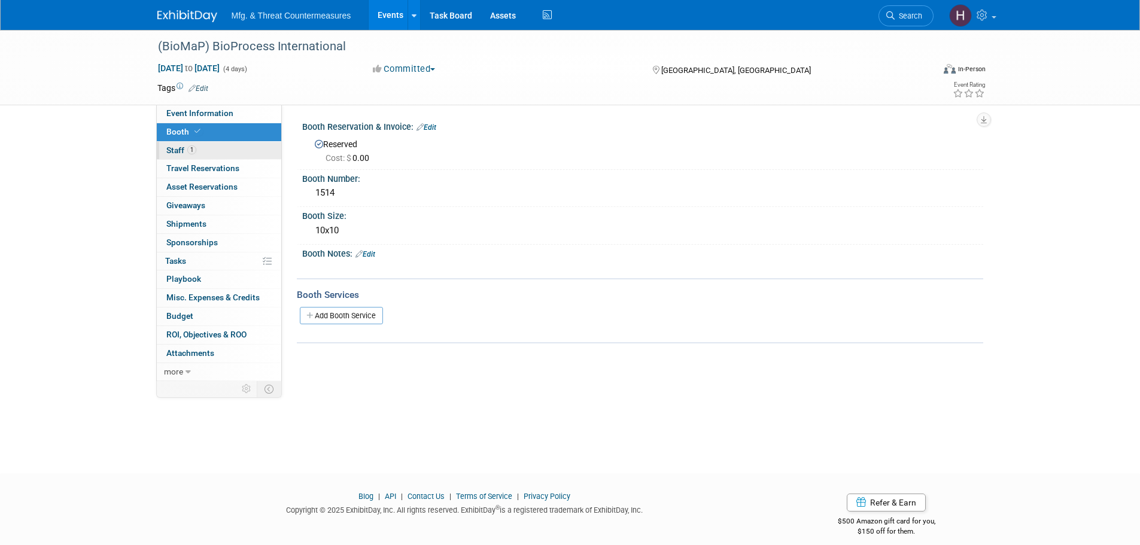
click at [202, 150] on link "1 Staff 1" at bounding box center [219, 151] width 124 height 18
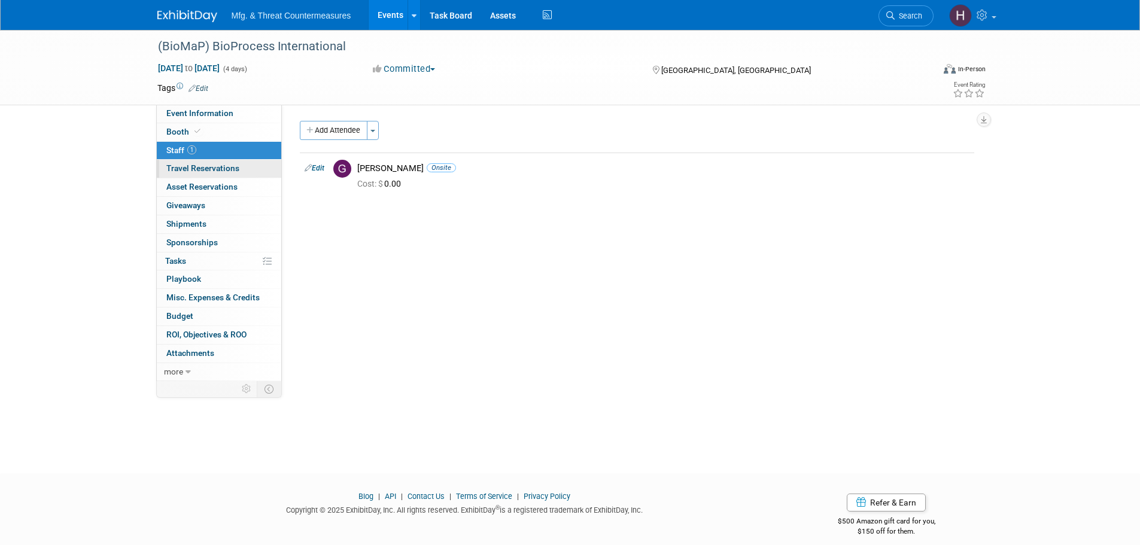
click at [209, 166] on span "Travel Reservations 0" at bounding box center [202, 168] width 73 height 10
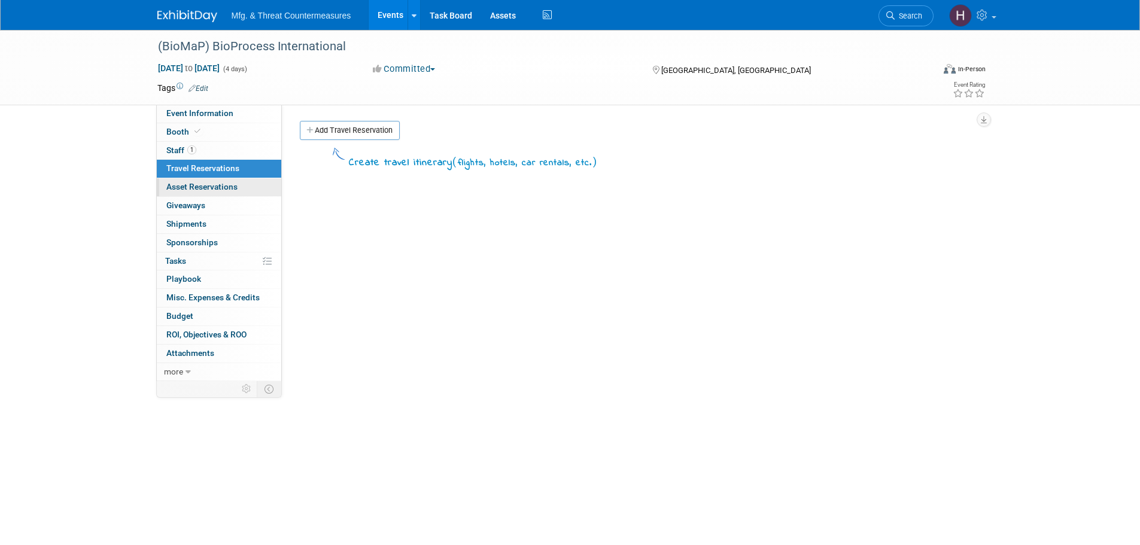
click at [201, 182] on span "Asset Reservations 0" at bounding box center [201, 187] width 71 height 10
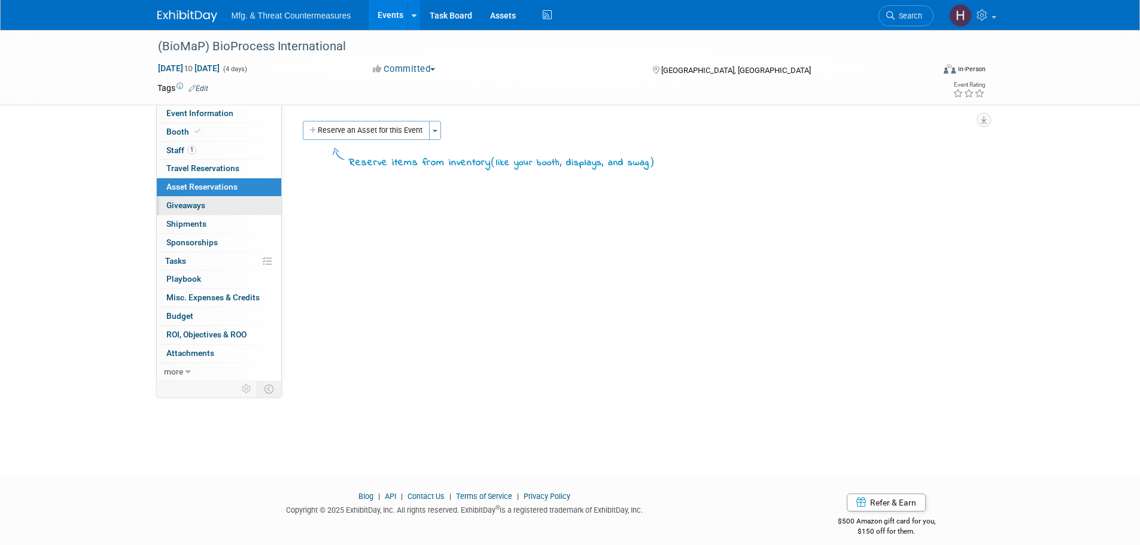
click at [200, 202] on span "Giveaways 0" at bounding box center [185, 205] width 39 height 10
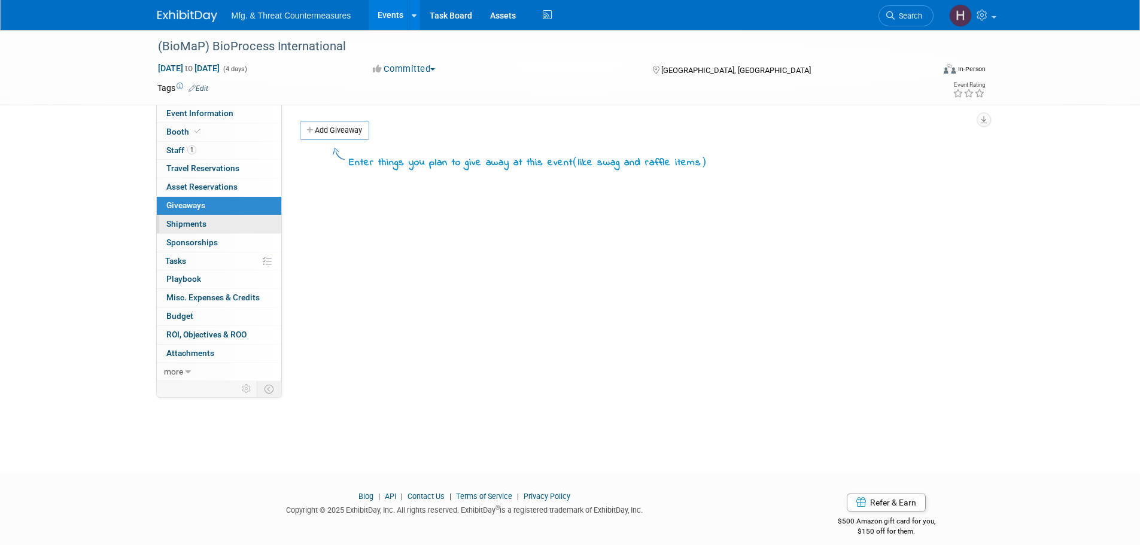
click at [211, 227] on link "0 Shipments 0" at bounding box center [219, 224] width 124 height 18
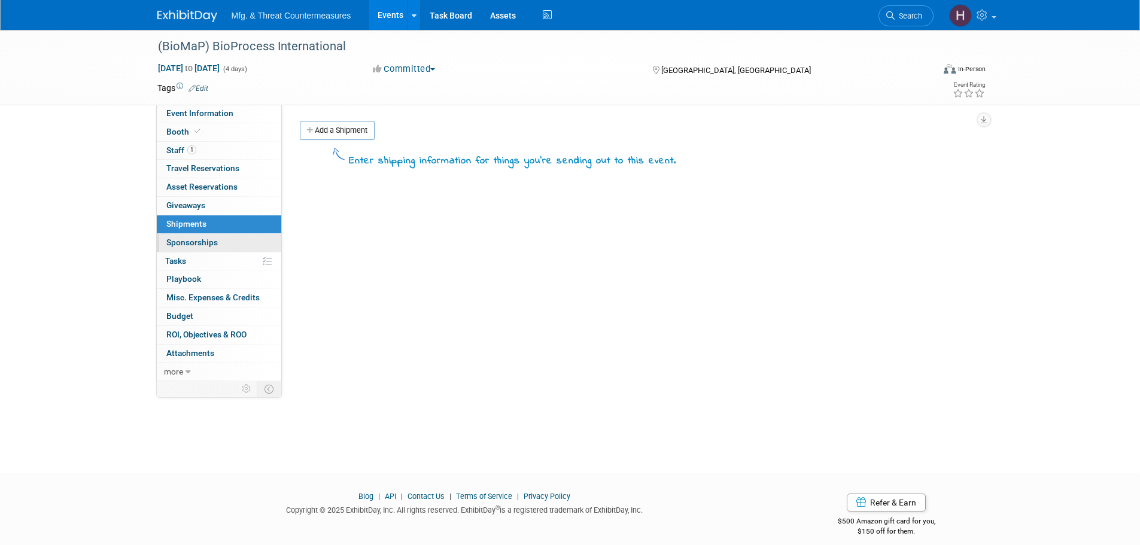
click at [202, 241] on span "Sponsorships 0" at bounding box center [191, 242] width 51 height 10
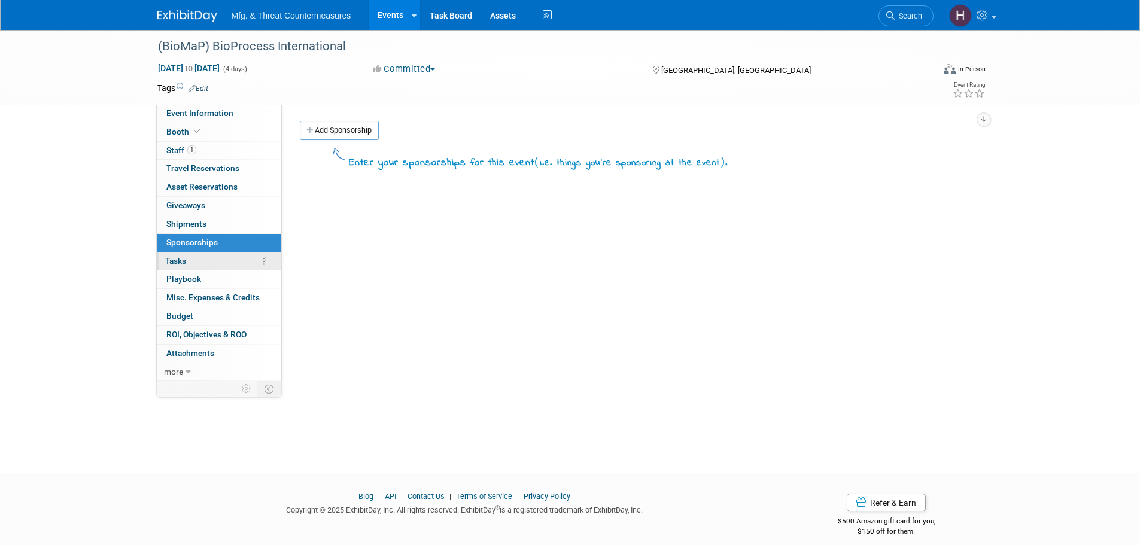
click at [197, 255] on link "0% Tasks 0%" at bounding box center [219, 261] width 124 height 18
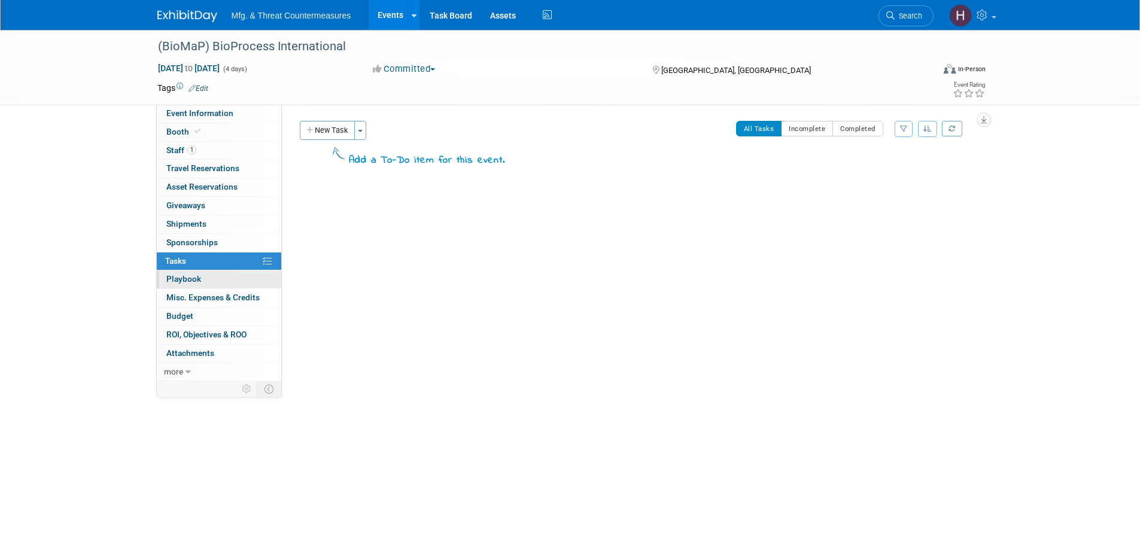
click at [200, 278] on span "Playbook 0" at bounding box center [183, 279] width 35 height 10
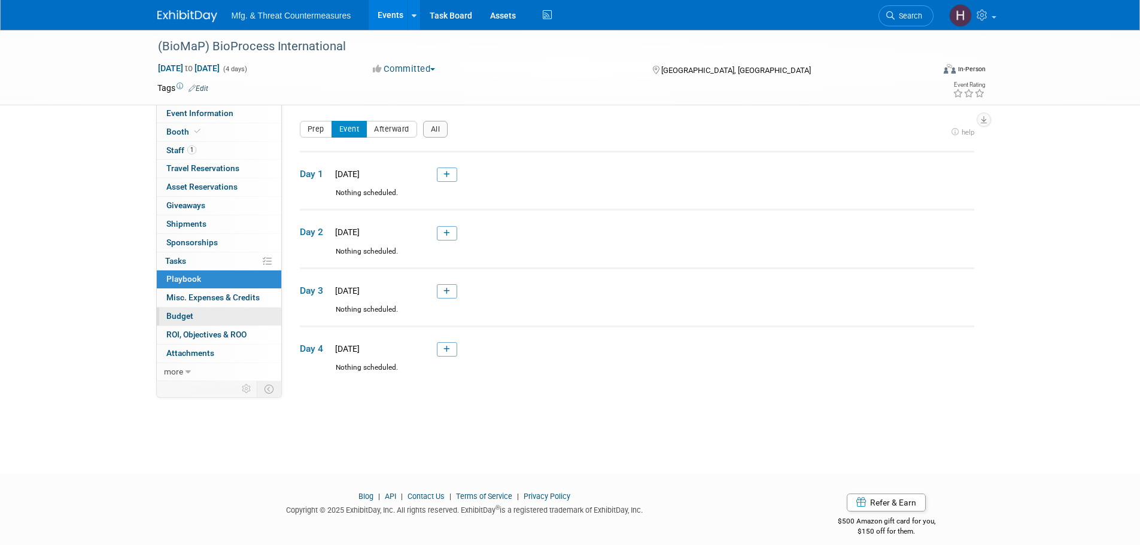
click at [206, 308] on link "Budget" at bounding box center [219, 316] width 124 height 18
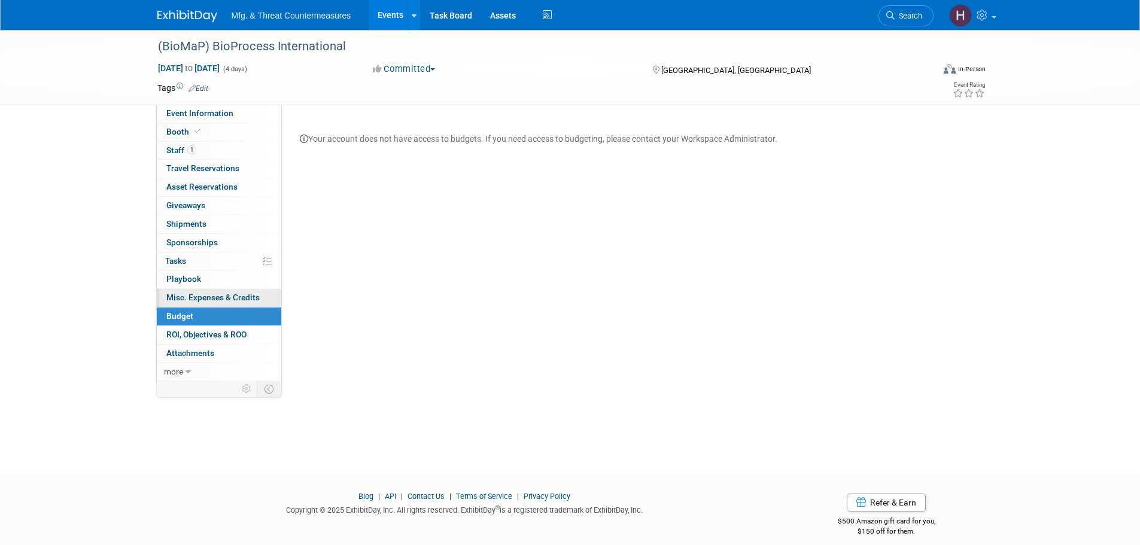
click at [209, 302] on span "Misc. Expenses & Credits 0" at bounding box center [212, 298] width 93 height 10
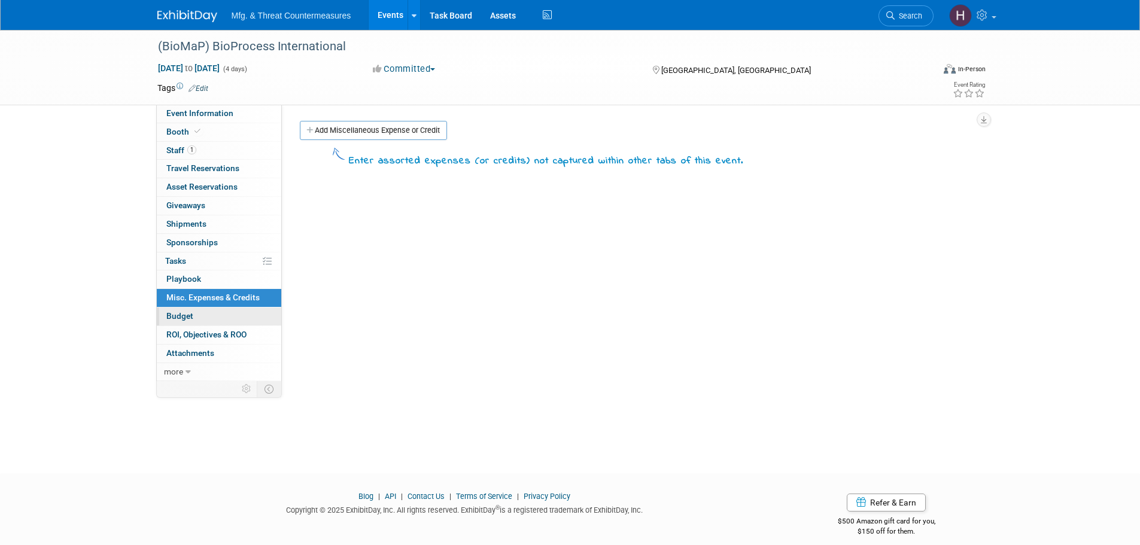
click at [209, 321] on link "Budget" at bounding box center [219, 316] width 124 height 18
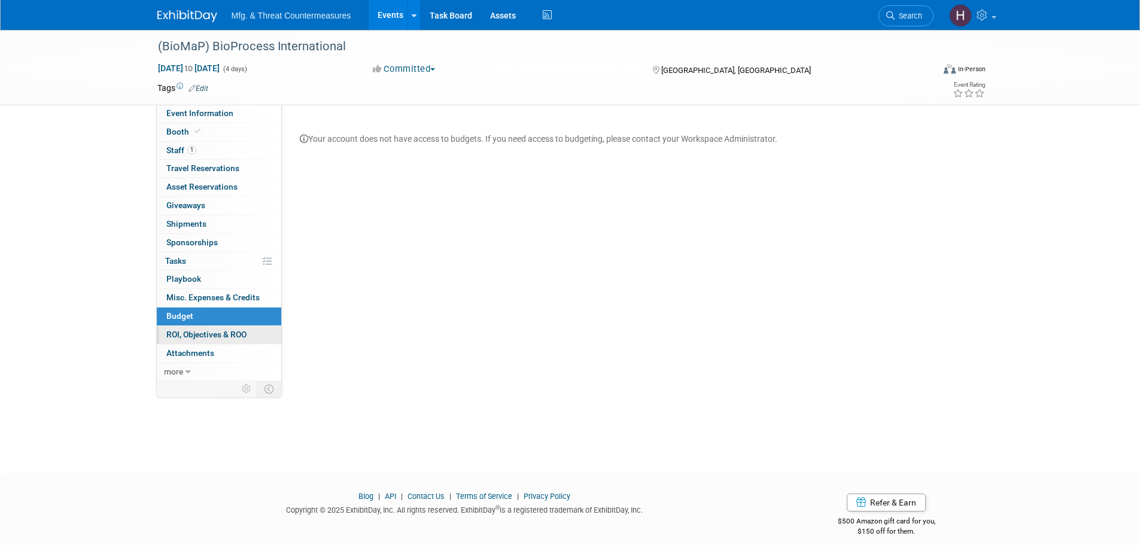
click at [212, 333] on span "ROI, Objectives & ROO 0" at bounding box center [206, 335] width 80 height 10
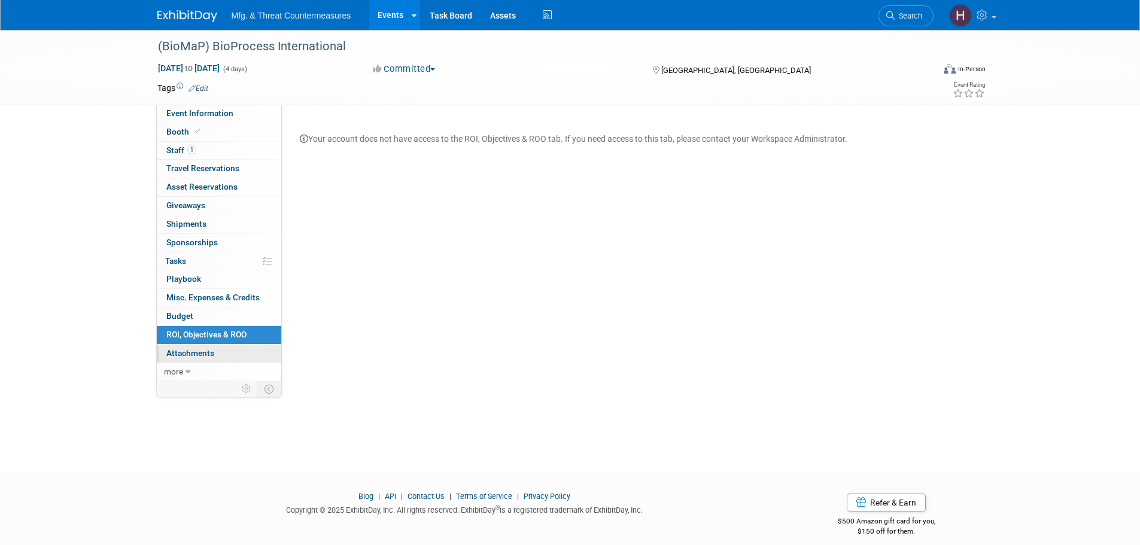
click at [210, 349] on span "Attachments 0" at bounding box center [190, 353] width 48 height 10
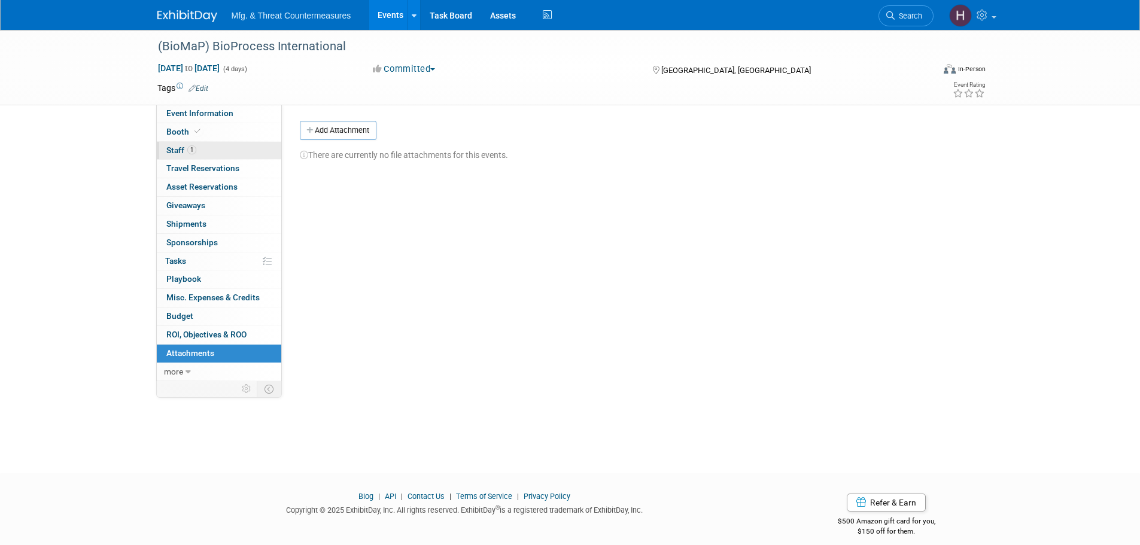
click at [218, 152] on link "1 Staff 1" at bounding box center [219, 151] width 124 height 18
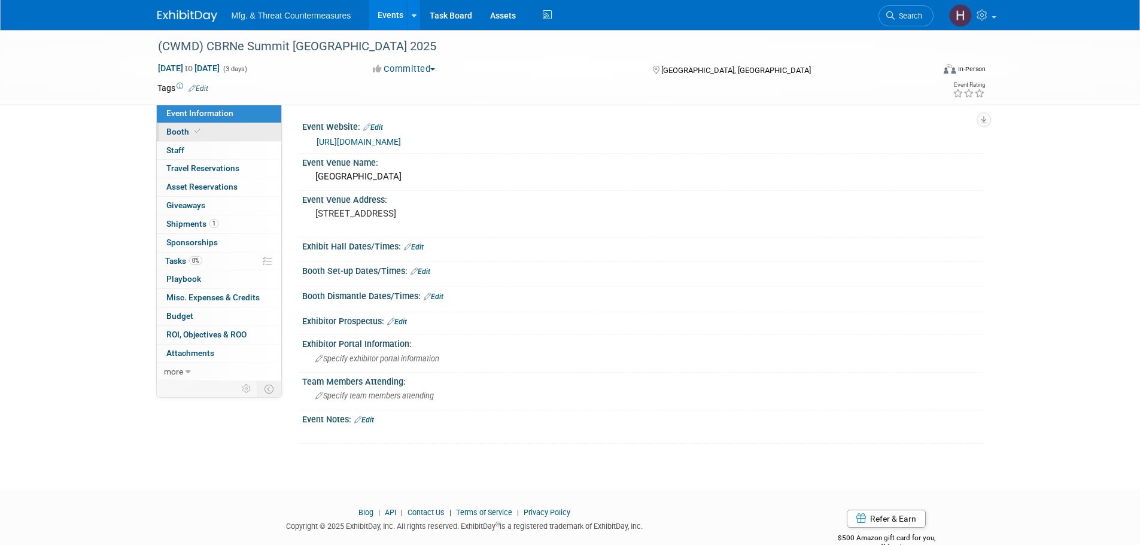
click at [211, 132] on link "Booth" at bounding box center [219, 132] width 124 height 18
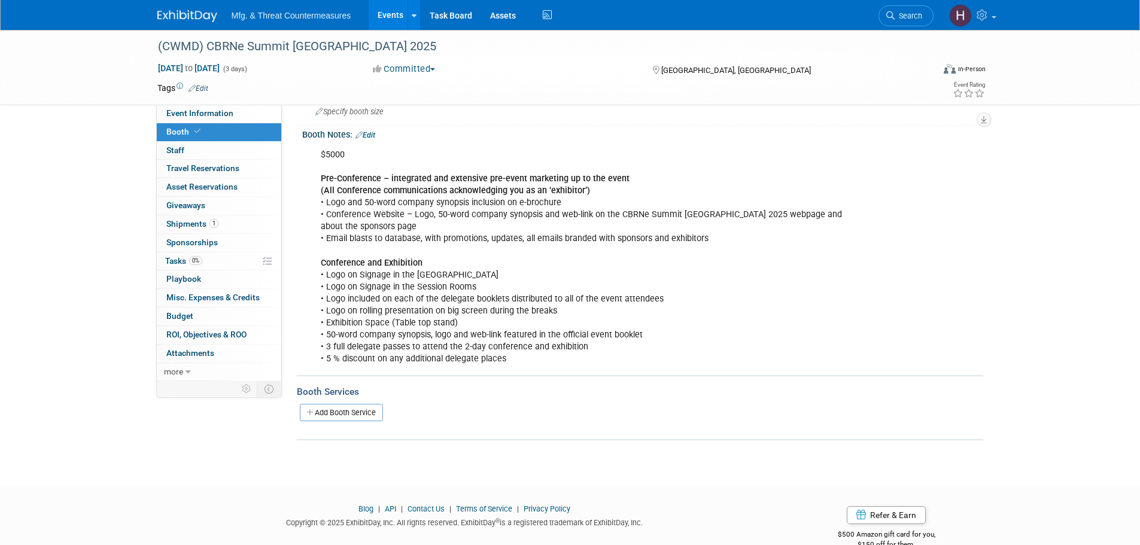
scroll to position [120, 0]
click at [229, 153] on link "0 Staff 0" at bounding box center [219, 151] width 124 height 18
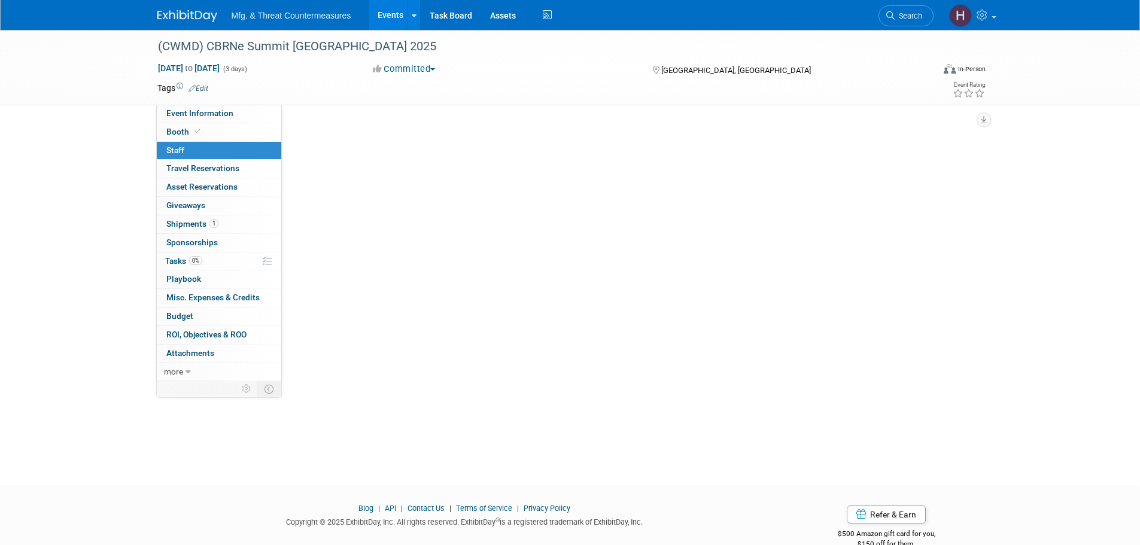
scroll to position [0, 0]
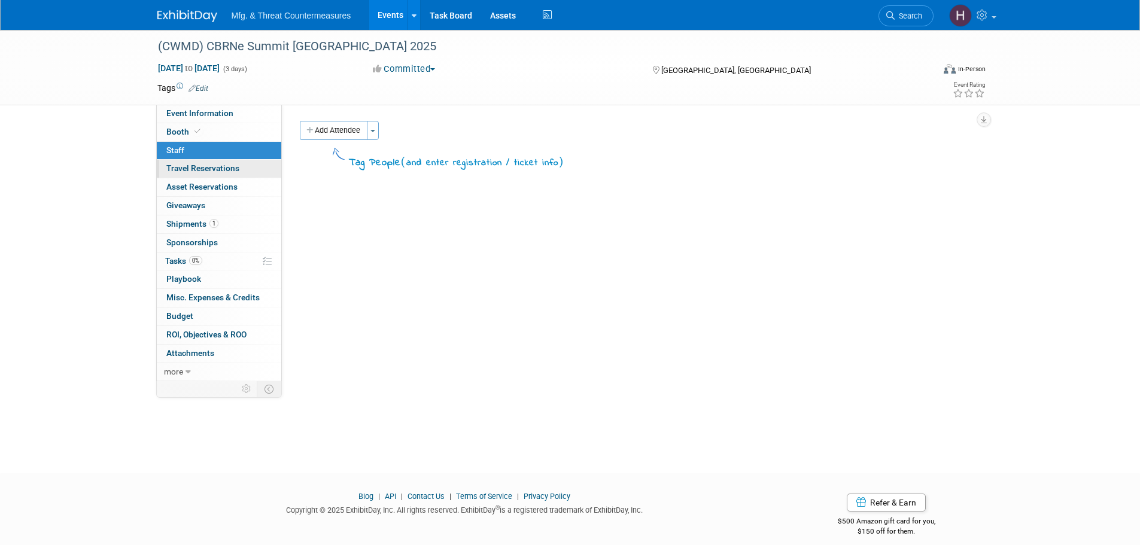
click at [224, 163] on link "0 Travel Reservations 0" at bounding box center [219, 169] width 124 height 18
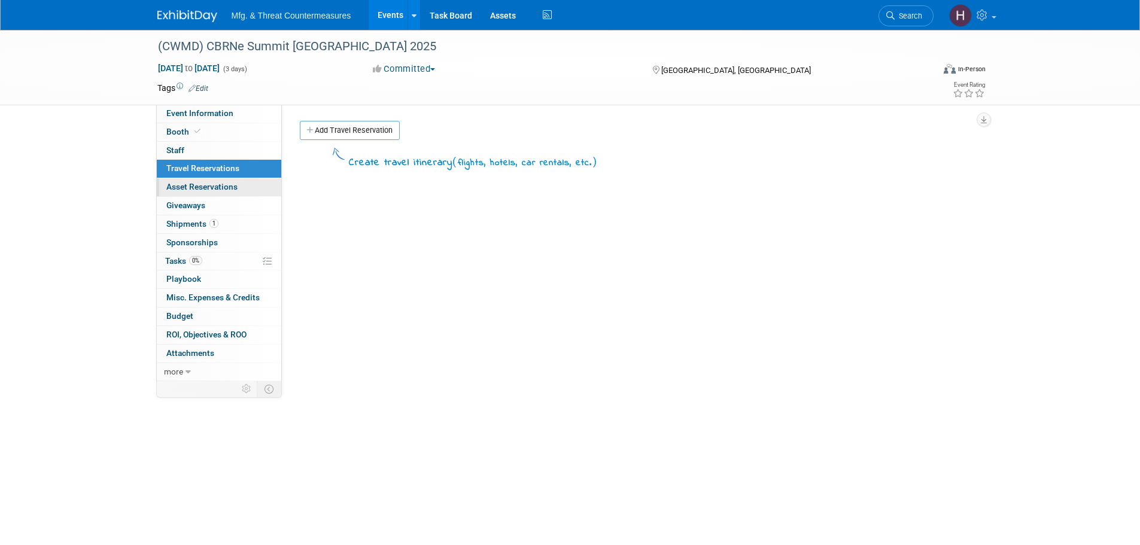
click at [222, 187] on span "Asset Reservations 0" at bounding box center [201, 187] width 71 height 10
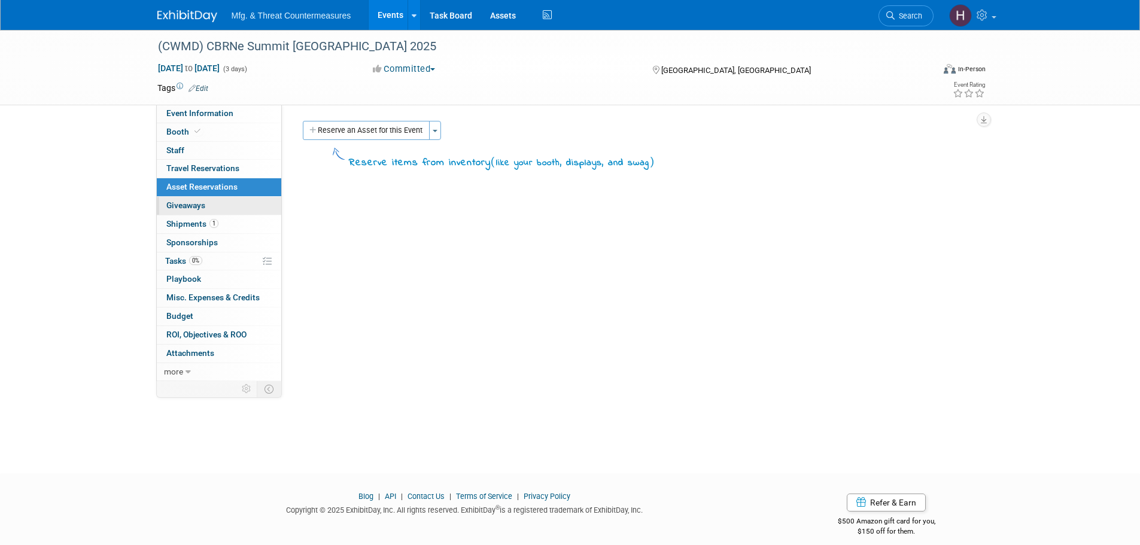
click at [221, 203] on link "0 Giveaways 0" at bounding box center [219, 206] width 124 height 18
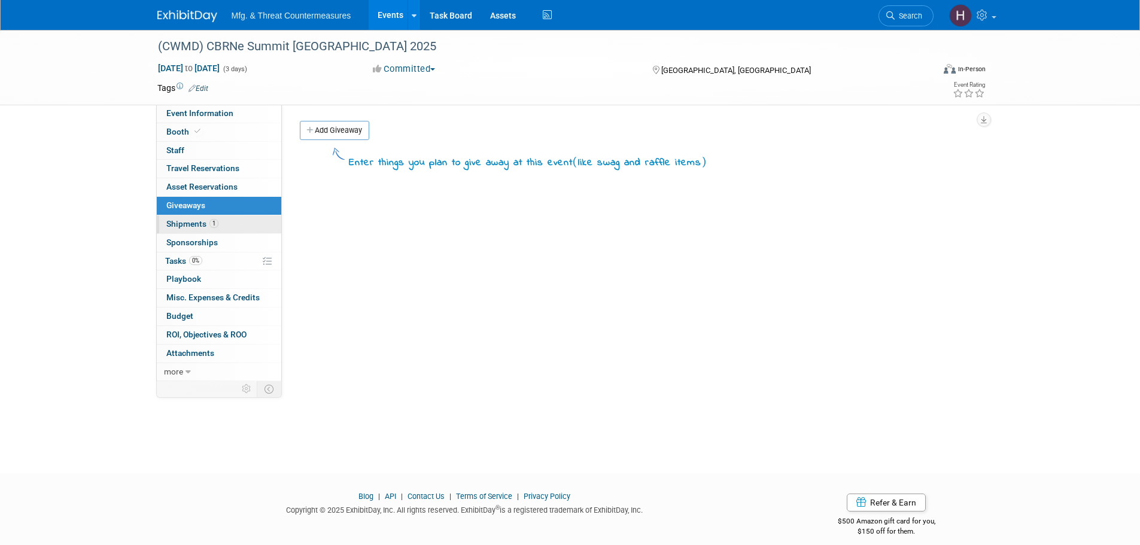
click at [221, 223] on link "1 Shipments 1" at bounding box center [219, 224] width 124 height 18
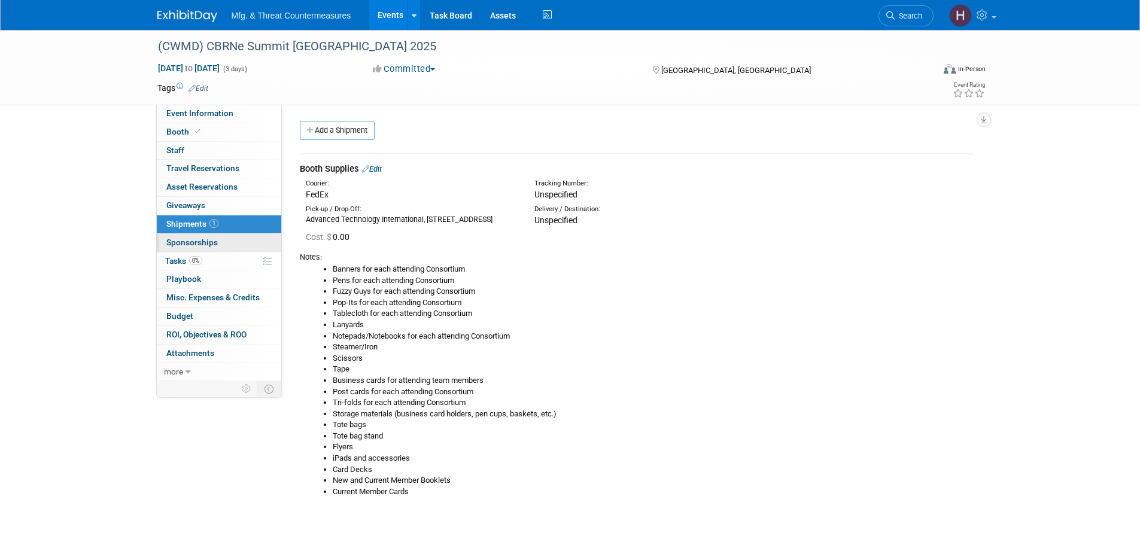
click at [223, 240] on link "0 Sponsorships 0" at bounding box center [219, 243] width 124 height 18
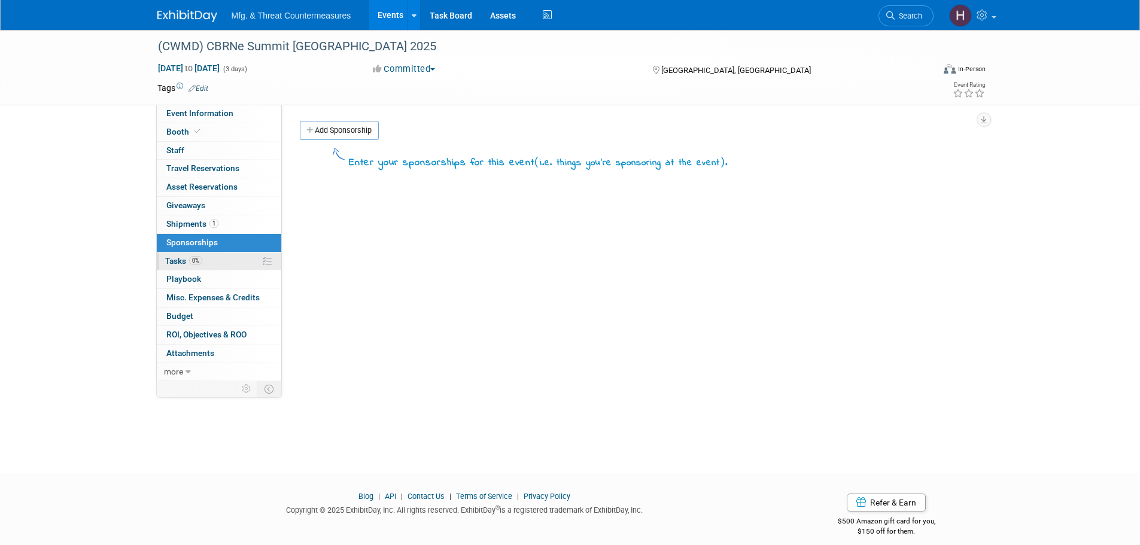
click at [221, 260] on link "0% Tasks 0%" at bounding box center [219, 261] width 124 height 18
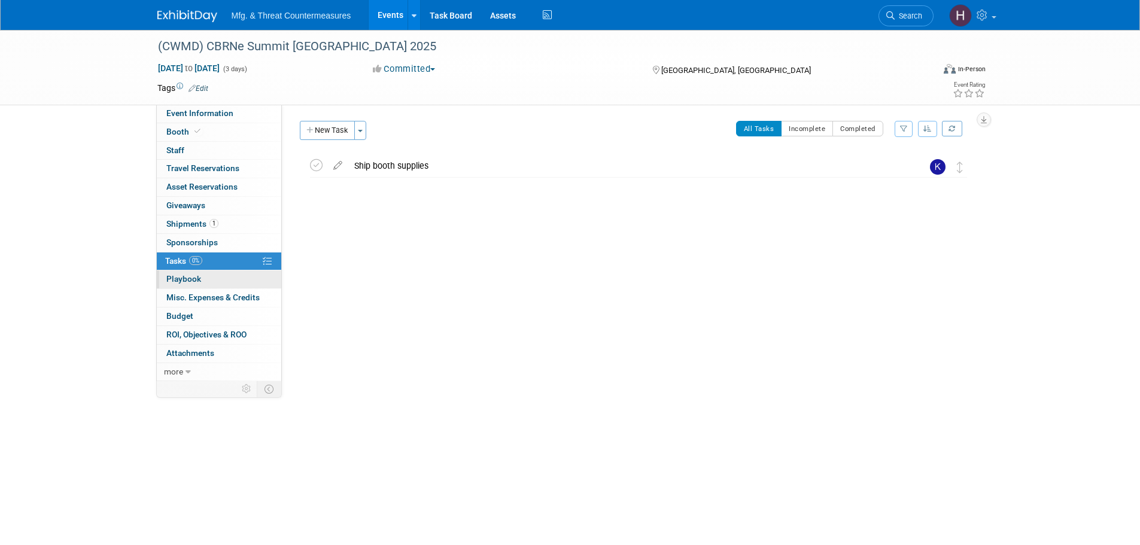
click at [218, 278] on link "0 Playbook 0" at bounding box center [219, 279] width 124 height 18
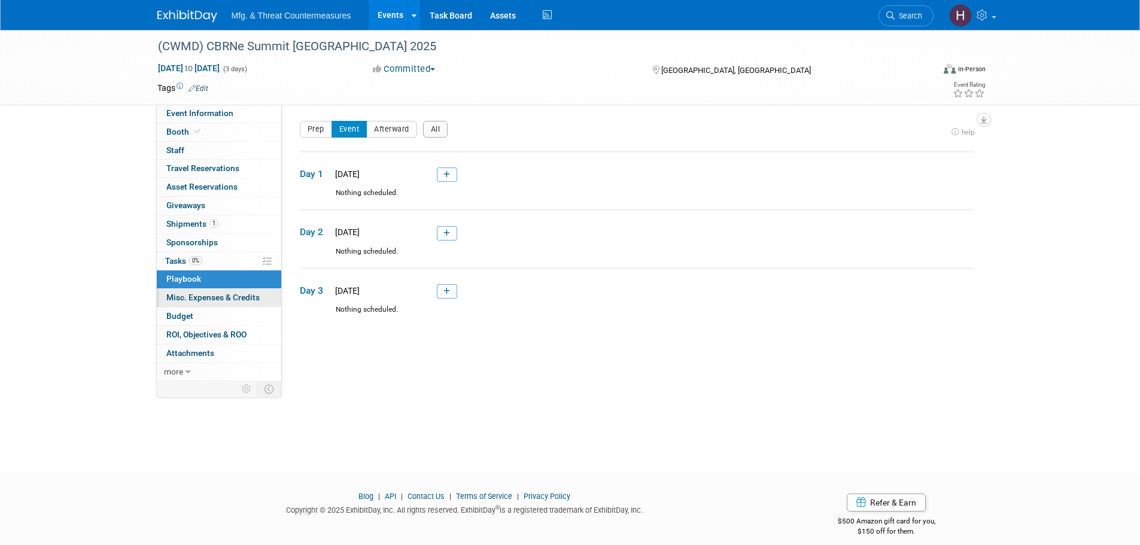
click at [208, 295] on span "Misc. Expenses & Credits 0" at bounding box center [212, 298] width 93 height 10
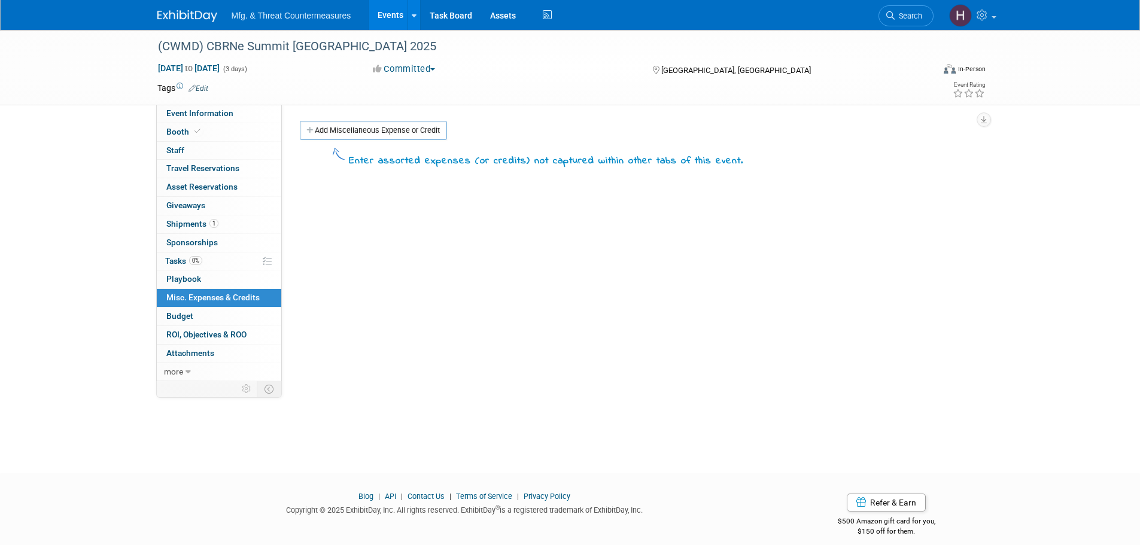
click at [202, 316] on link "Budget" at bounding box center [219, 316] width 124 height 18
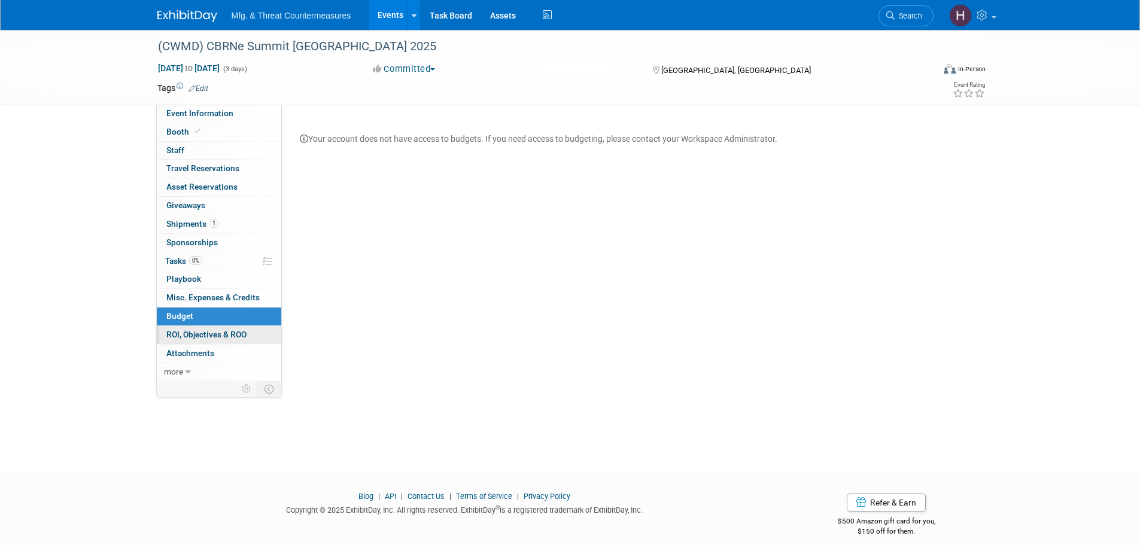
click at [226, 333] on span "ROI, Objectives & ROO 0" at bounding box center [206, 335] width 80 height 10
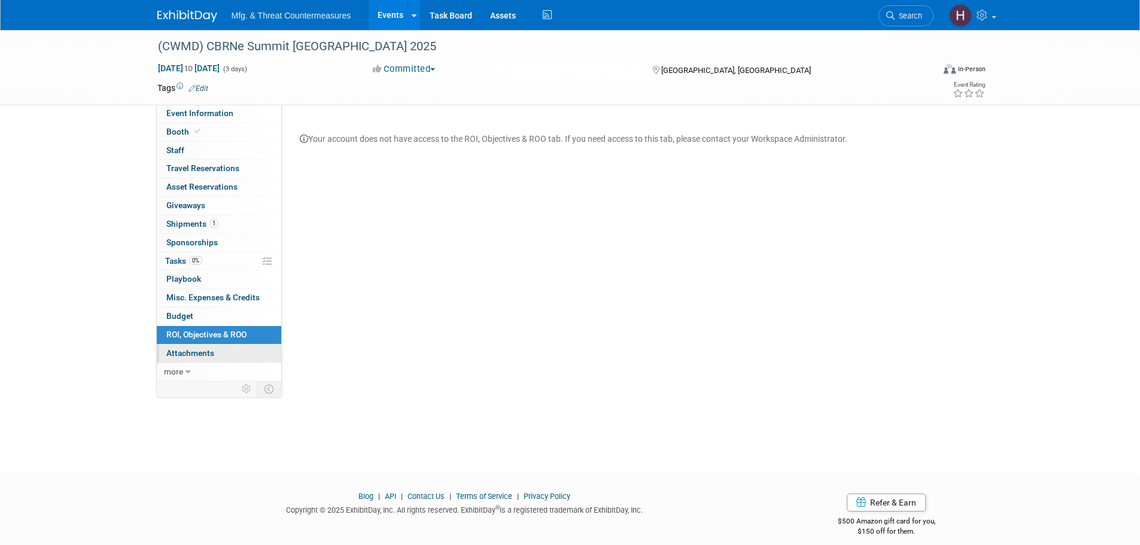
click at [211, 350] on span "Attachments 0" at bounding box center [190, 353] width 48 height 10
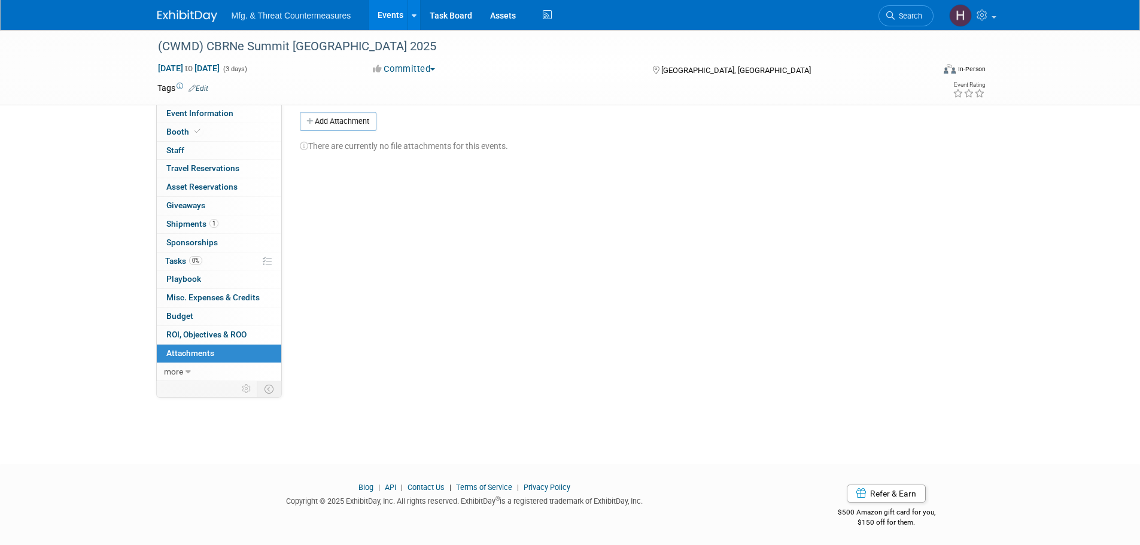
scroll to position [12, 0]
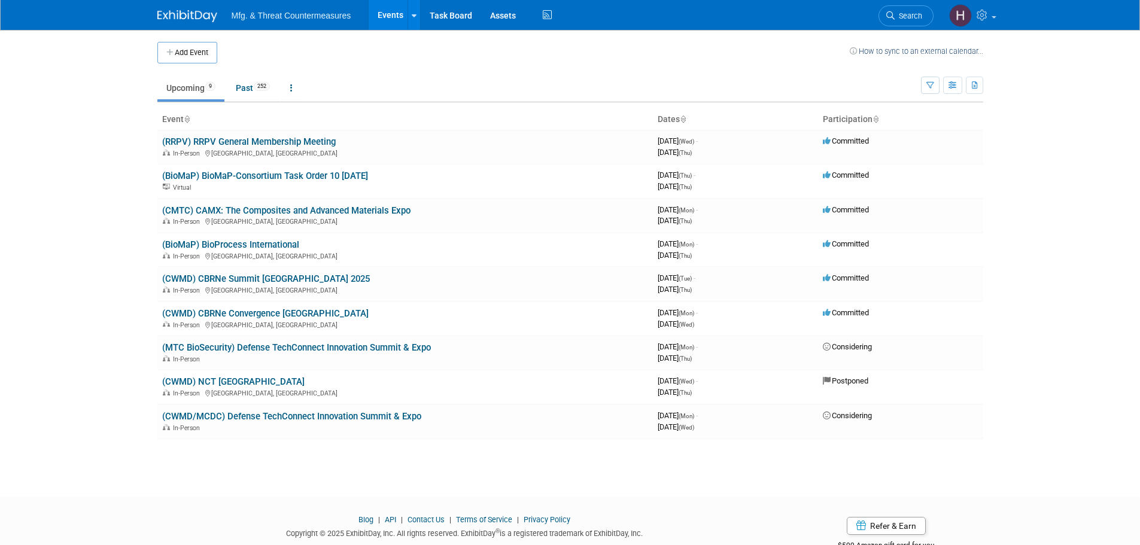
click at [273, 279] on link "(CWMD) CBRNe Summit [GEOGRAPHIC_DATA] 2025" at bounding box center [266, 278] width 208 height 11
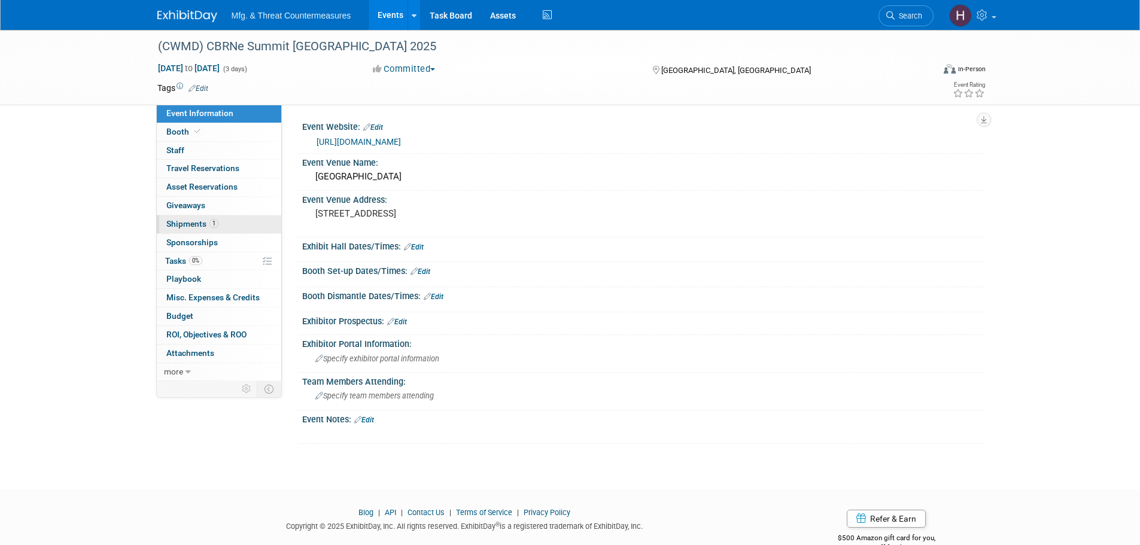
click at [226, 223] on link "1 Shipments 1" at bounding box center [219, 224] width 124 height 18
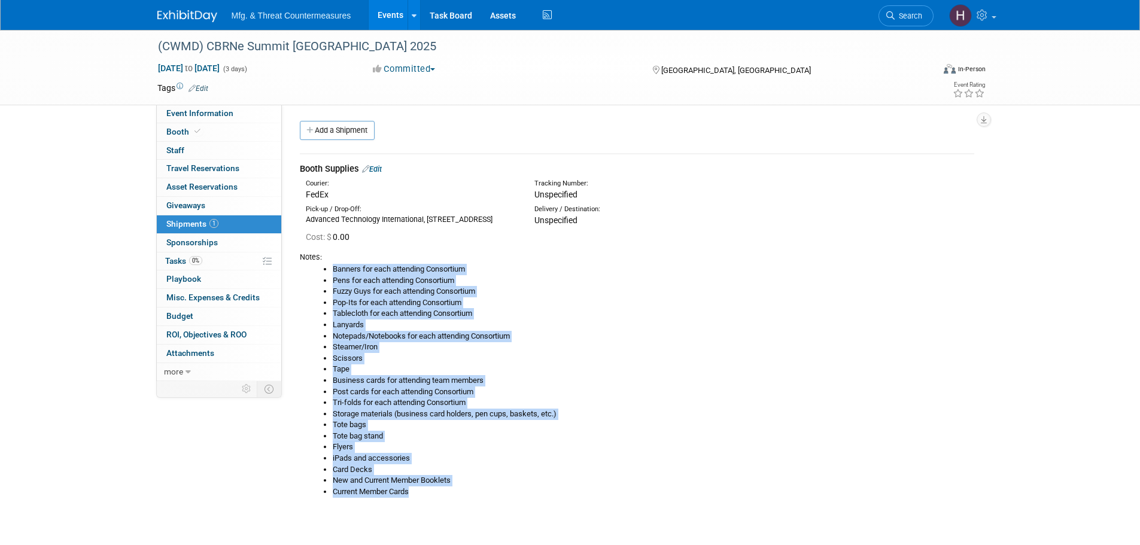
drag, startPoint x: 316, startPoint y: 275, endPoint x: 489, endPoint y: 384, distance: 203.8
click at [605, 515] on td "Booth Supplies Edit Courier: FedEx Tracking Number:" at bounding box center [637, 334] width 674 height 361
drag, startPoint x: 191, startPoint y: 257, endPoint x: 236, endPoint y: 255, distance: 44.3
click at [191, 257] on span "0%" at bounding box center [195, 260] width 13 height 9
